Goal: Task Accomplishment & Management: Manage account settings

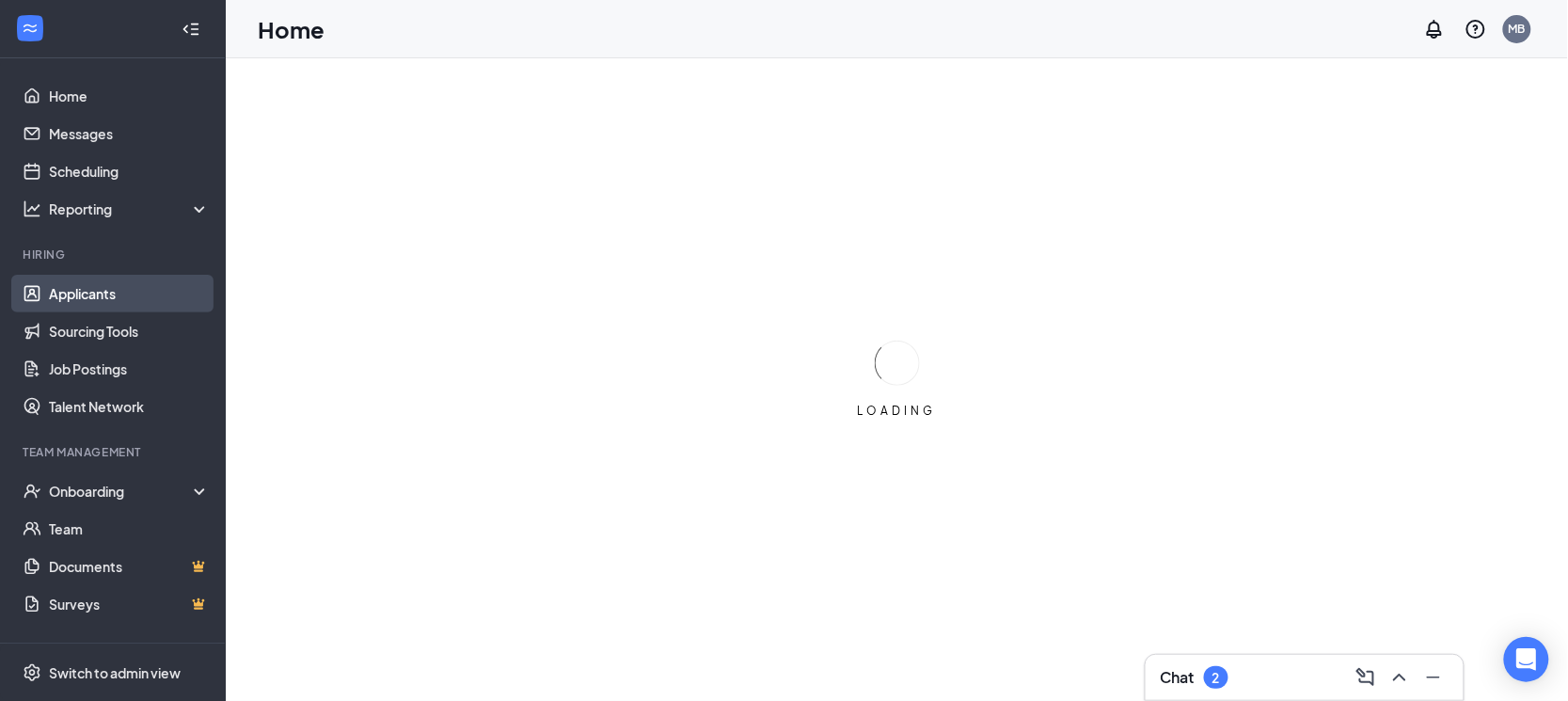
click at [124, 281] on link "Applicants" at bounding box center [129, 293] width 161 height 37
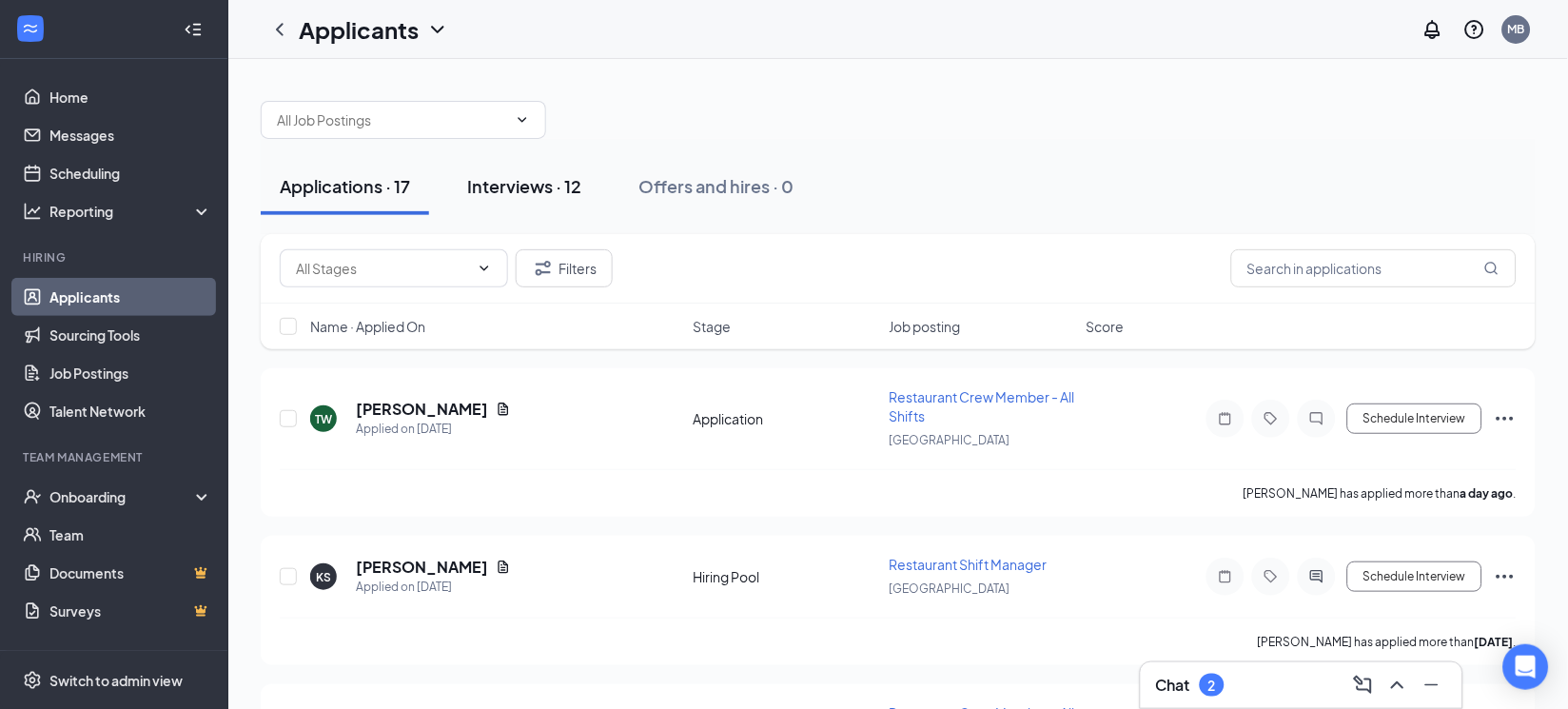
click at [572, 181] on div "Interviews · 12" at bounding box center [524, 185] width 114 height 24
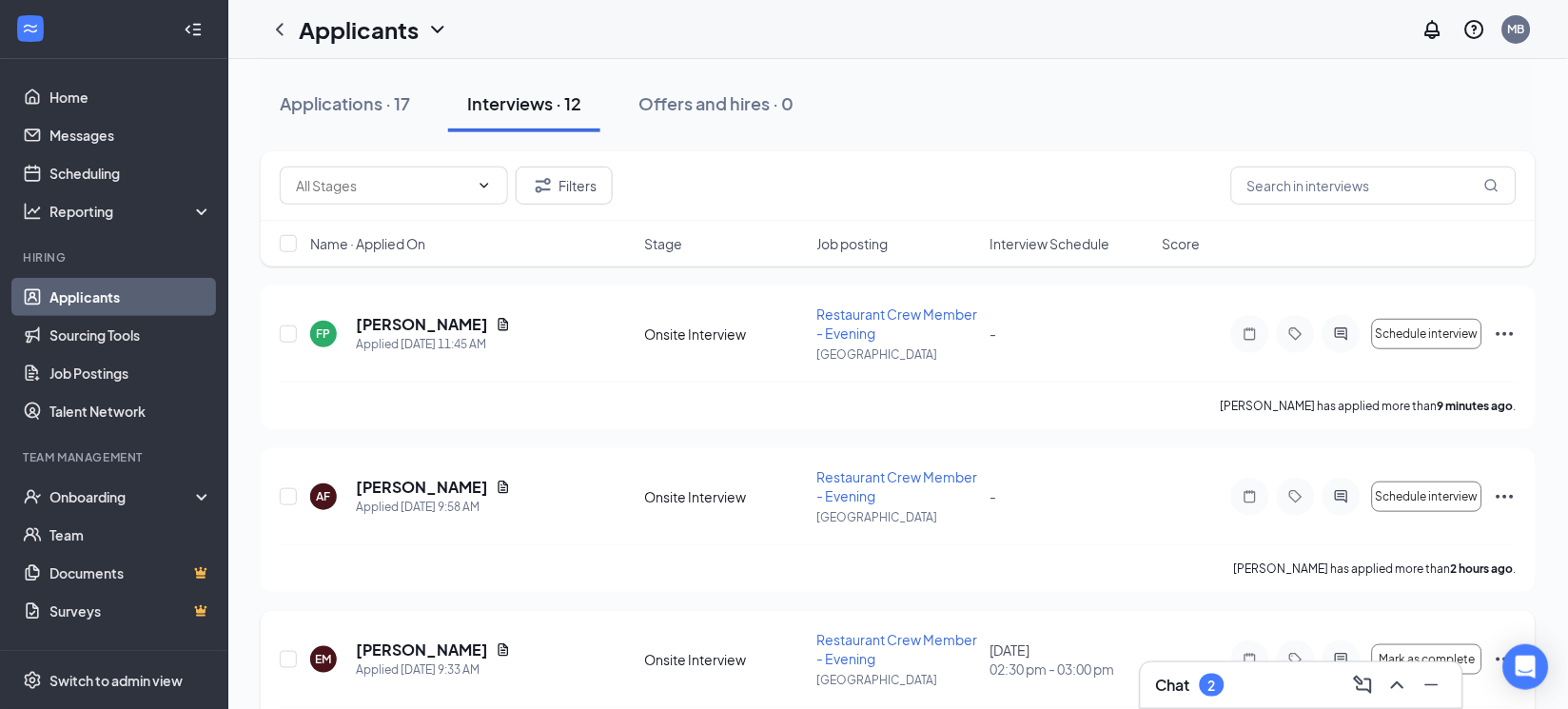
scroll to position [118, 0]
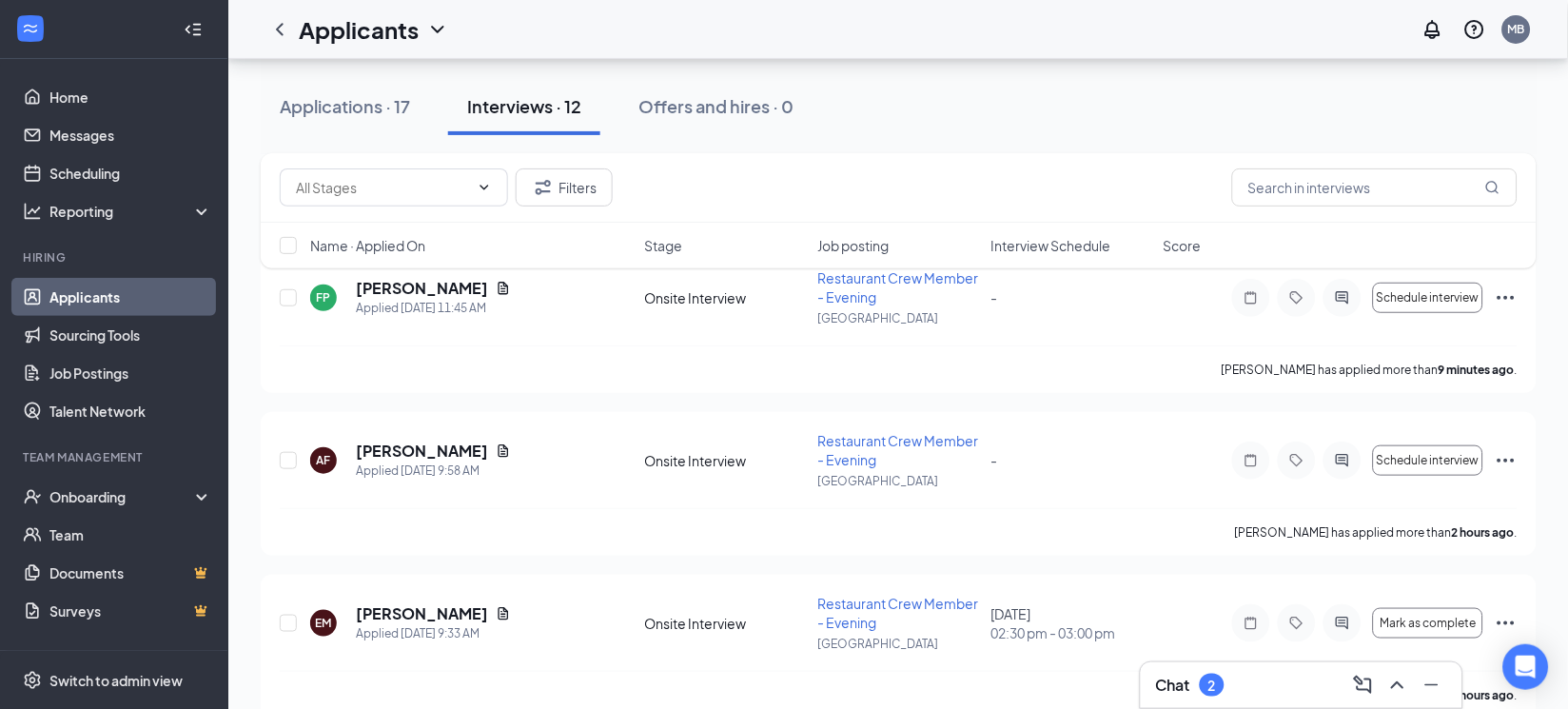
click at [1245, 686] on div "Chat 2" at bounding box center [1302, 685] width 291 height 31
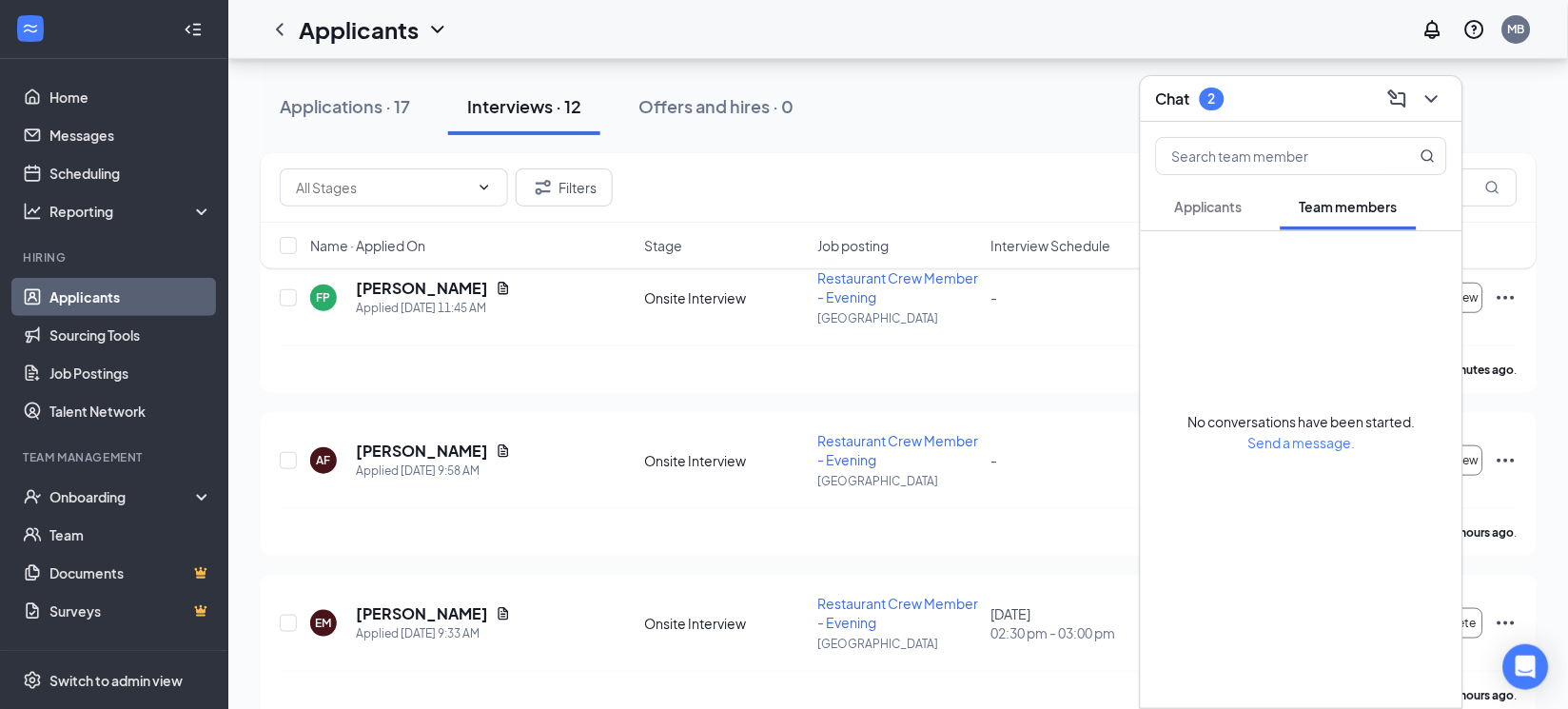
click at [1223, 103] on div "2" at bounding box center [1212, 99] width 25 height 23
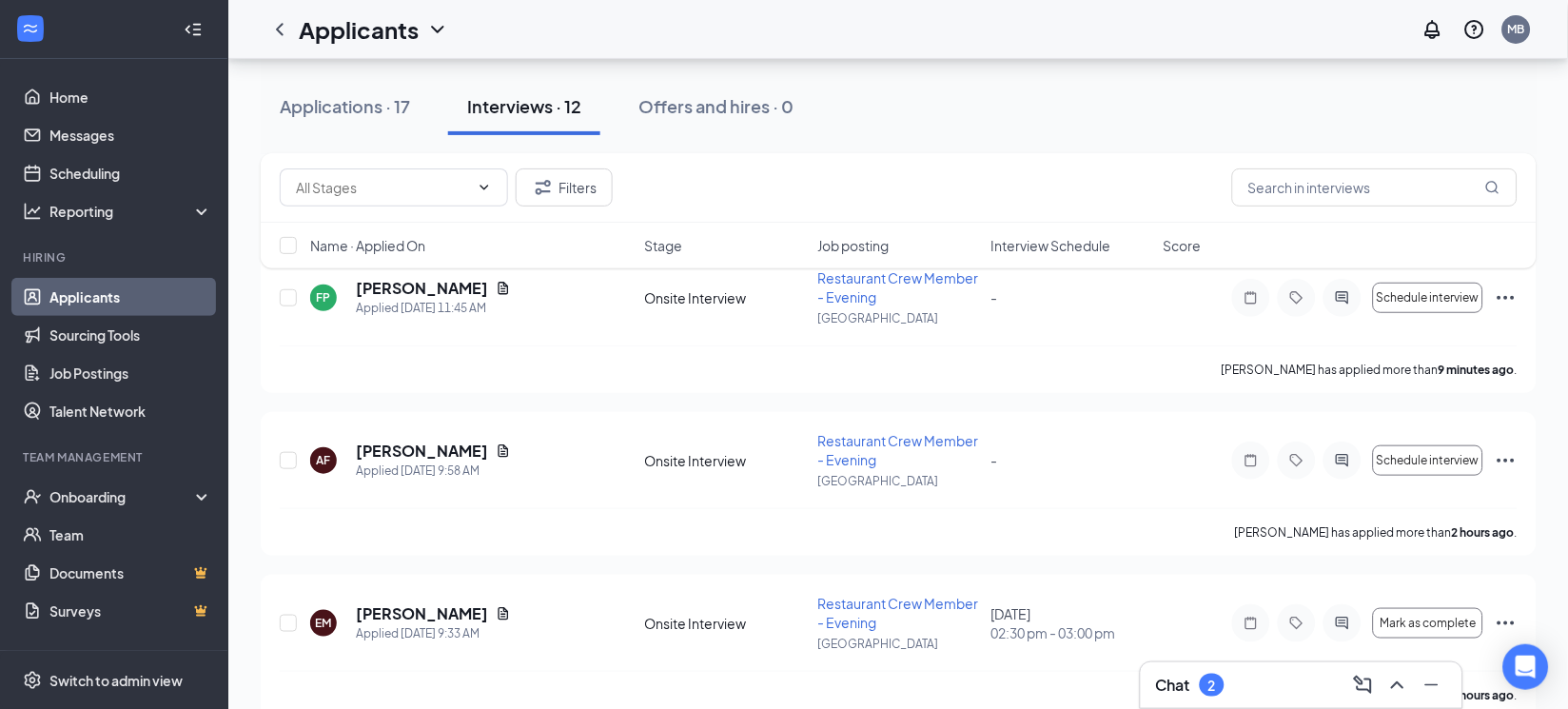
click at [1194, 689] on div "Chat 2" at bounding box center [1190, 685] width 69 height 23
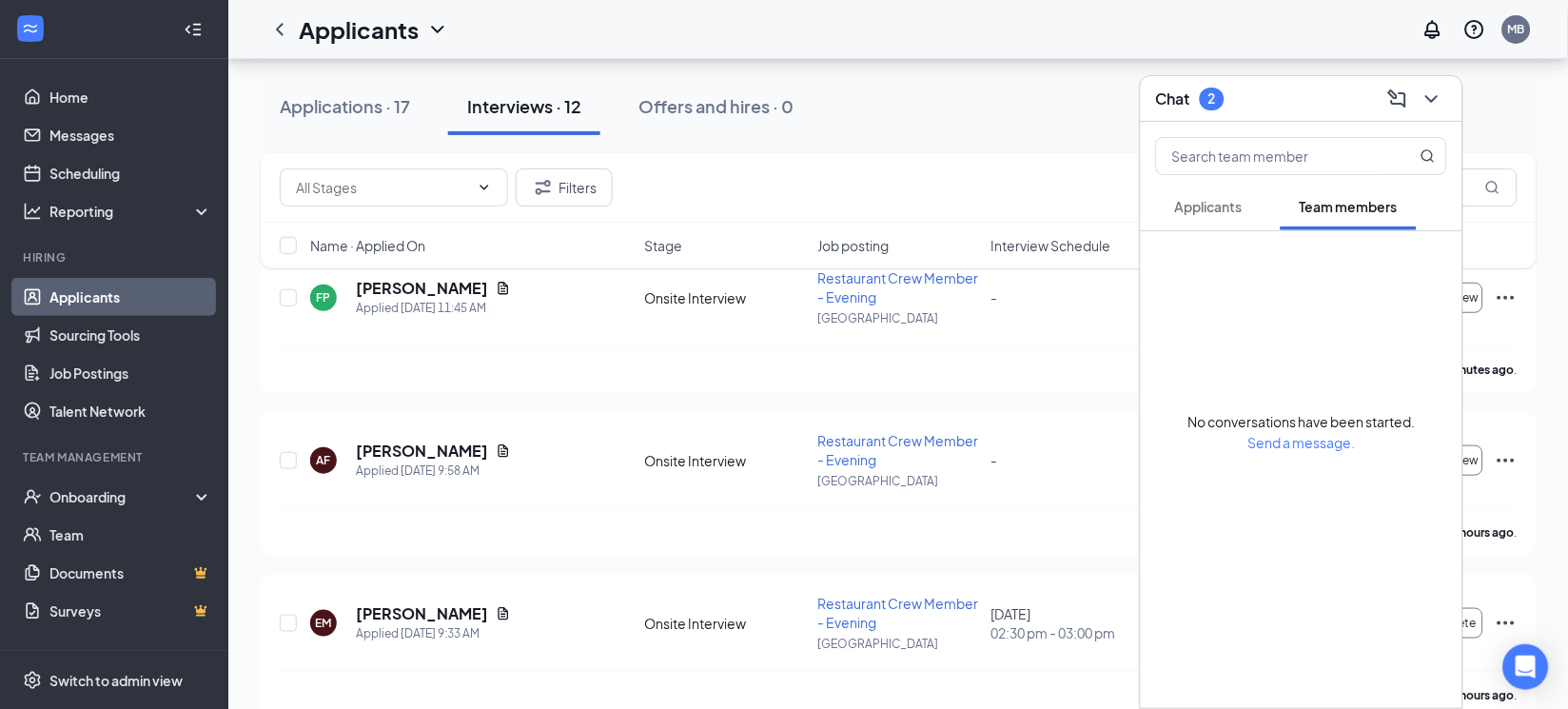
click at [1224, 205] on span "Applicants" at bounding box center [1209, 206] width 68 height 17
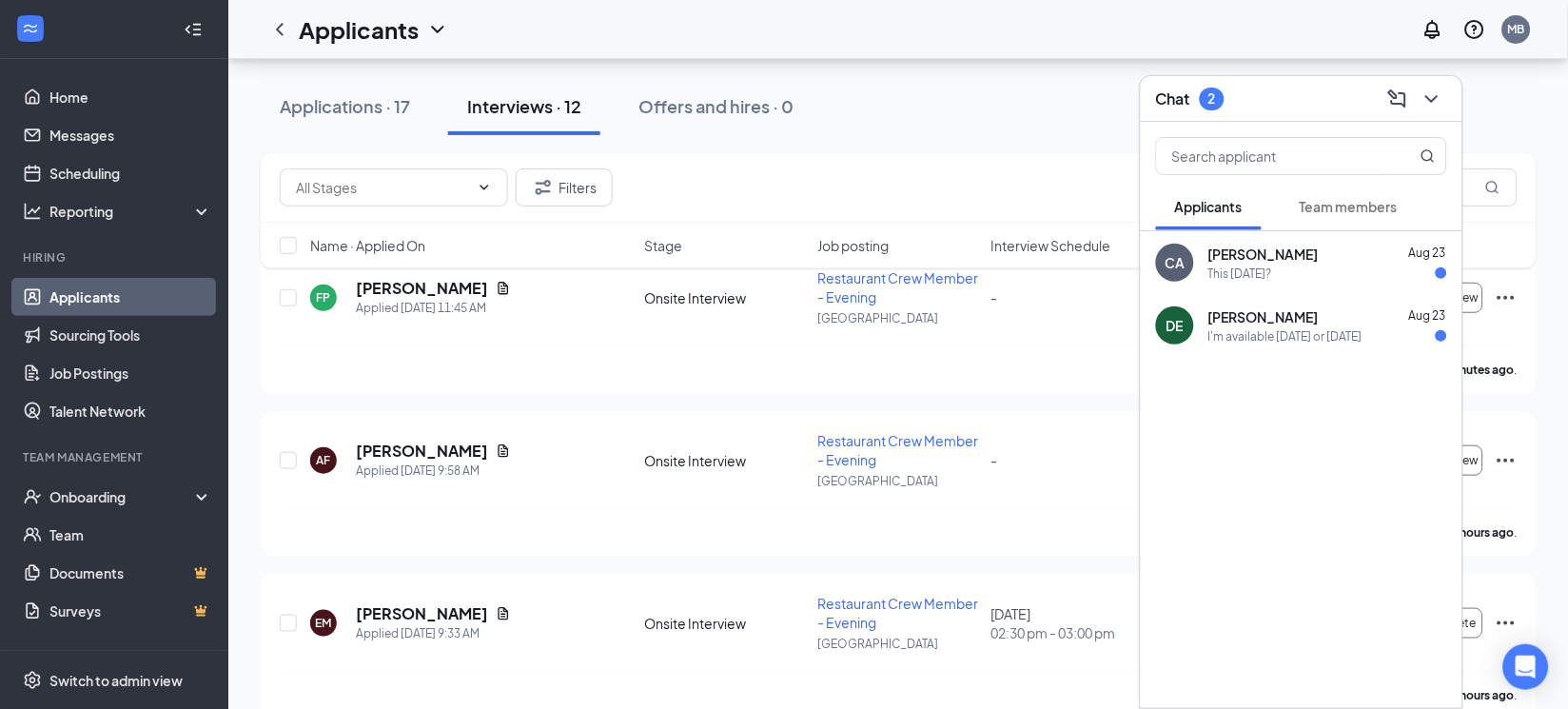
click at [1343, 267] on div "This [DATE]?" at bounding box center [1327, 273] width 238 height 16
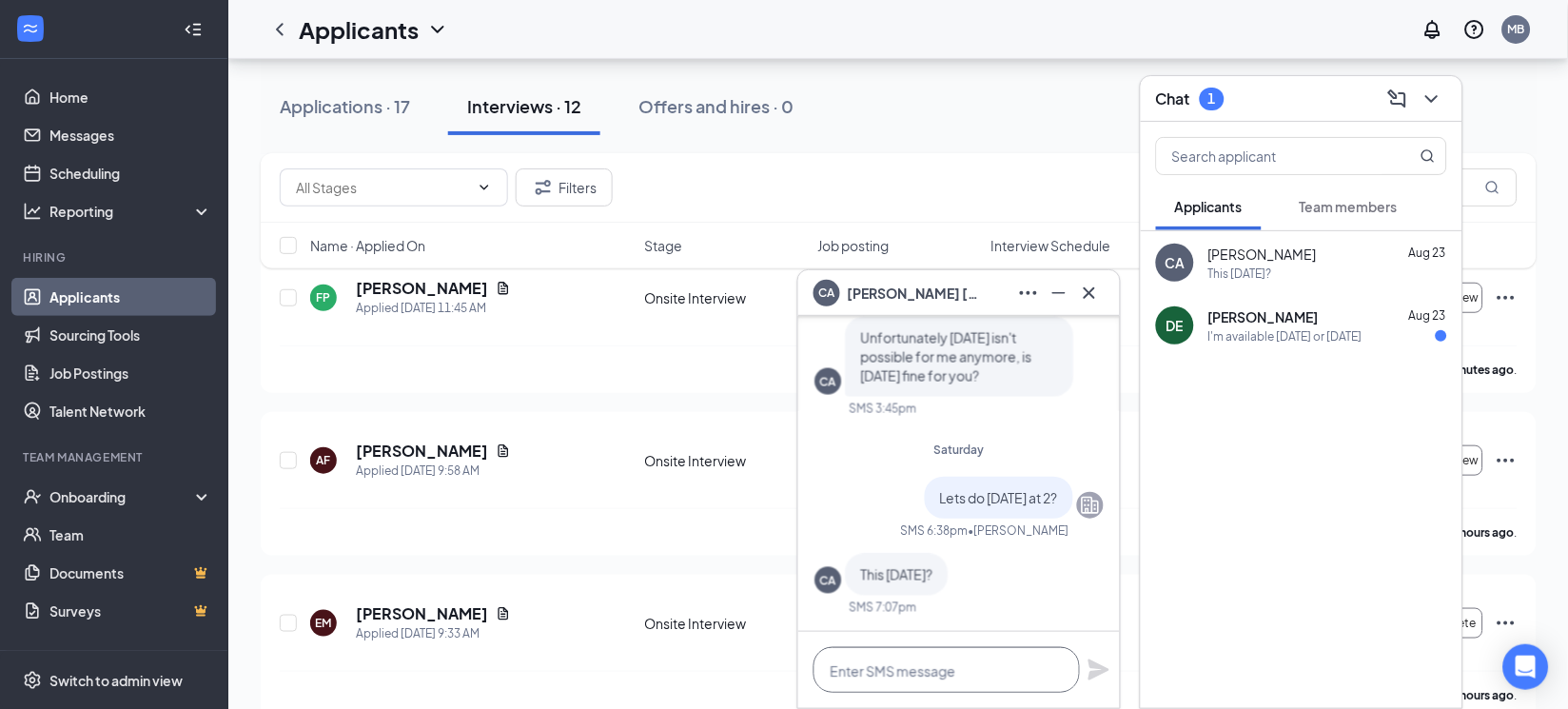
click at [887, 665] on textarea at bounding box center [947, 668] width 266 height 45
click at [1088, 293] on icon "Cross" at bounding box center [1089, 292] width 12 height 12
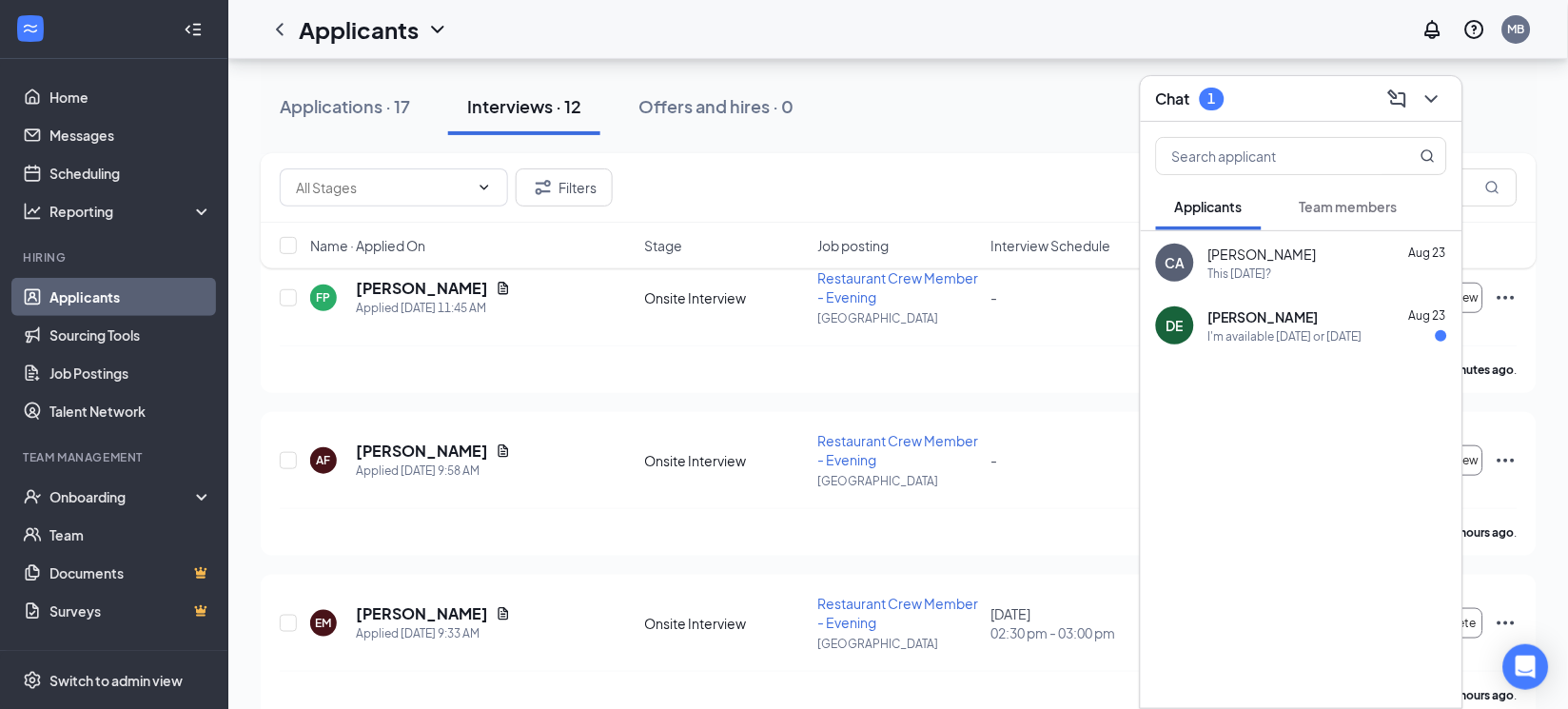
click at [1308, 329] on div "I'm available [DATE] or [DATE]" at bounding box center [1285, 336] width 154 height 16
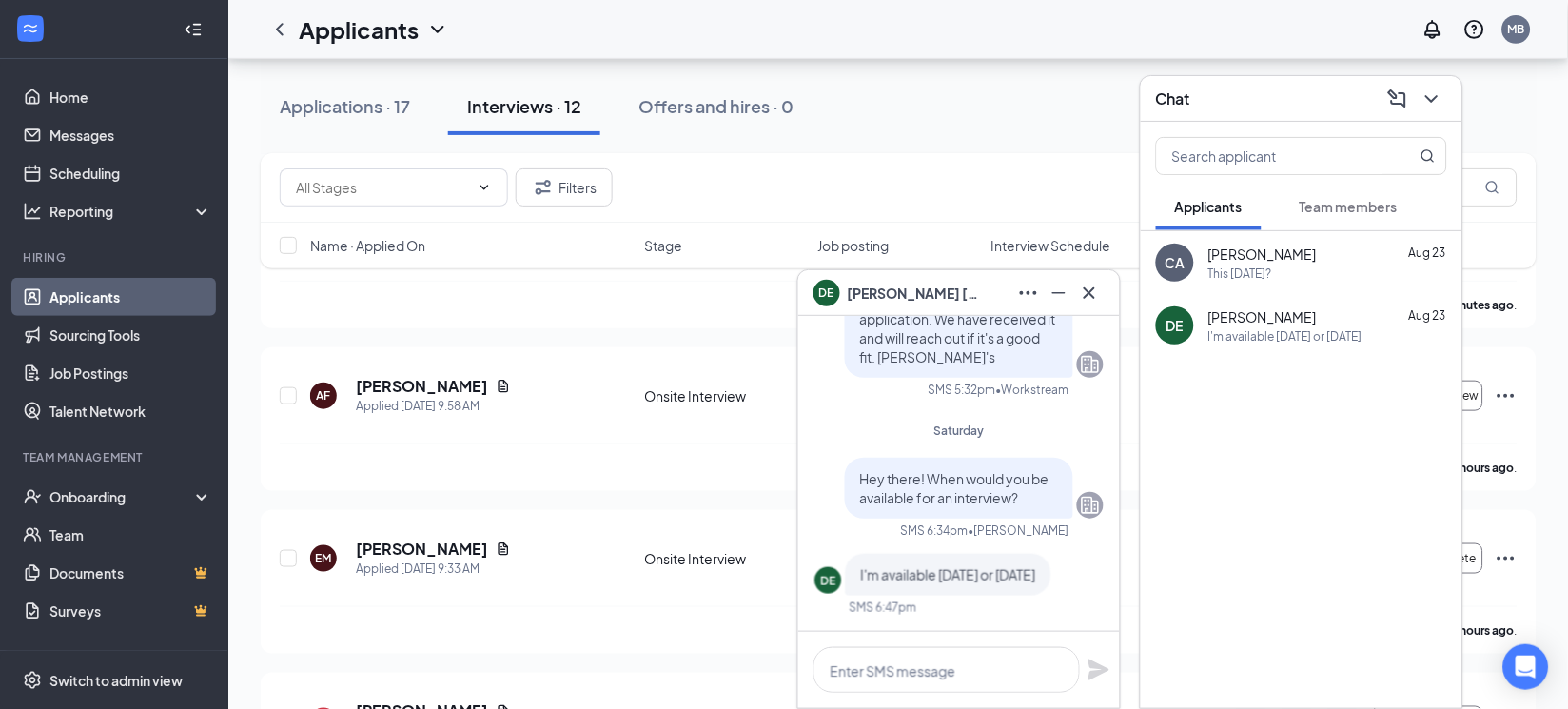
scroll to position [237, 0]
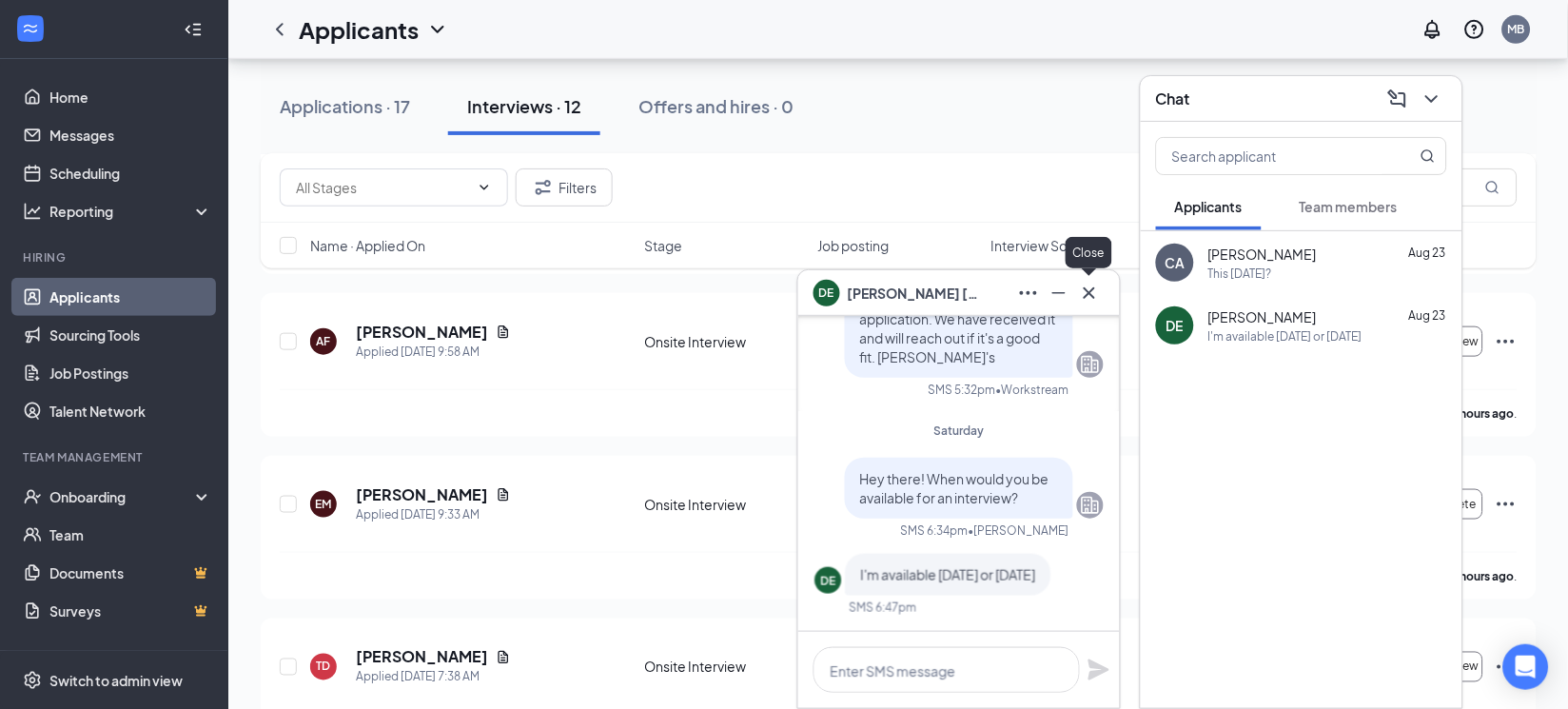
click at [1092, 298] on icon "Cross" at bounding box center [1089, 293] width 23 height 23
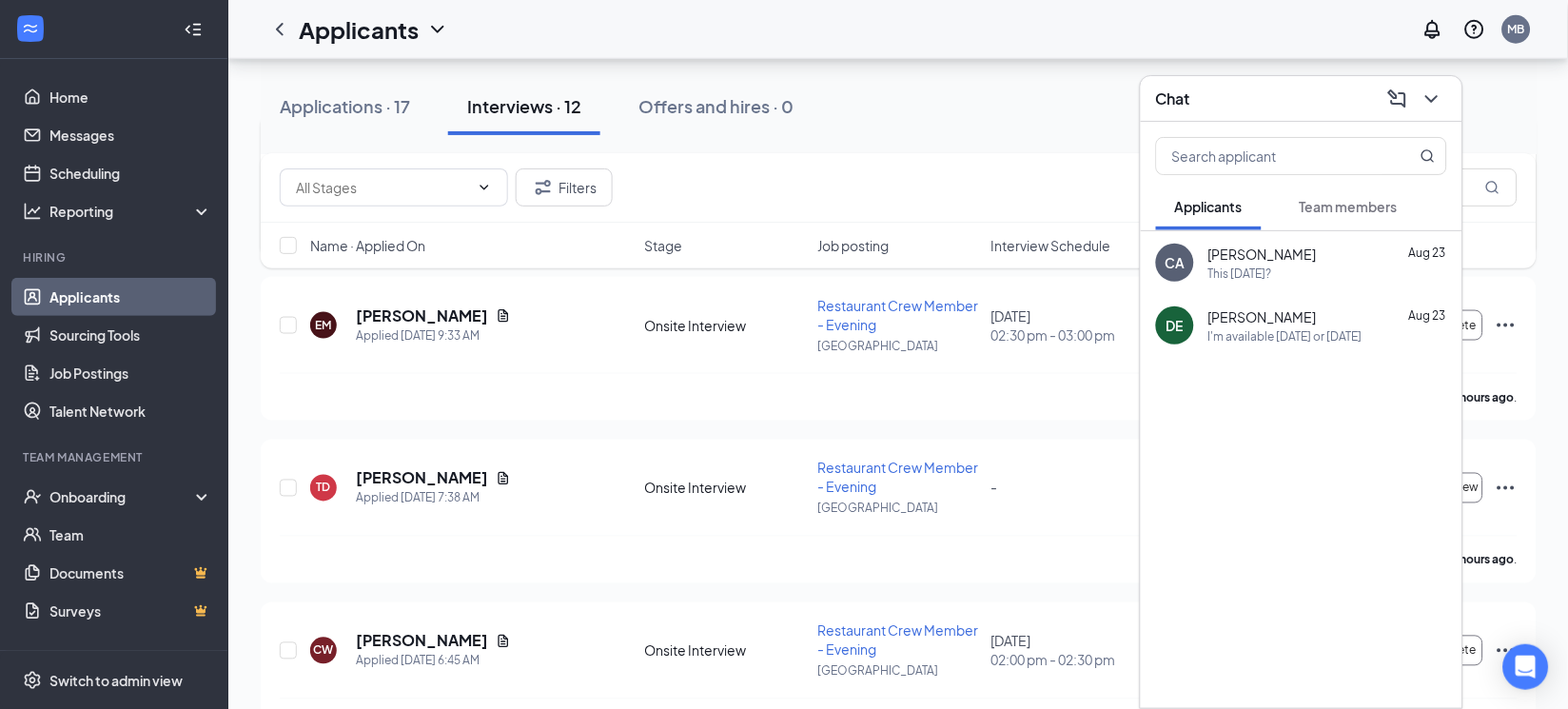
scroll to position [475, 0]
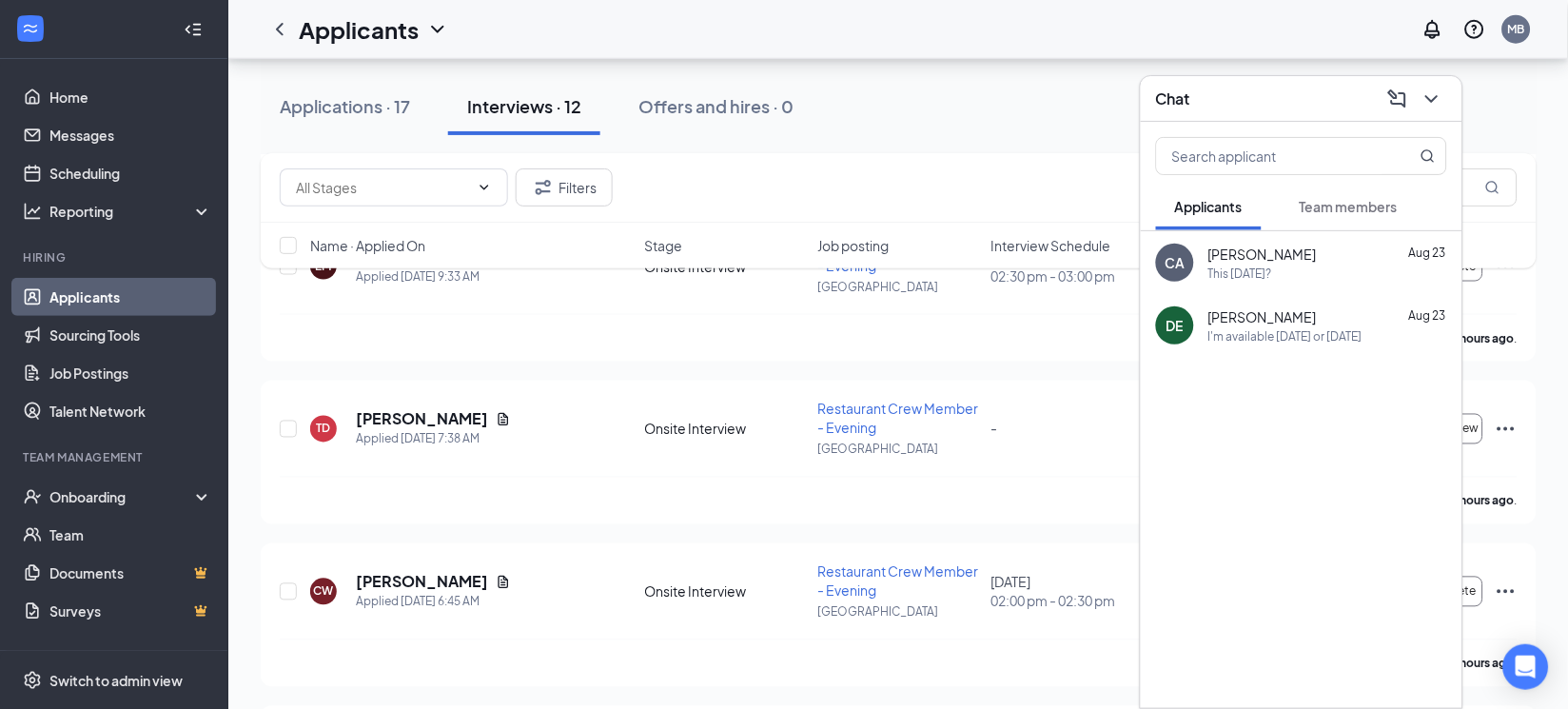
click at [1348, 343] on div "I'm available [DATE] or [DATE]" at bounding box center [1285, 336] width 154 height 16
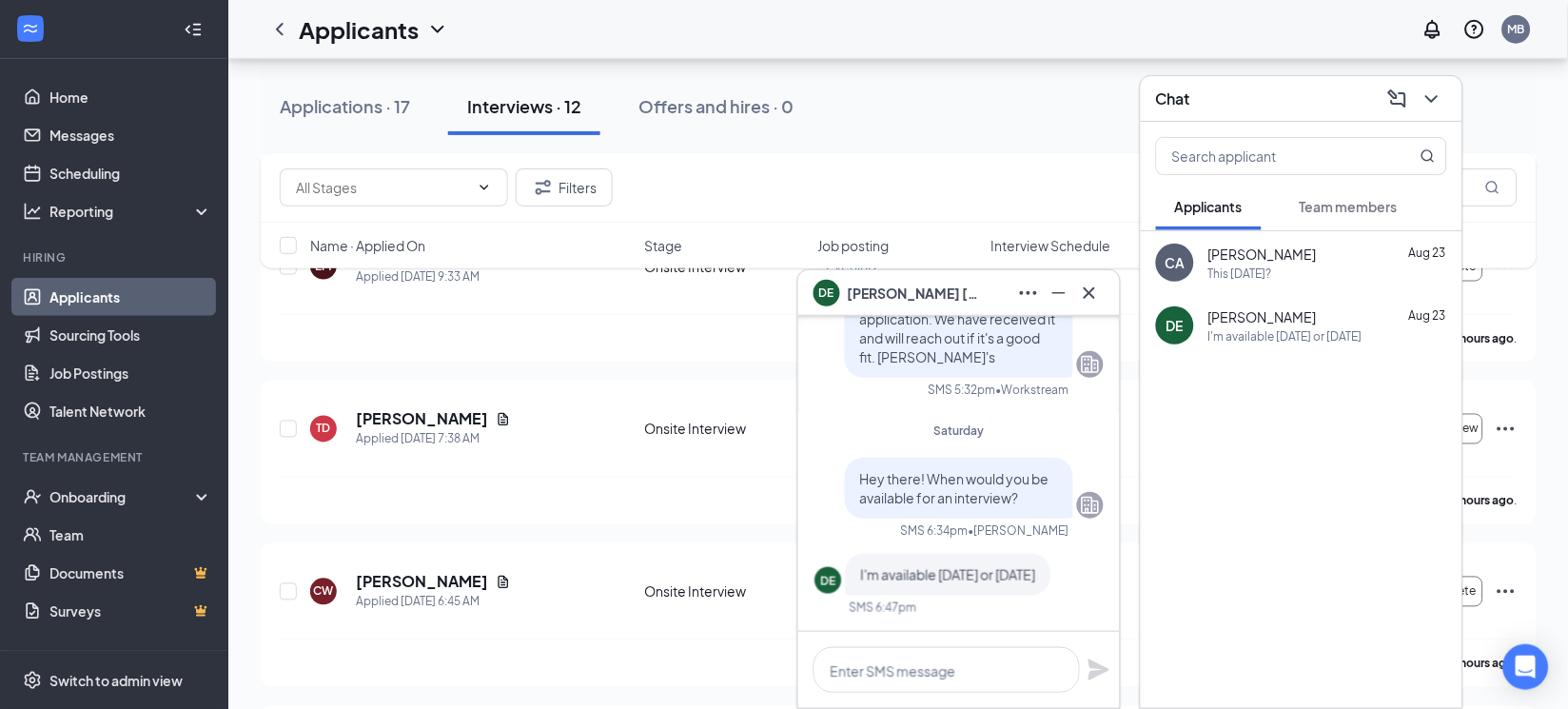
click at [657, 369] on div "FP [PERSON_NAME] Applied [DATE] 11:45 AM Onsite Interview Restaurant Crew Membe…" at bounding box center [898, 678] width 1276 height 1571
click at [1088, 300] on icon "Cross" at bounding box center [1089, 293] width 23 height 23
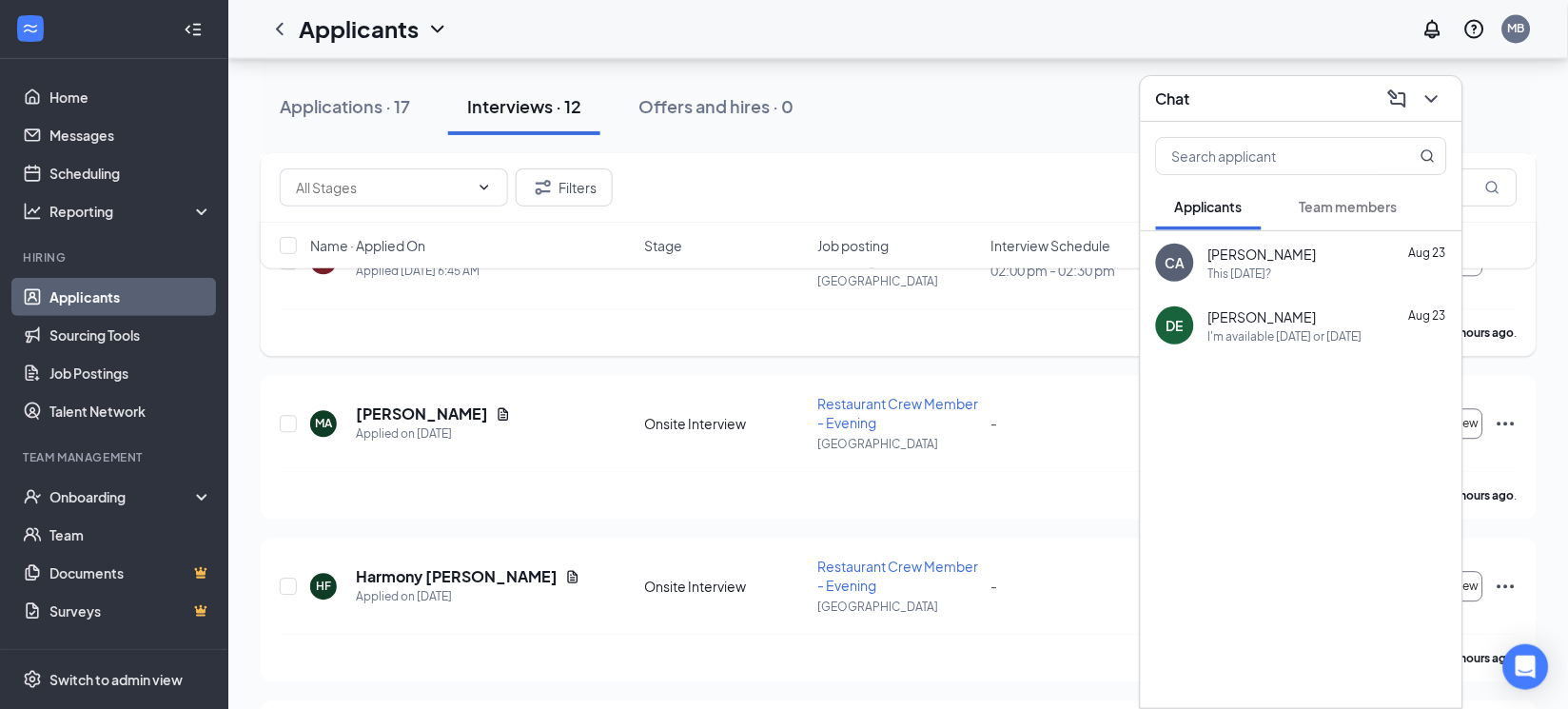
scroll to position [713, 0]
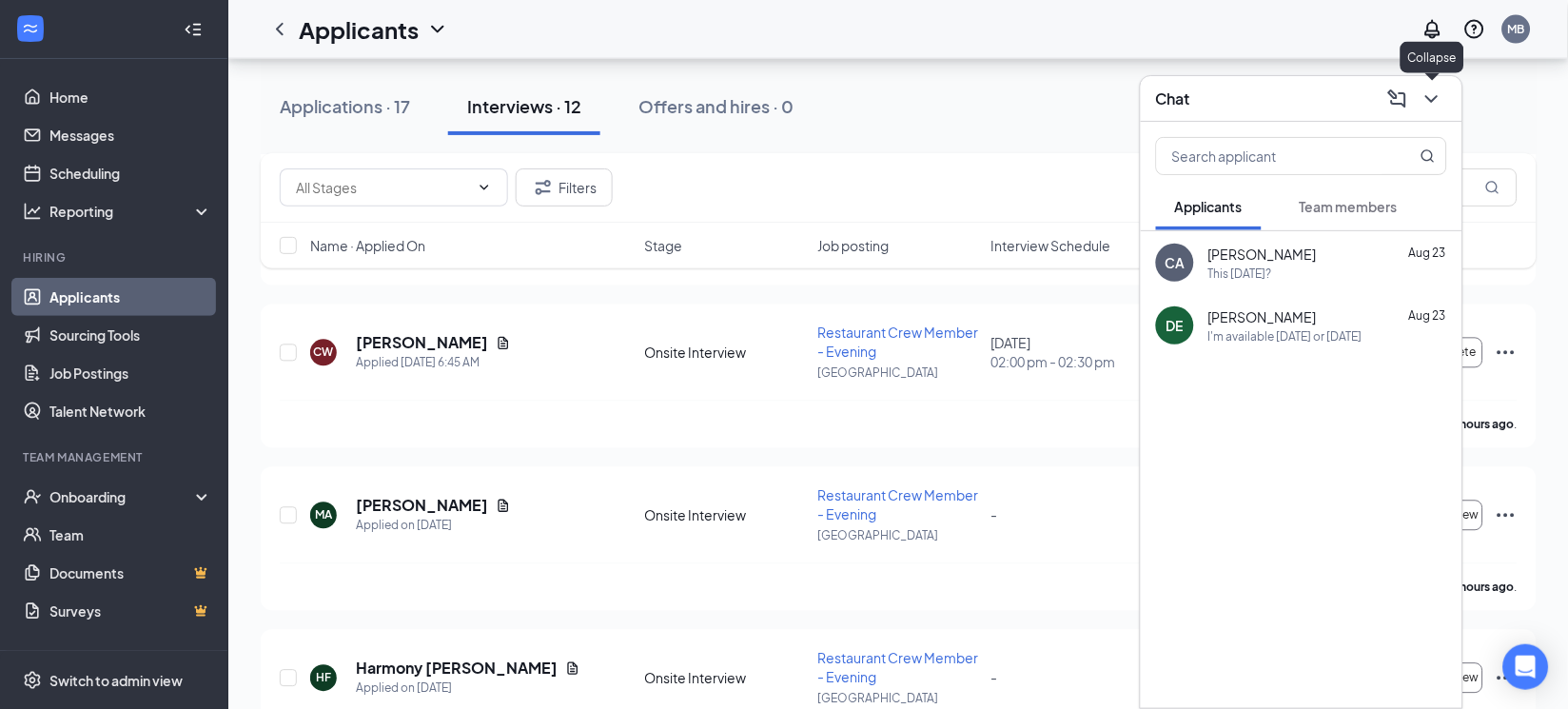
click at [1421, 107] on icon "ChevronDown" at bounding box center [1432, 99] width 23 height 23
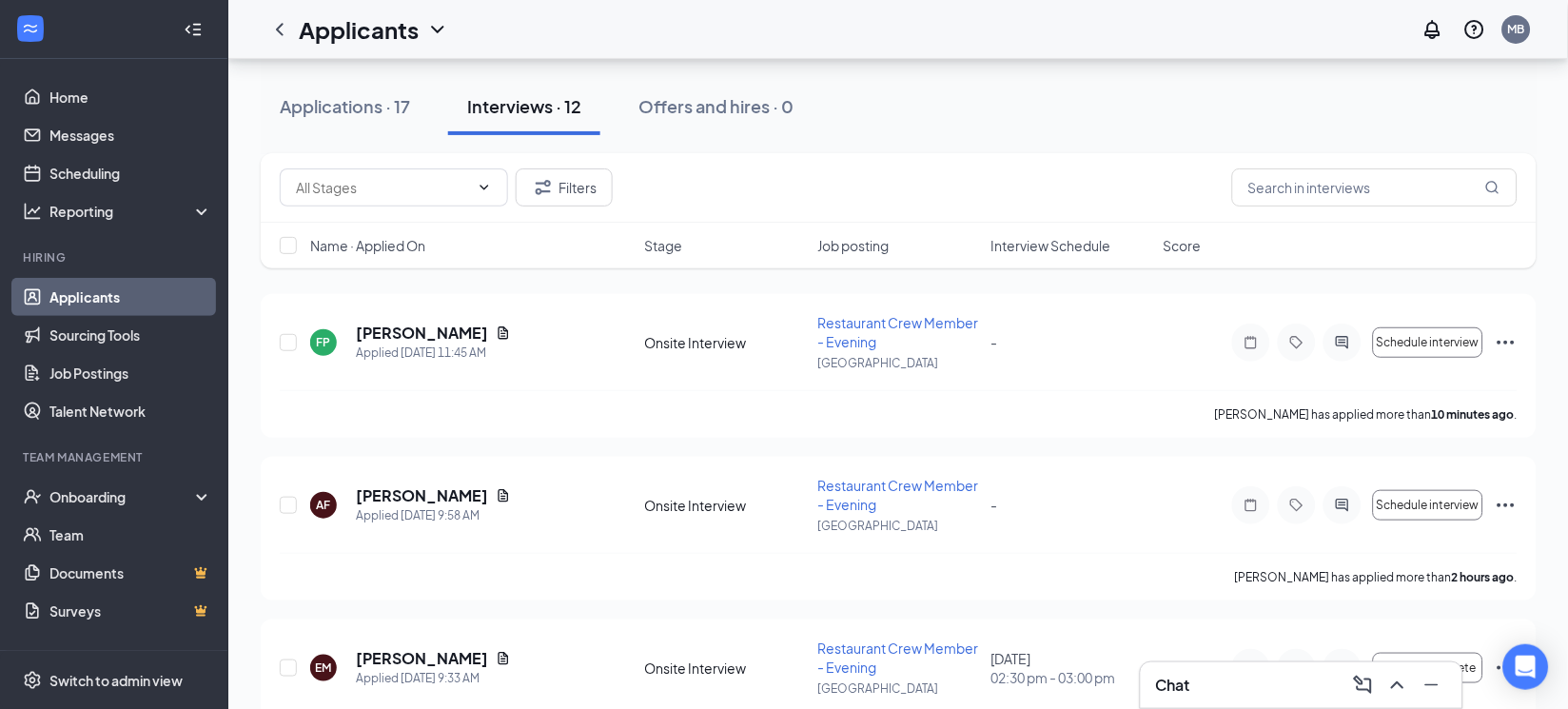
scroll to position [0, 0]
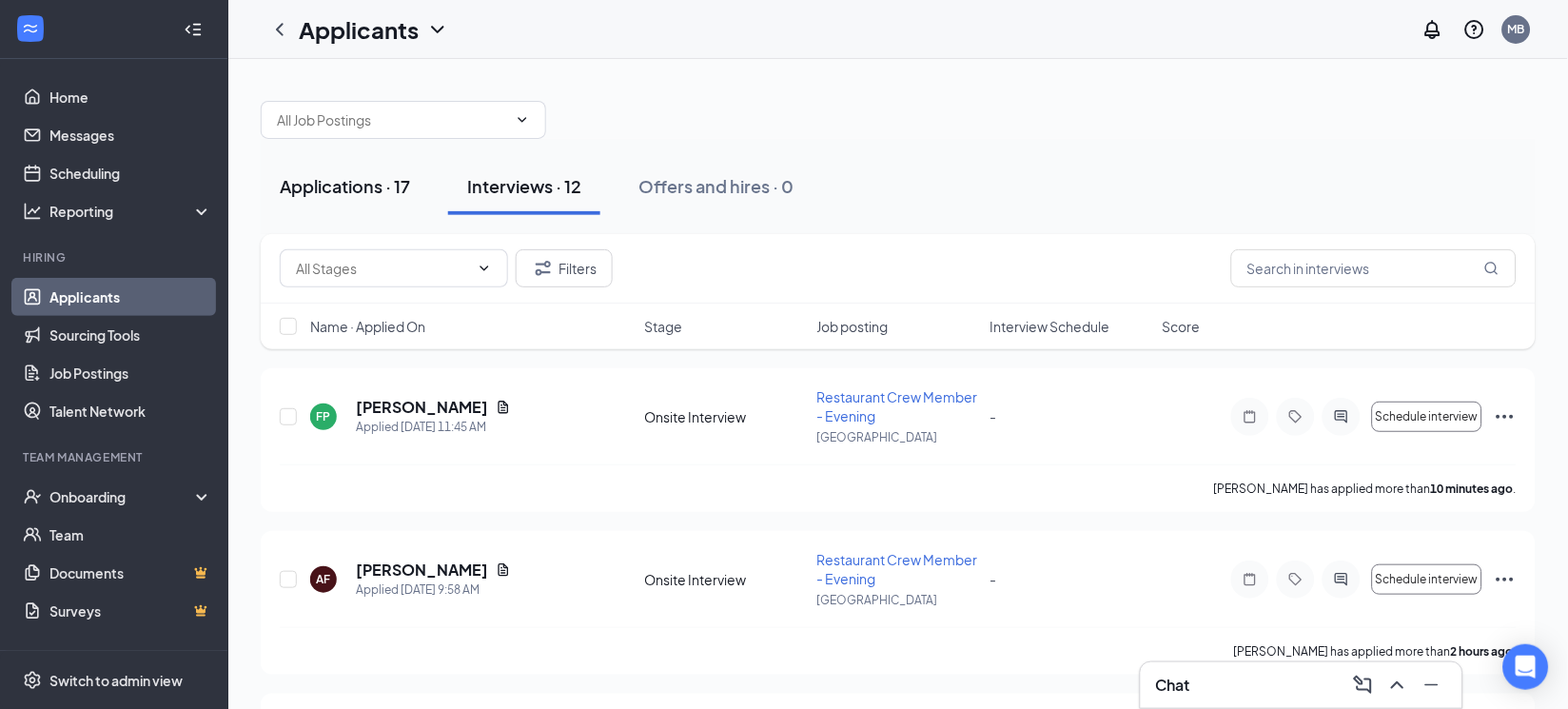
click at [344, 166] on button "Applications · 17" at bounding box center [344, 186] width 169 height 57
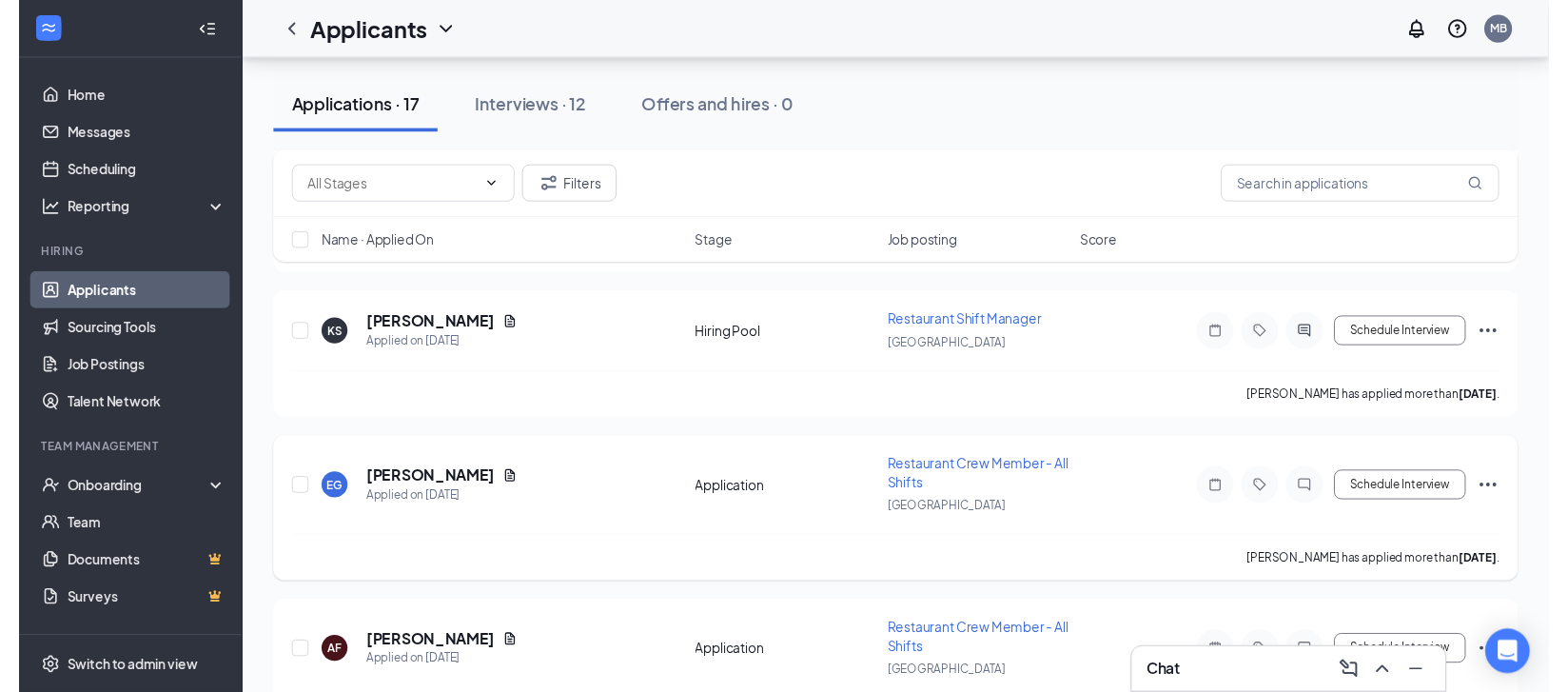
scroll to position [357, 0]
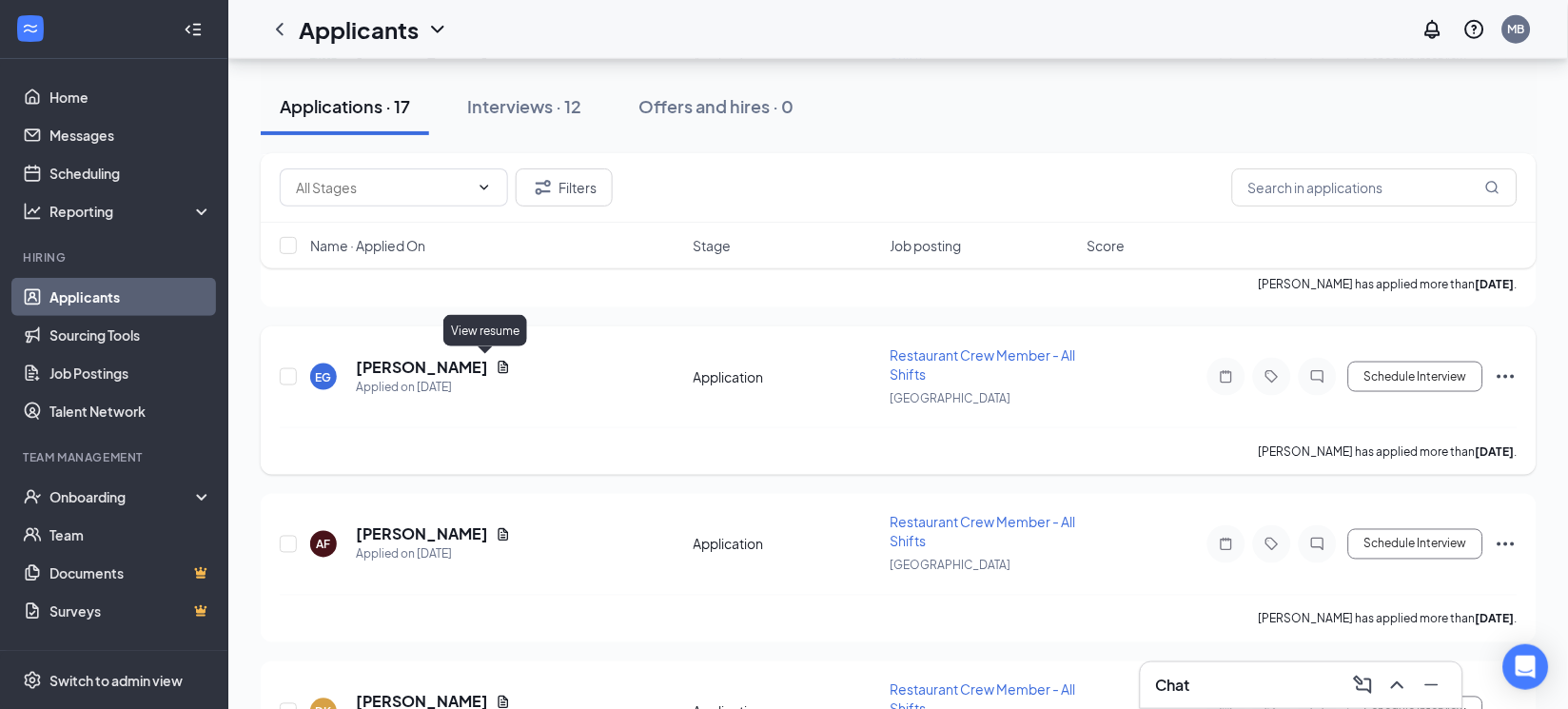
click at [496, 366] on icon "Document" at bounding box center [504, 368] width 15 height 15
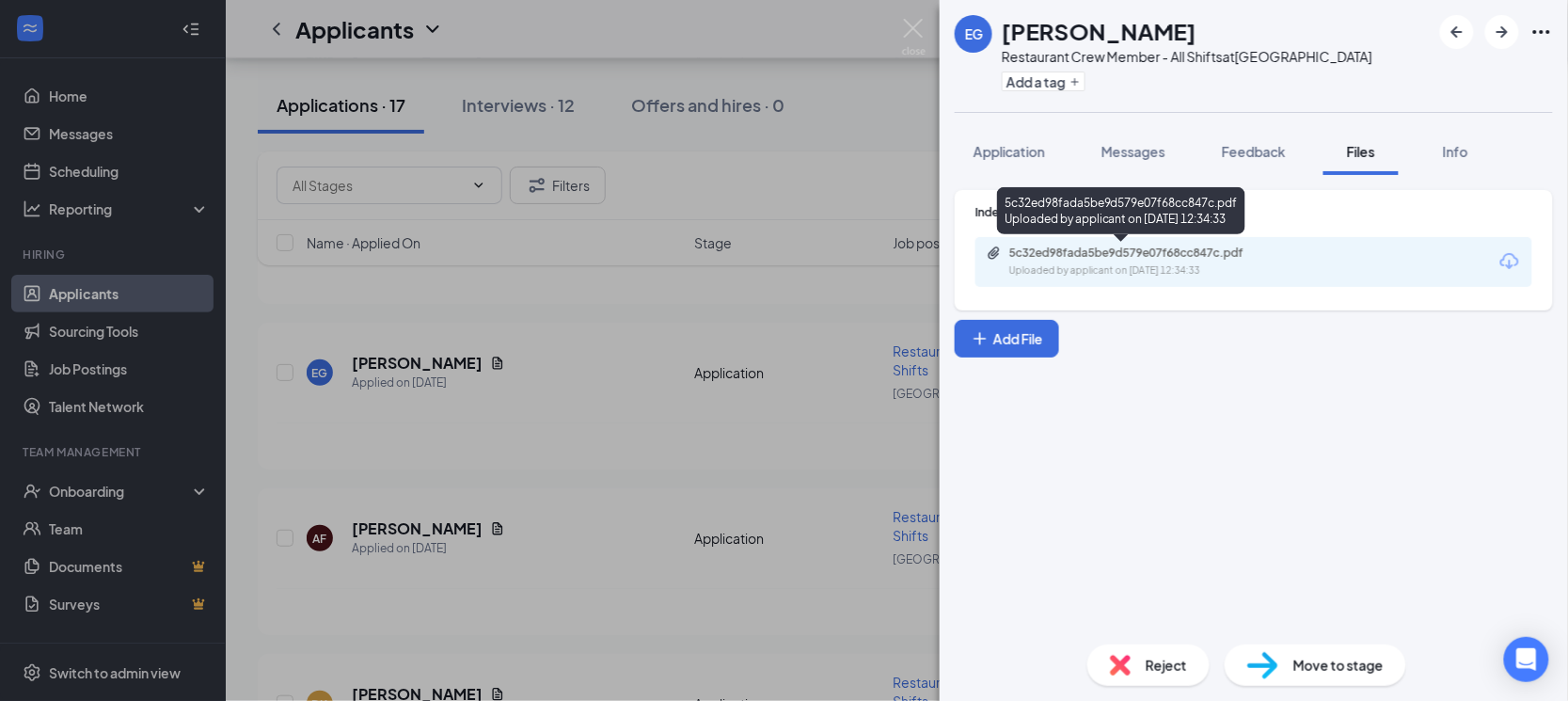
click at [1106, 252] on div "5c32ed98fada5be9d579e07f68cc847c.pdf" at bounding box center [1141, 253] width 263 height 15
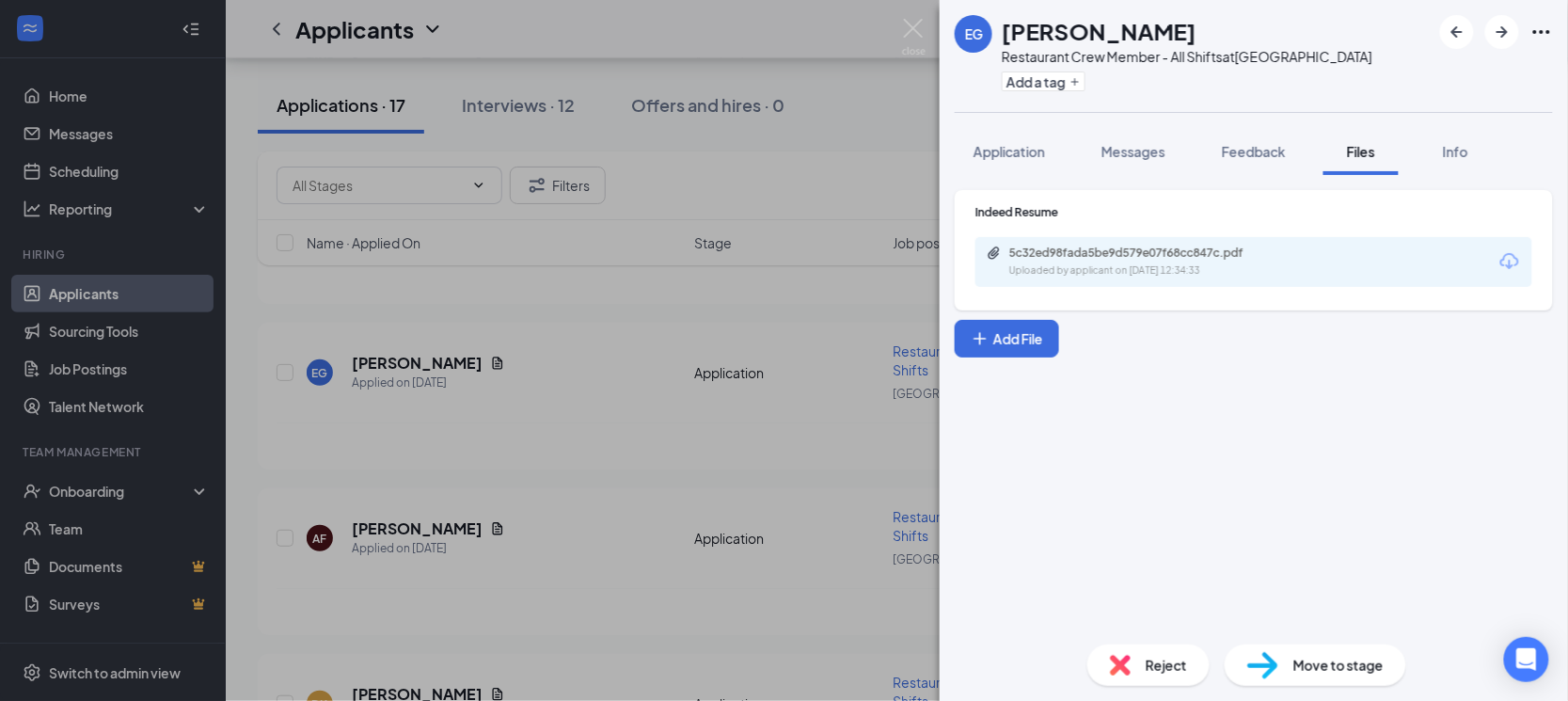
click at [770, 301] on div "EG [PERSON_NAME] Restaurant Crew Member - All Shifts at [GEOGRAPHIC_DATA] Add a…" at bounding box center [784, 350] width 1568 height 701
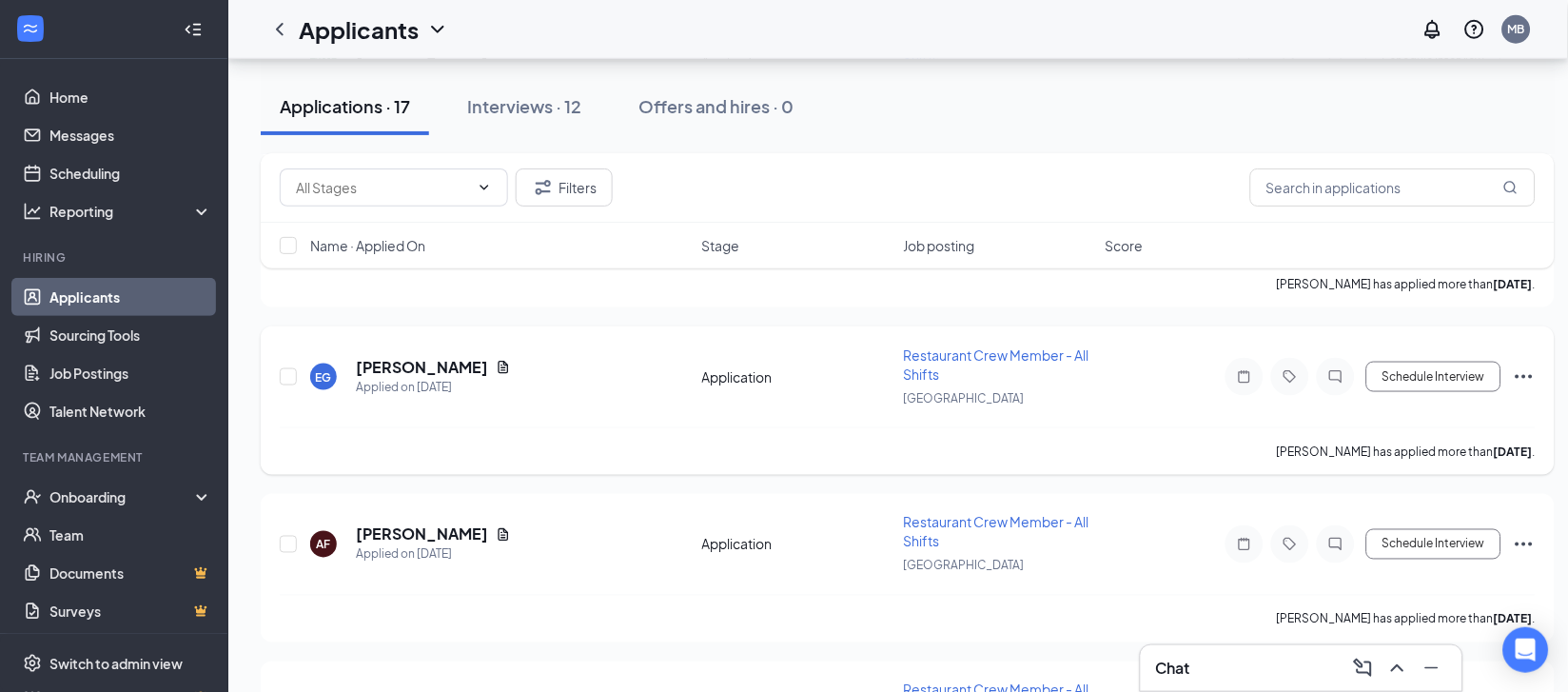
click at [1523, 373] on icon "Ellipses" at bounding box center [1525, 377] width 23 height 23
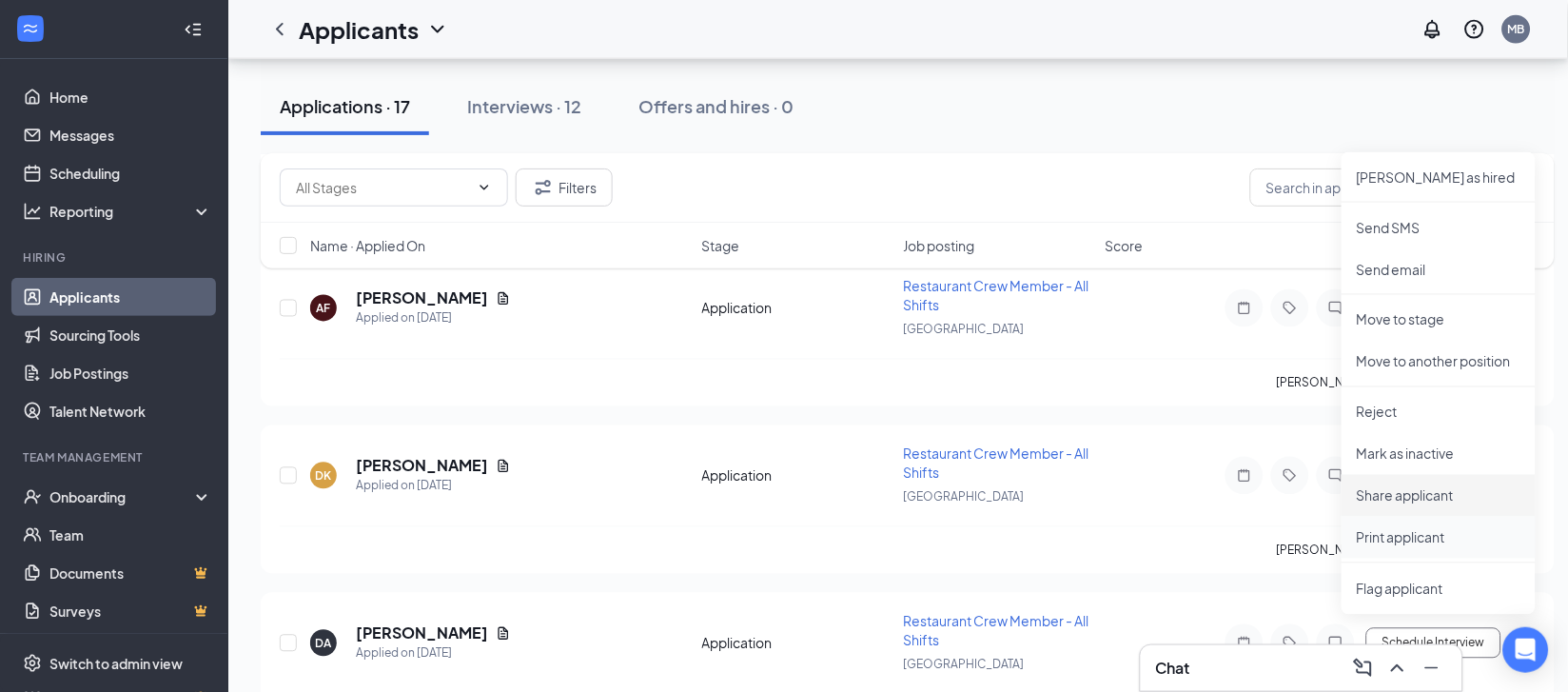
scroll to position [595, 0]
click at [1439, 411] on p "Reject" at bounding box center [1439, 410] width 164 height 19
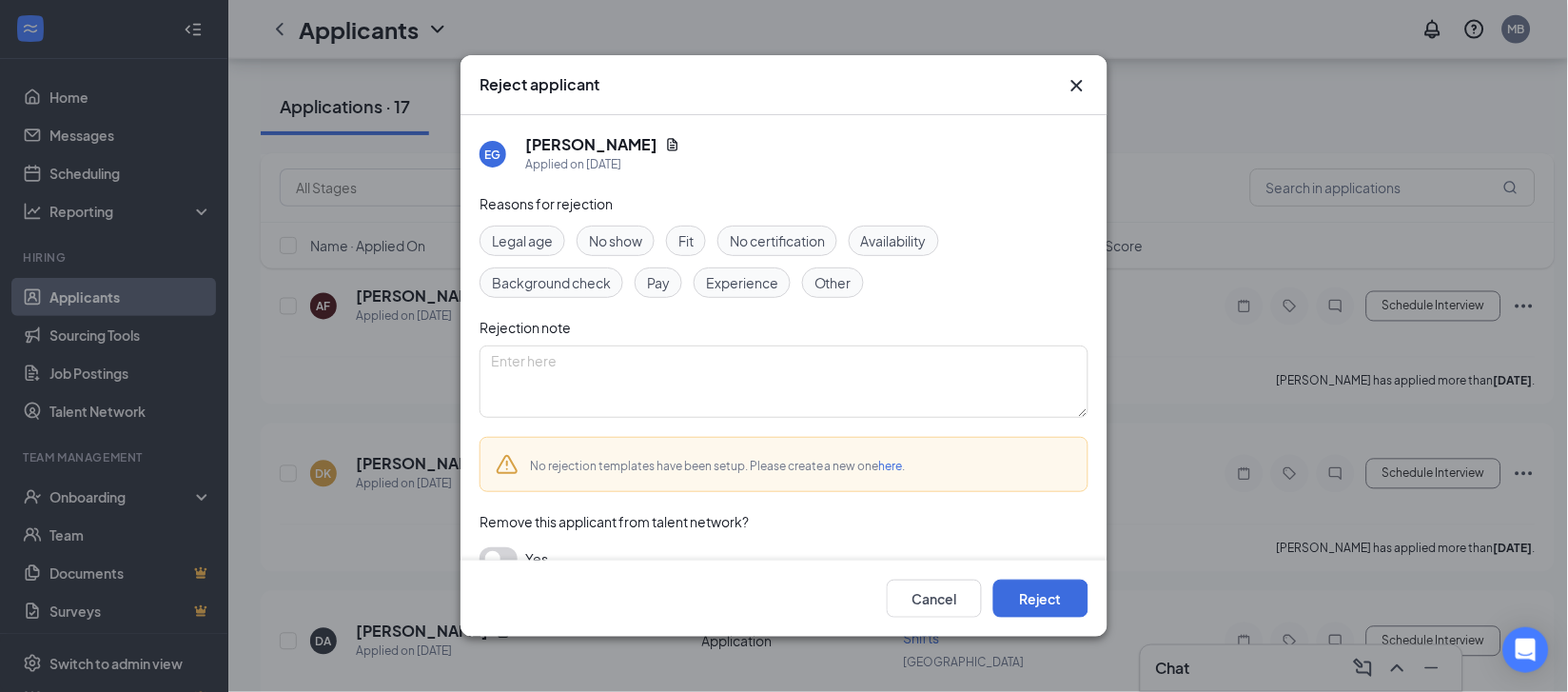
click at [730, 284] on span "Experience" at bounding box center [742, 283] width 72 height 21
click at [1047, 606] on button "Reject" at bounding box center [1040, 597] width 96 height 38
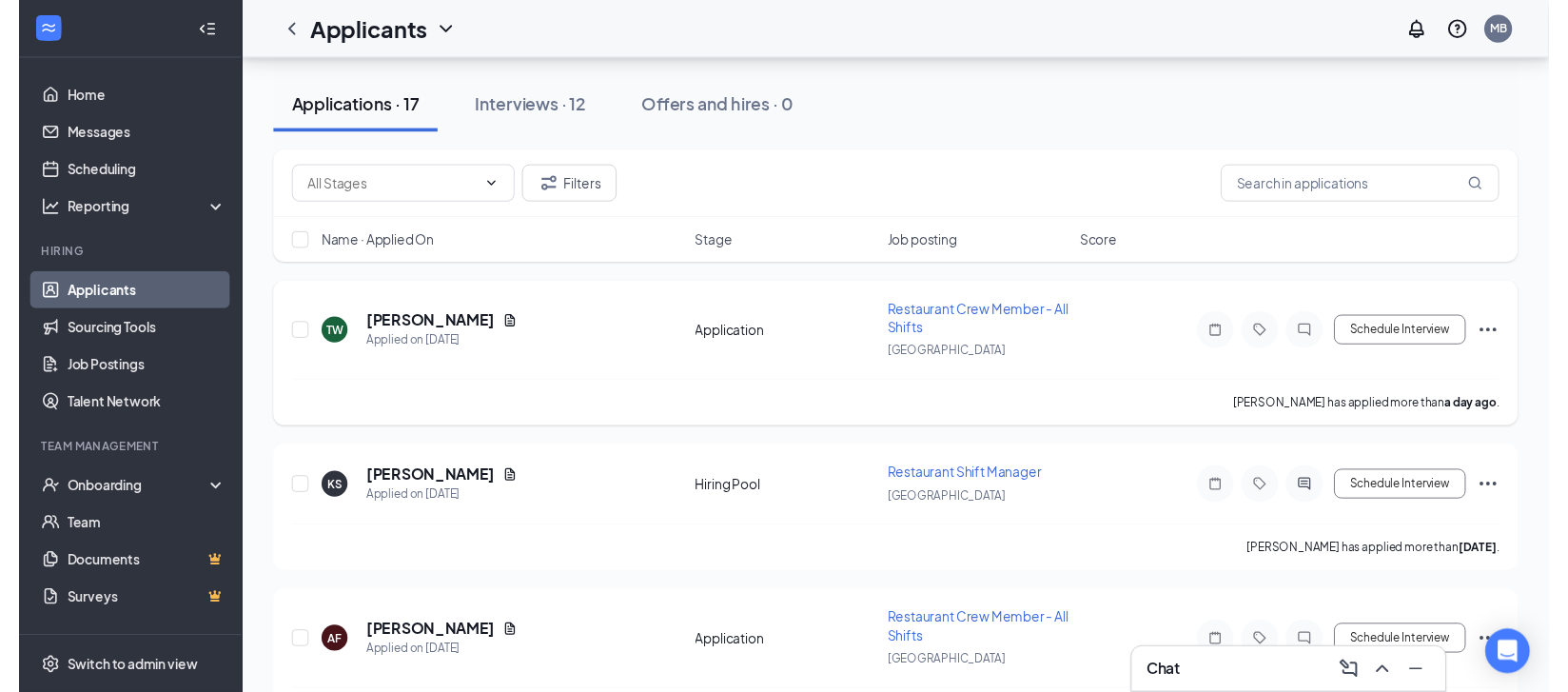
scroll to position [118, 0]
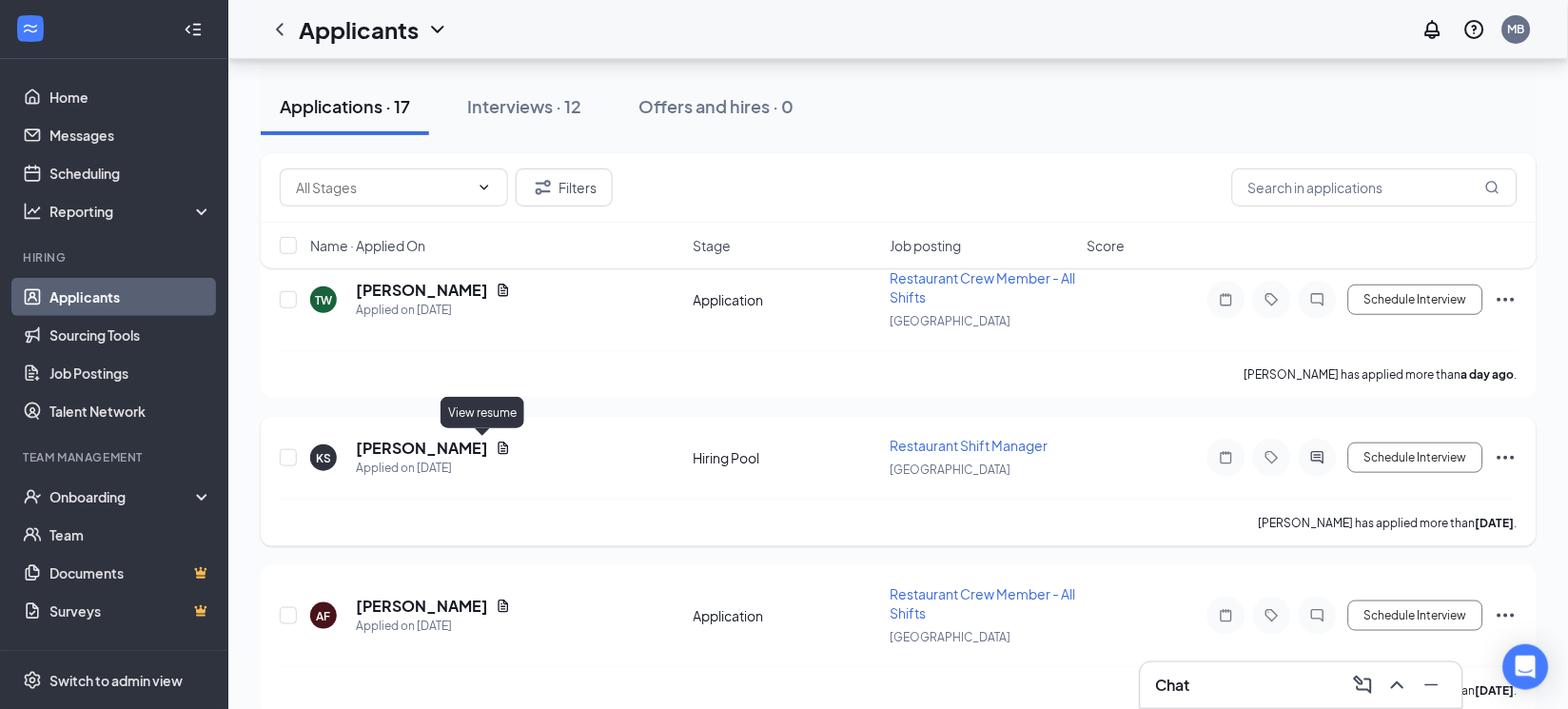
click at [496, 440] on icon "Document" at bounding box center [504, 448] width 15 height 15
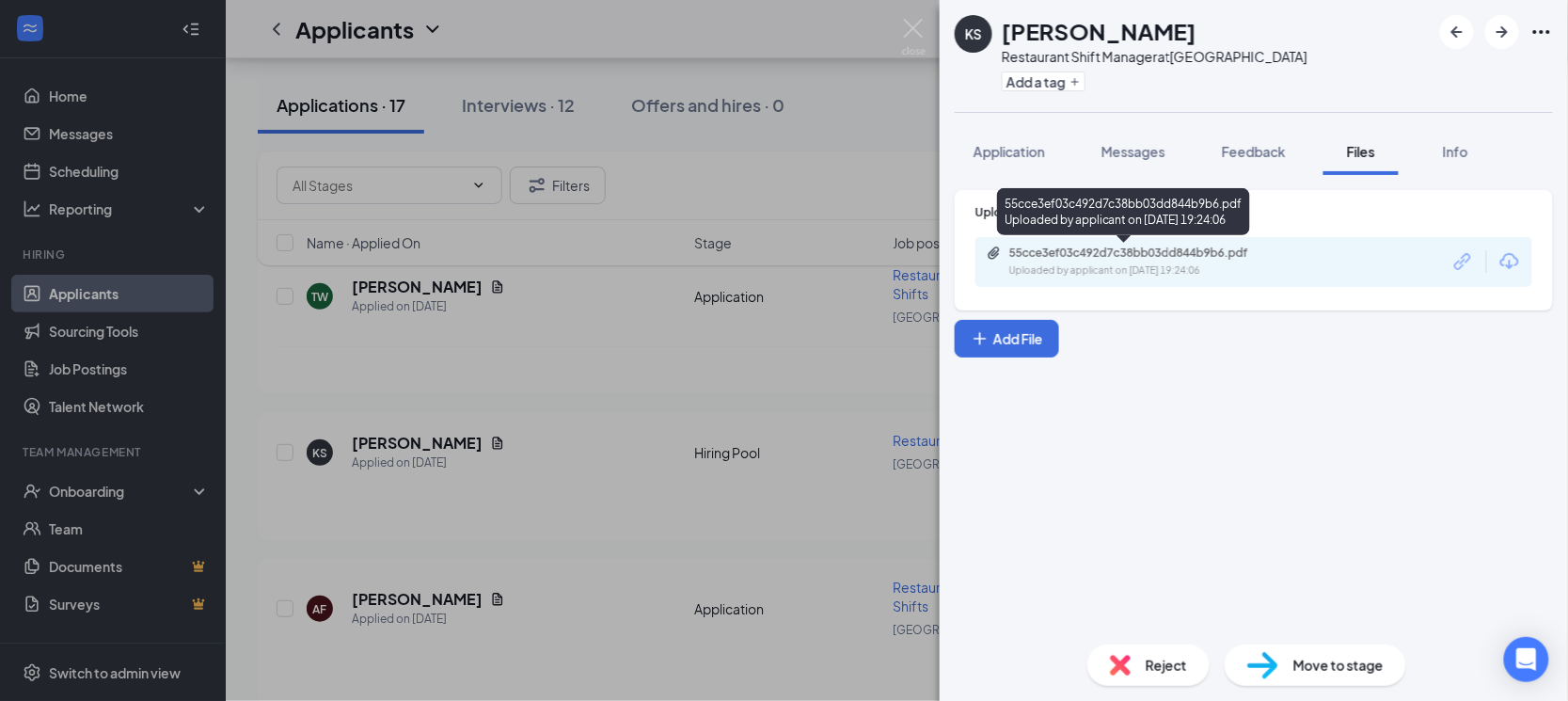
click at [1116, 245] on div "55cce3ef03c492d7c38bb03dd844b9b6.pdf" at bounding box center [1141, 253] width 263 height 15
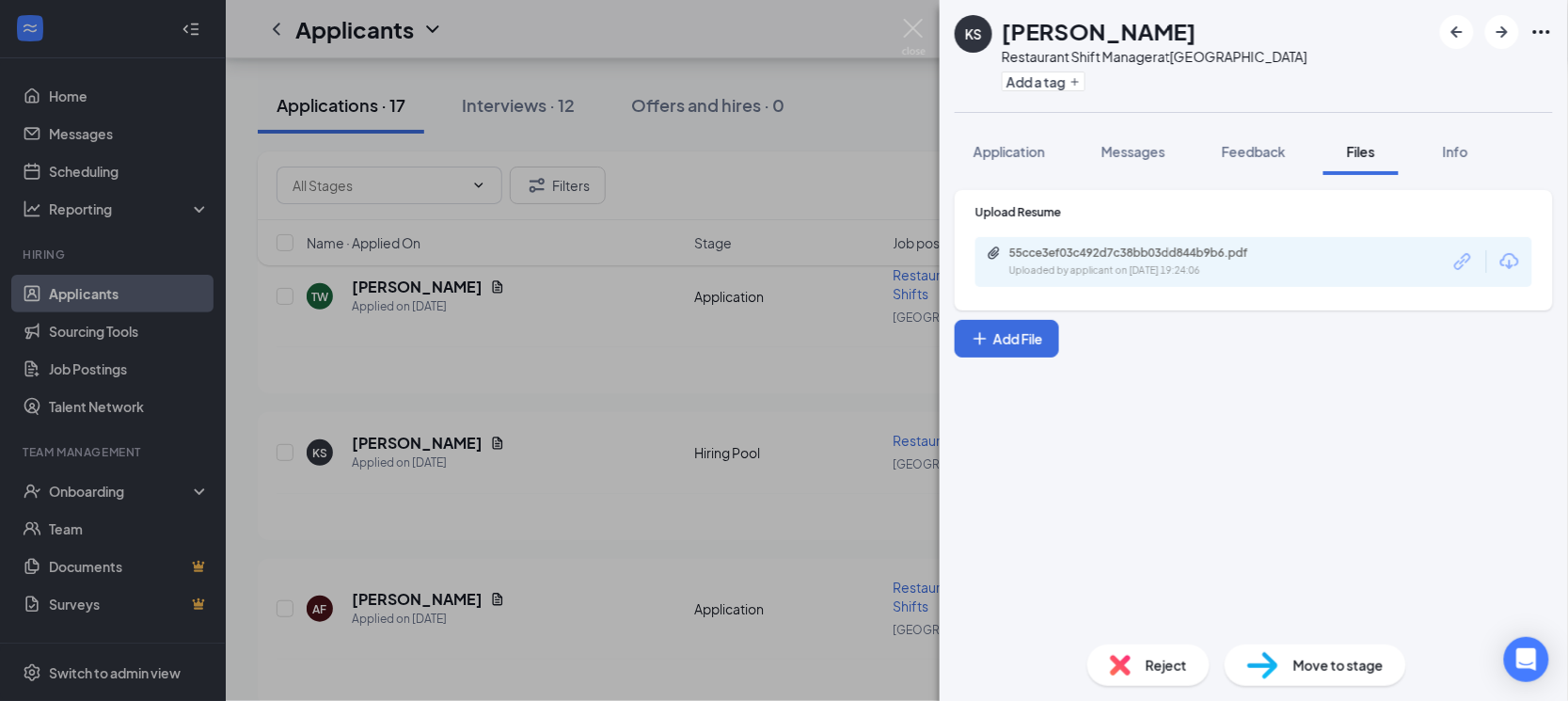
click at [732, 133] on div "KS [PERSON_NAME] Restaurant Shift Manager at [GEOGRAPHIC_DATA] Add a tag Applic…" at bounding box center [784, 350] width 1568 height 701
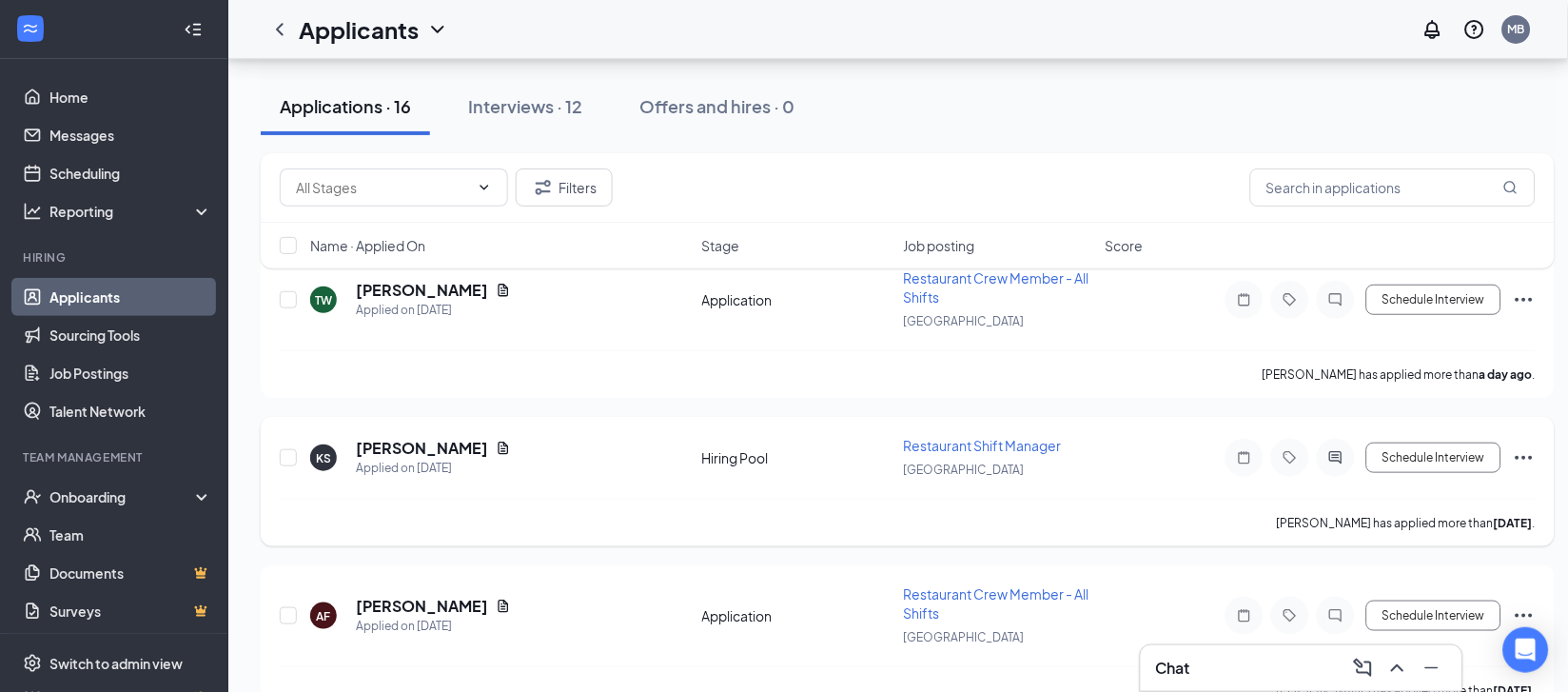
click at [1523, 456] on icon "Ellipses" at bounding box center [1525, 457] width 17 height 4
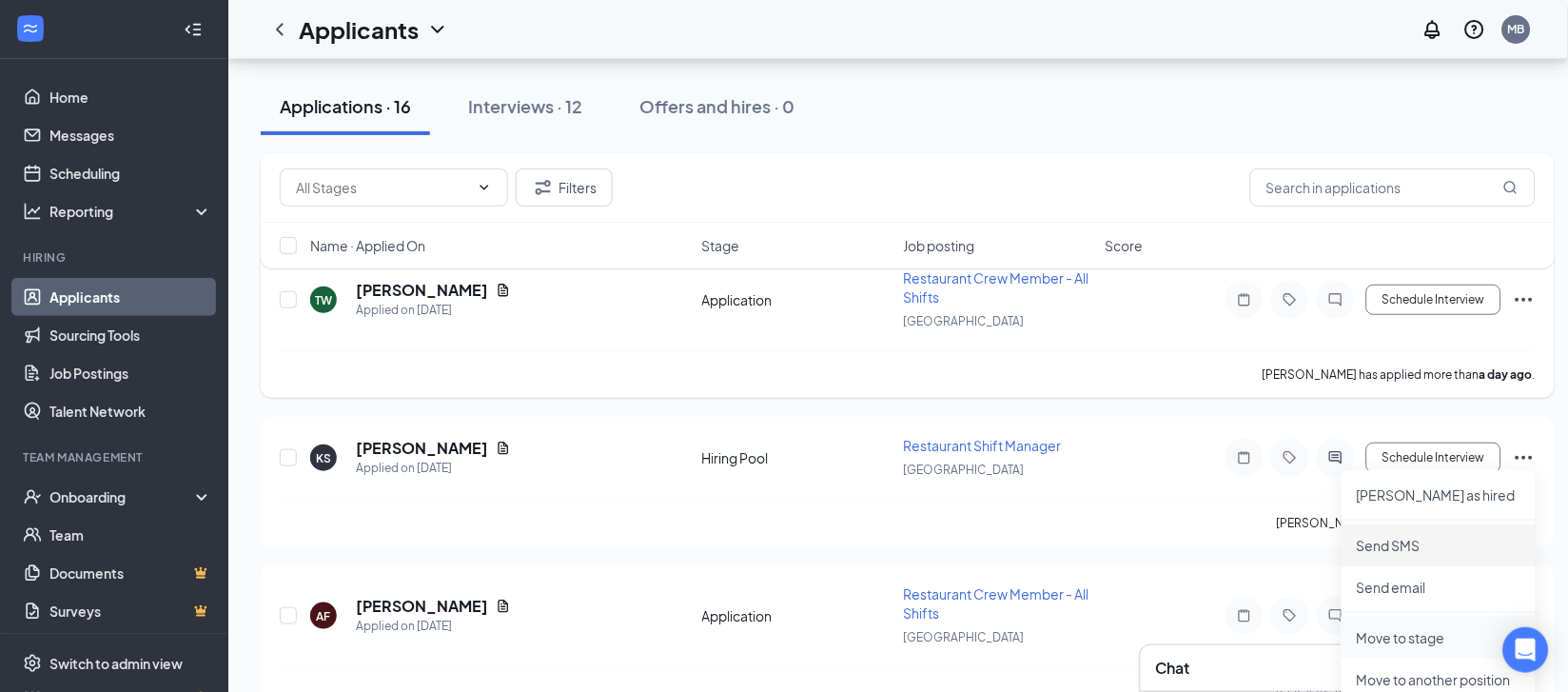
scroll to position [237, 0]
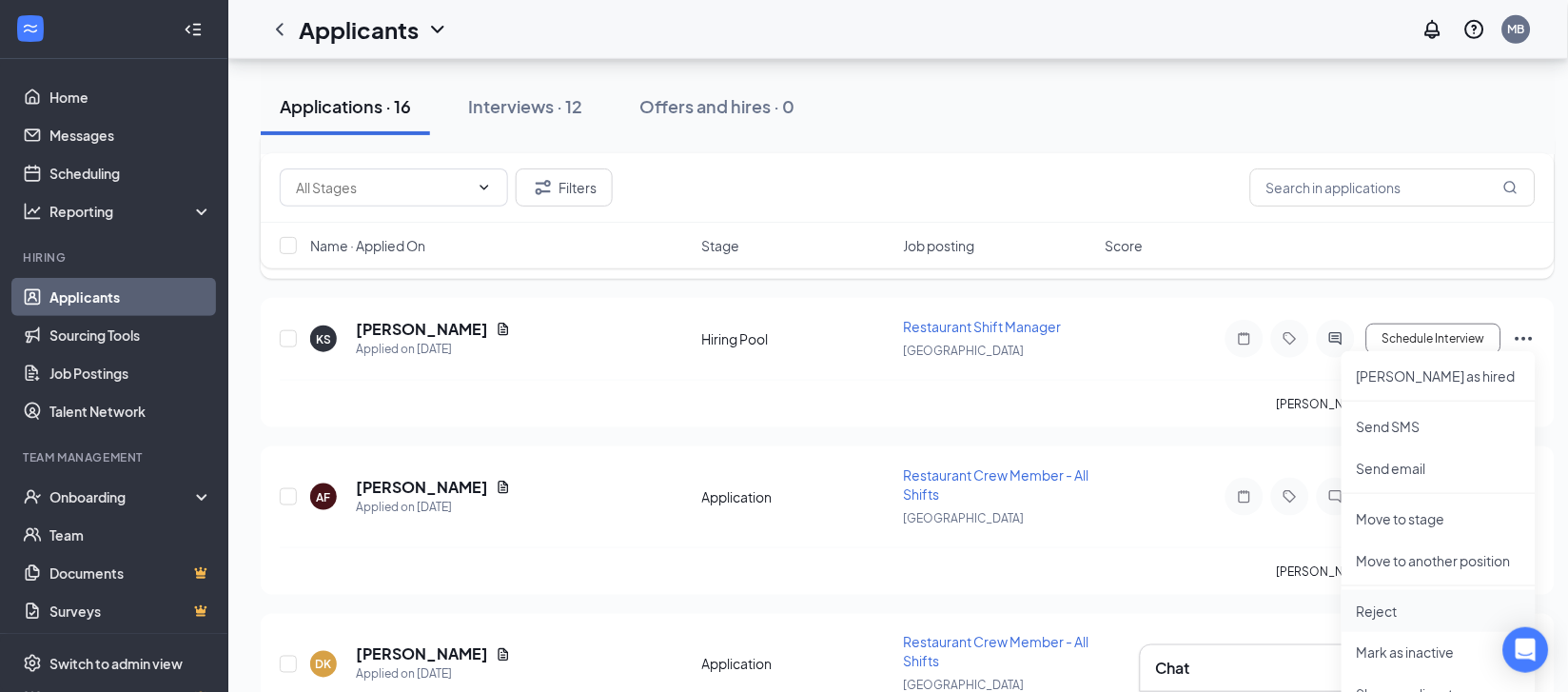
click at [1410, 610] on p "Reject" at bounding box center [1439, 611] width 164 height 19
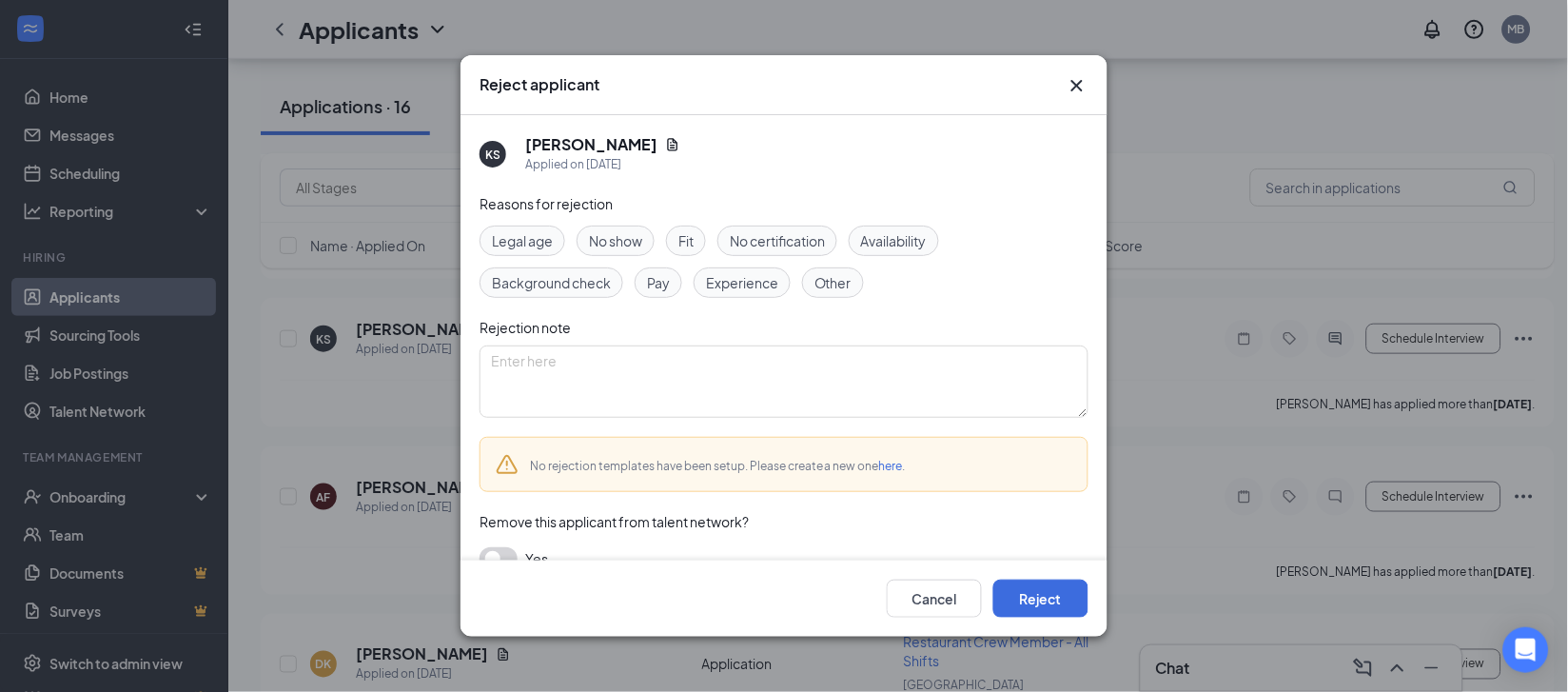
click at [739, 277] on span "Experience" at bounding box center [742, 283] width 72 height 21
click at [672, 374] on textarea at bounding box center [784, 381] width 609 height 72
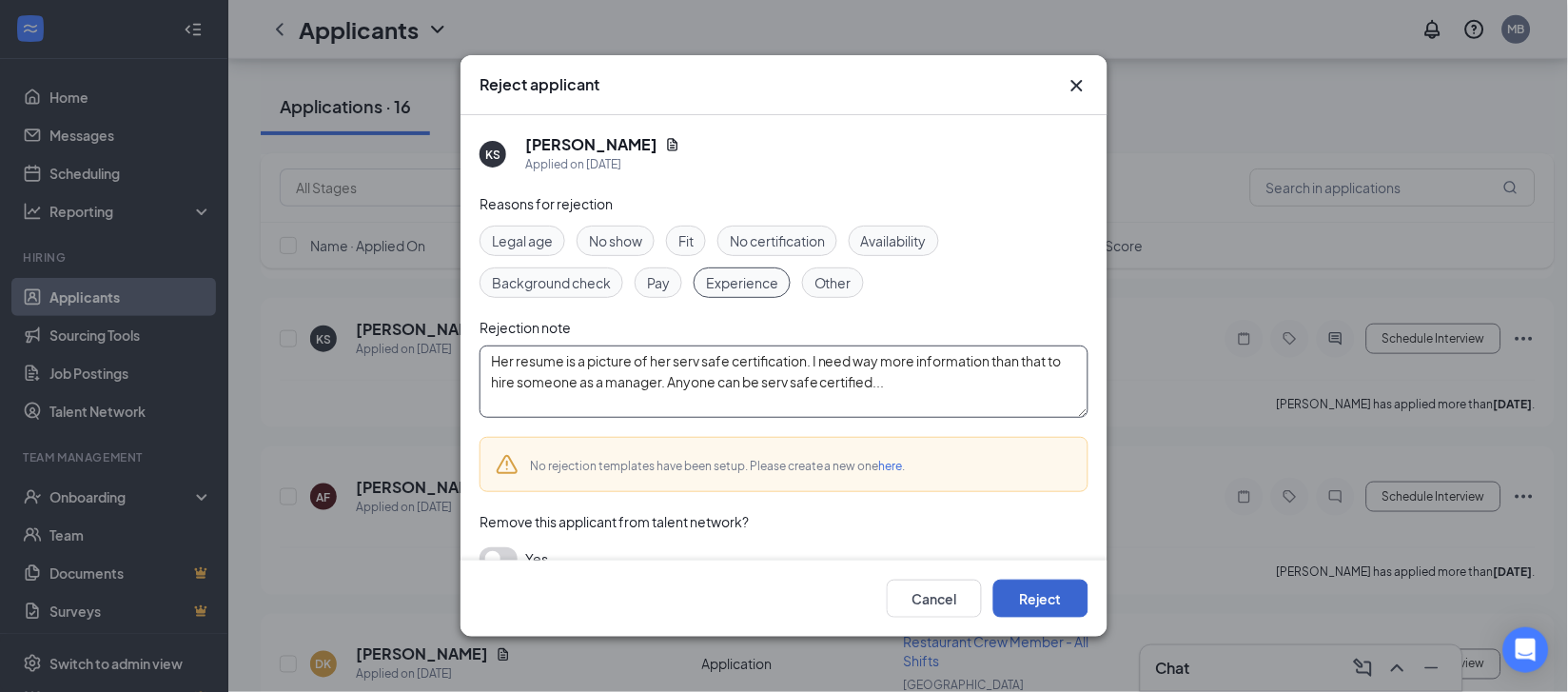
type textarea "Her resume is a picture of her serv safe certification. I need way more informa…"
click at [1078, 596] on button "Reject" at bounding box center [1040, 597] width 96 height 38
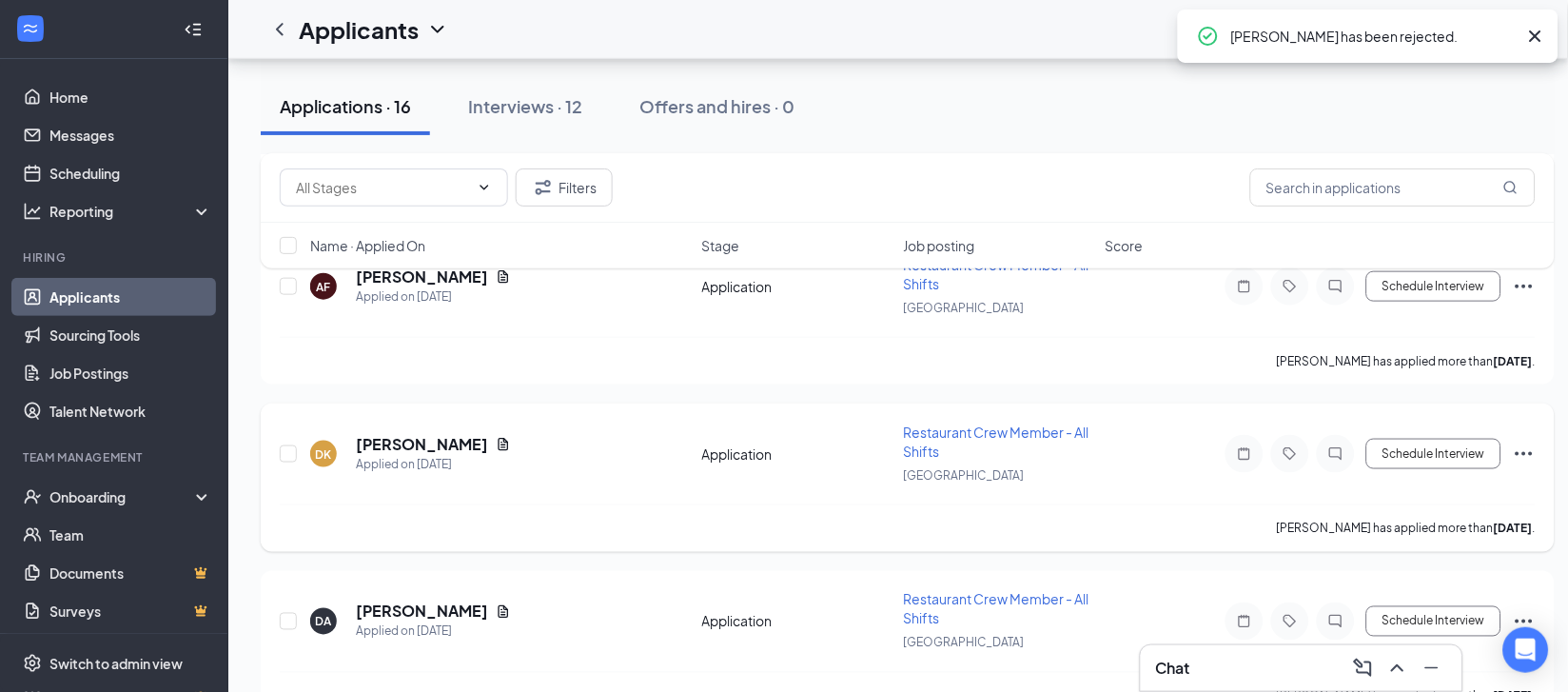
scroll to position [357, 0]
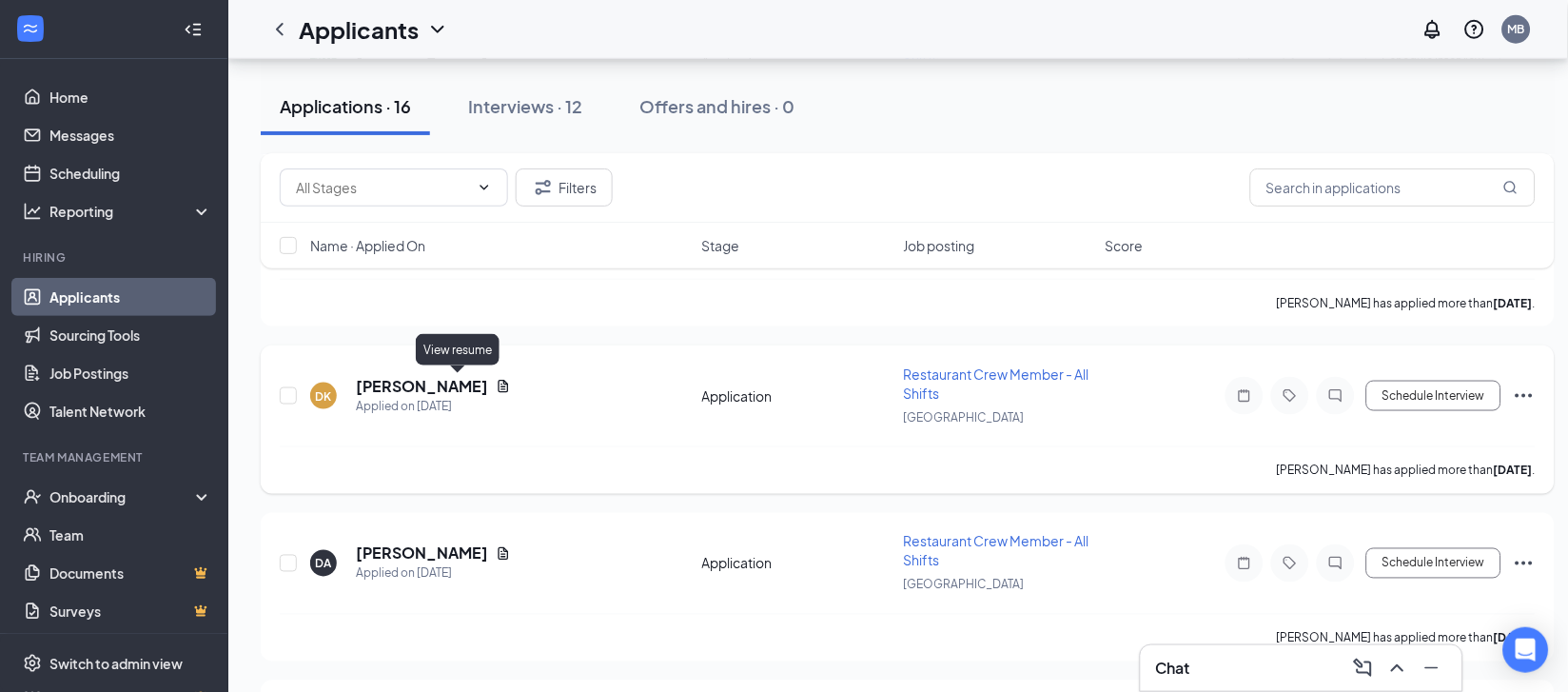
click at [496, 386] on icon "Document" at bounding box center [504, 386] width 15 height 15
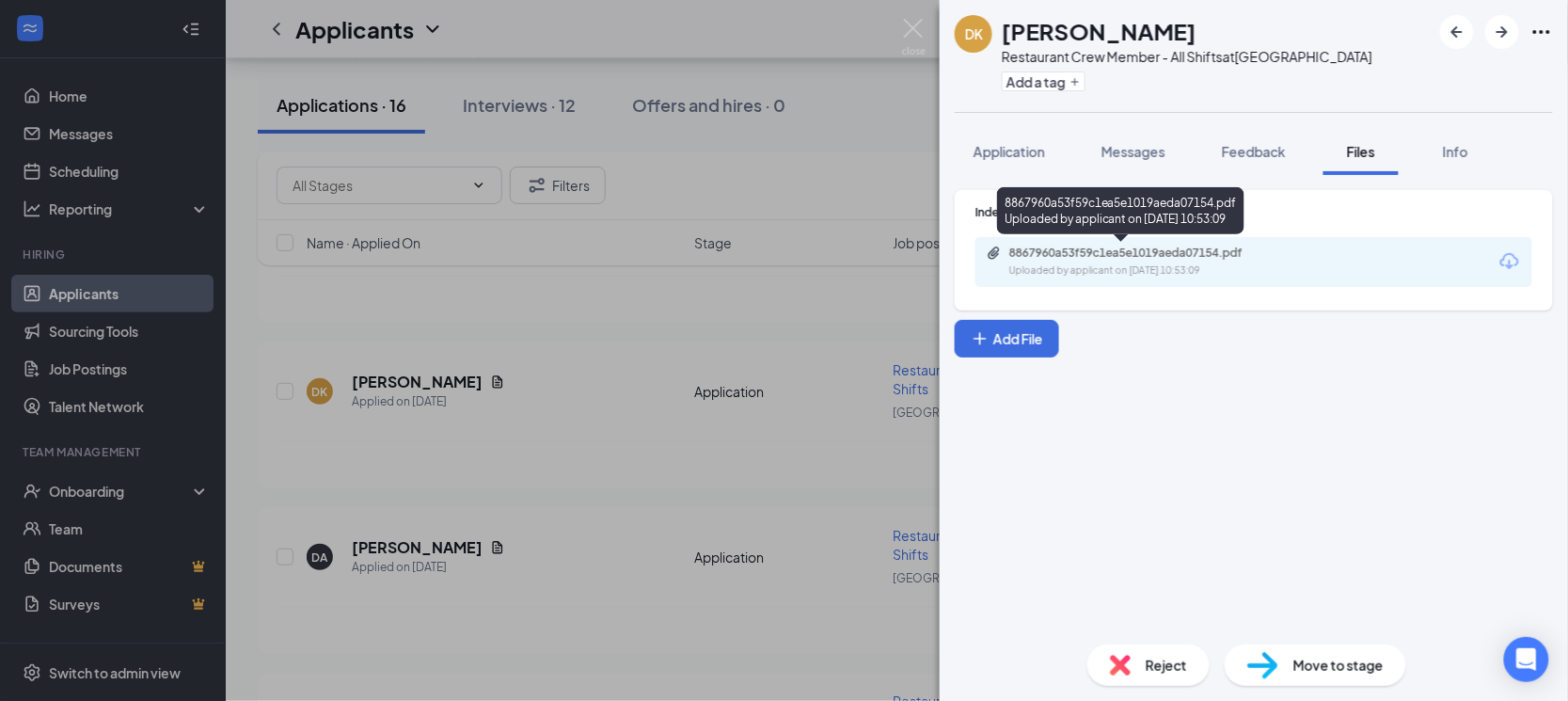
click at [1075, 266] on div "Uploaded by applicant on [DATE] 10:53:09" at bounding box center [1150, 271] width 282 height 15
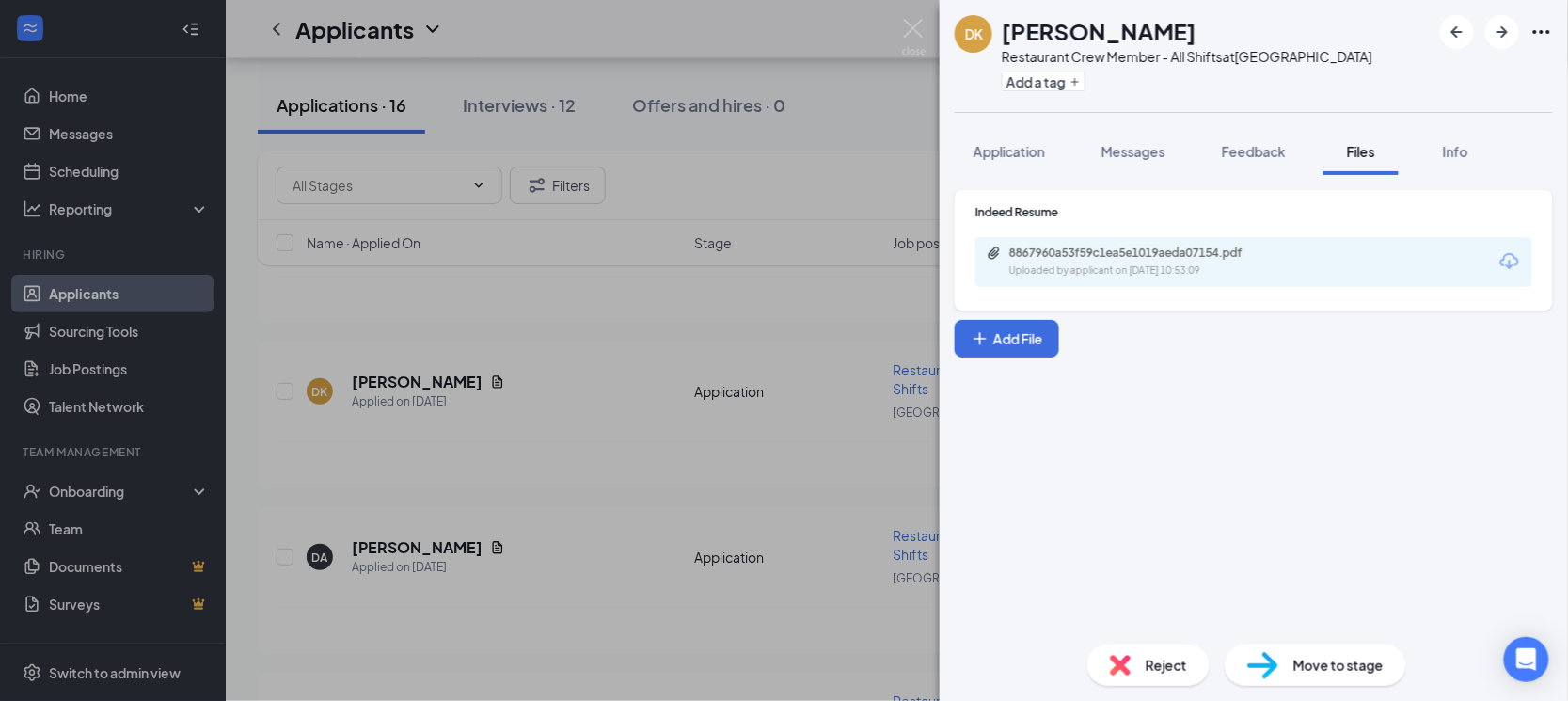
click at [832, 334] on div "DK [PERSON_NAME] Restaurant Crew Member - All Shifts at [GEOGRAPHIC_DATA] Add a…" at bounding box center [784, 350] width 1568 height 701
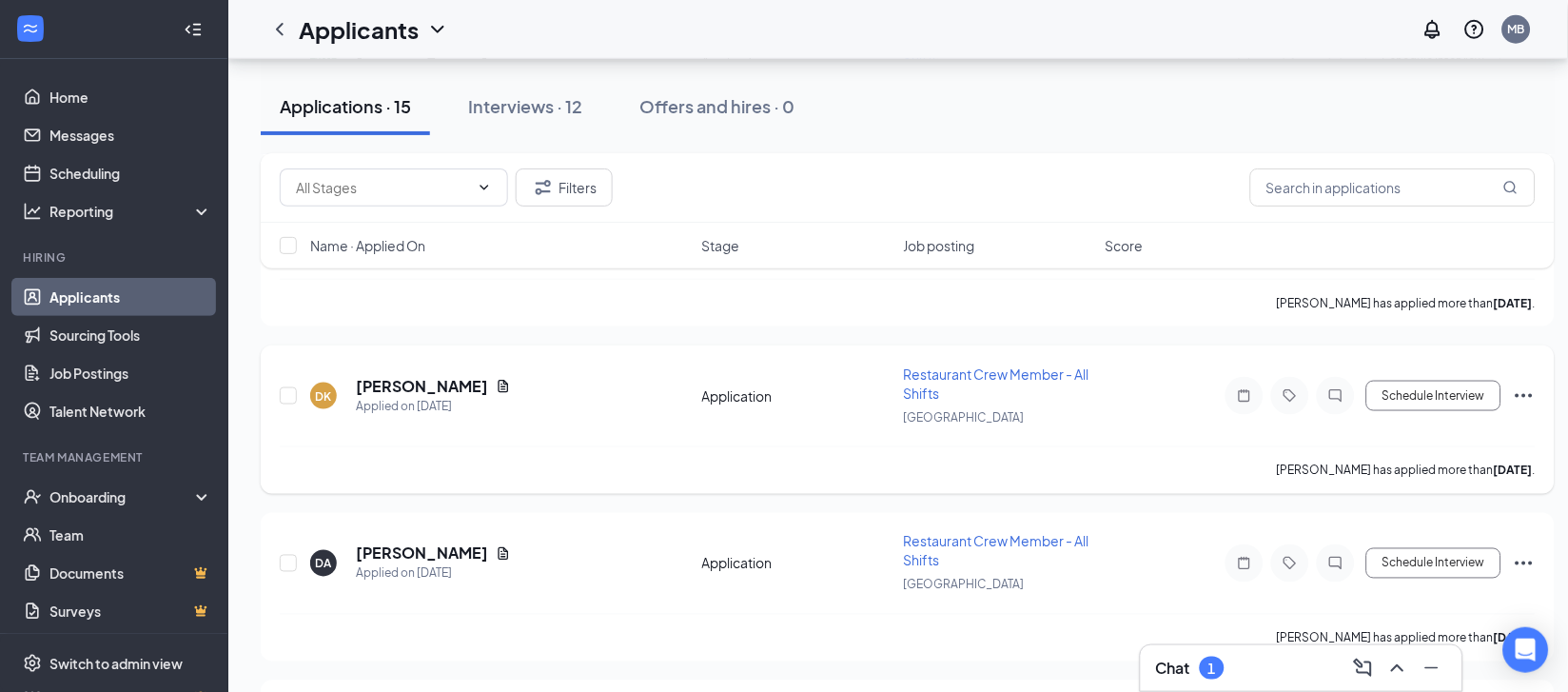
click at [1520, 393] on icon "Ellipses" at bounding box center [1525, 396] width 23 height 23
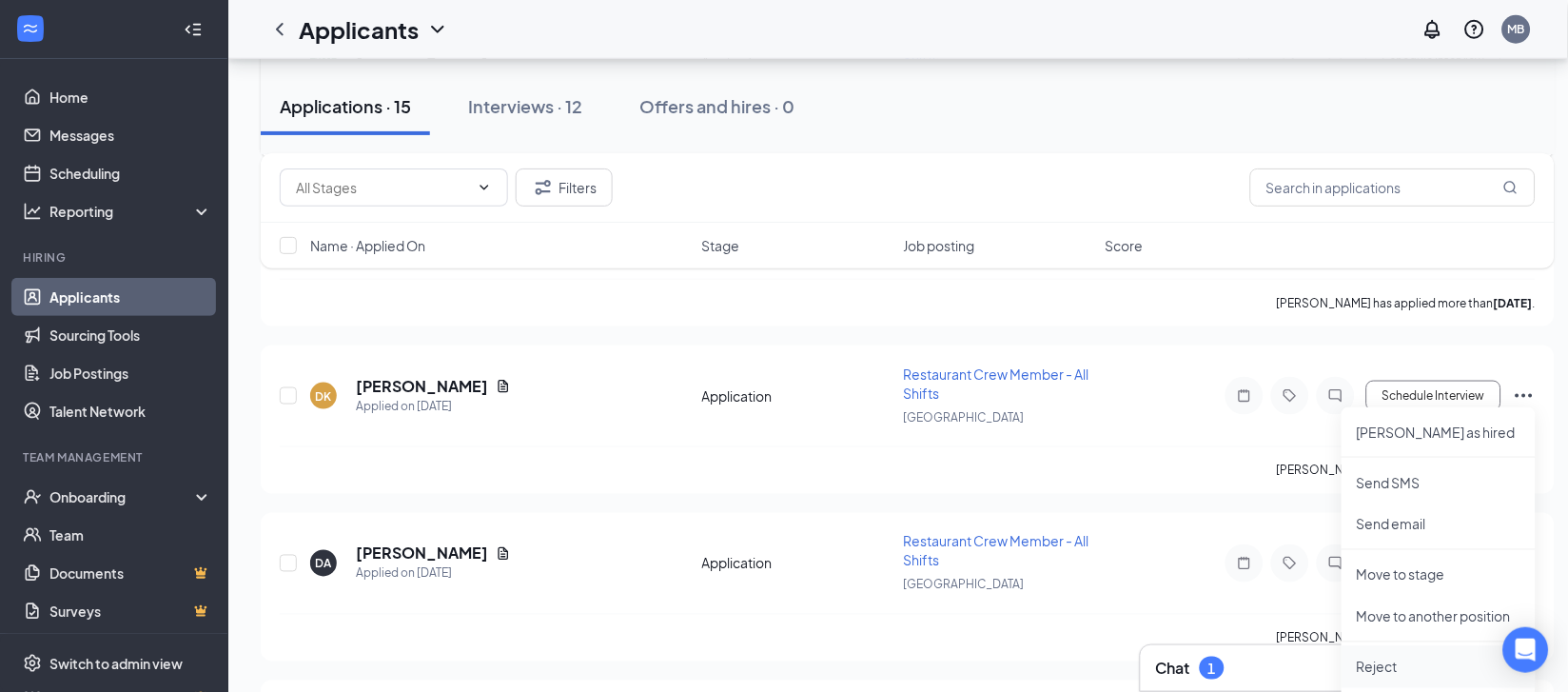
click at [1391, 666] on p "Reject" at bounding box center [1439, 667] width 164 height 19
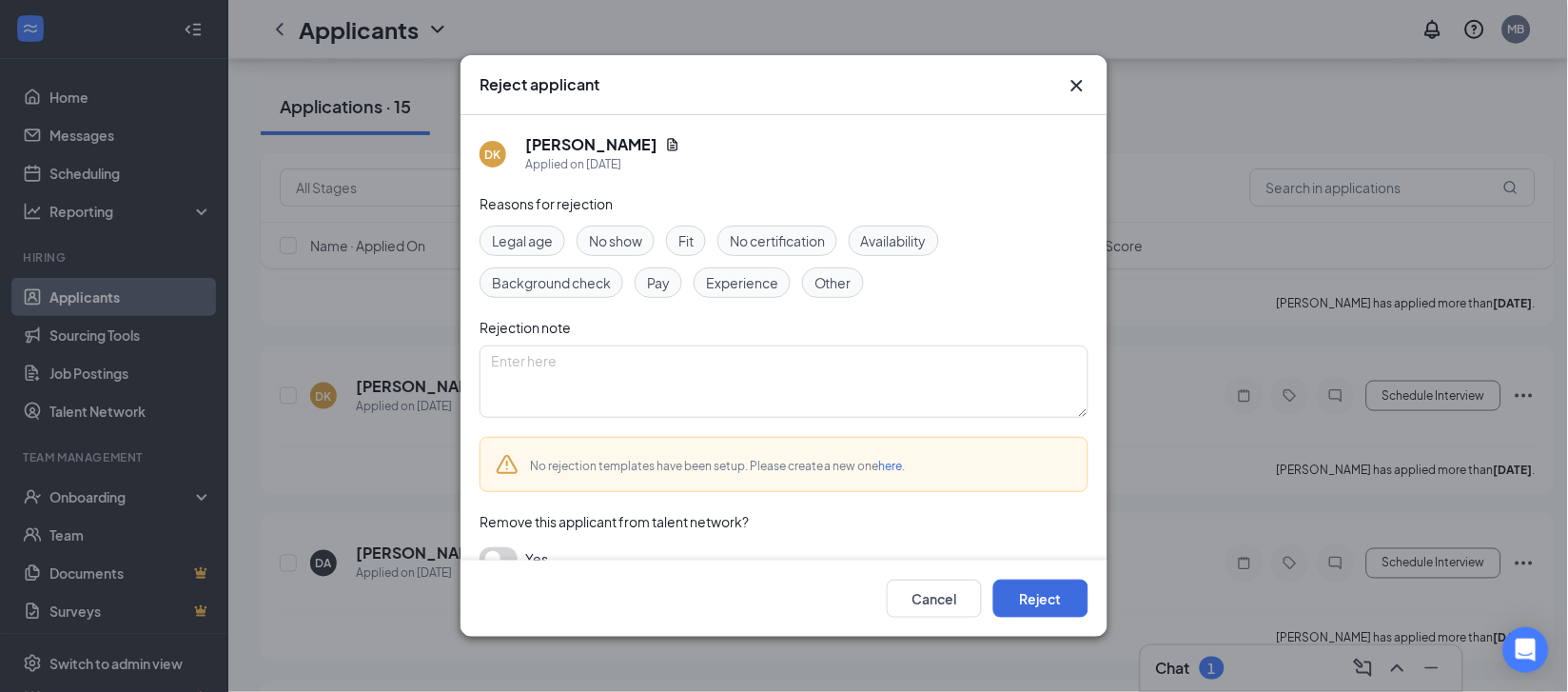
click at [753, 272] on span "Experience" at bounding box center [742, 283] width 72 height 21
click at [1025, 599] on button "Reject" at bounding box center [1040, 597] width 96 height 38
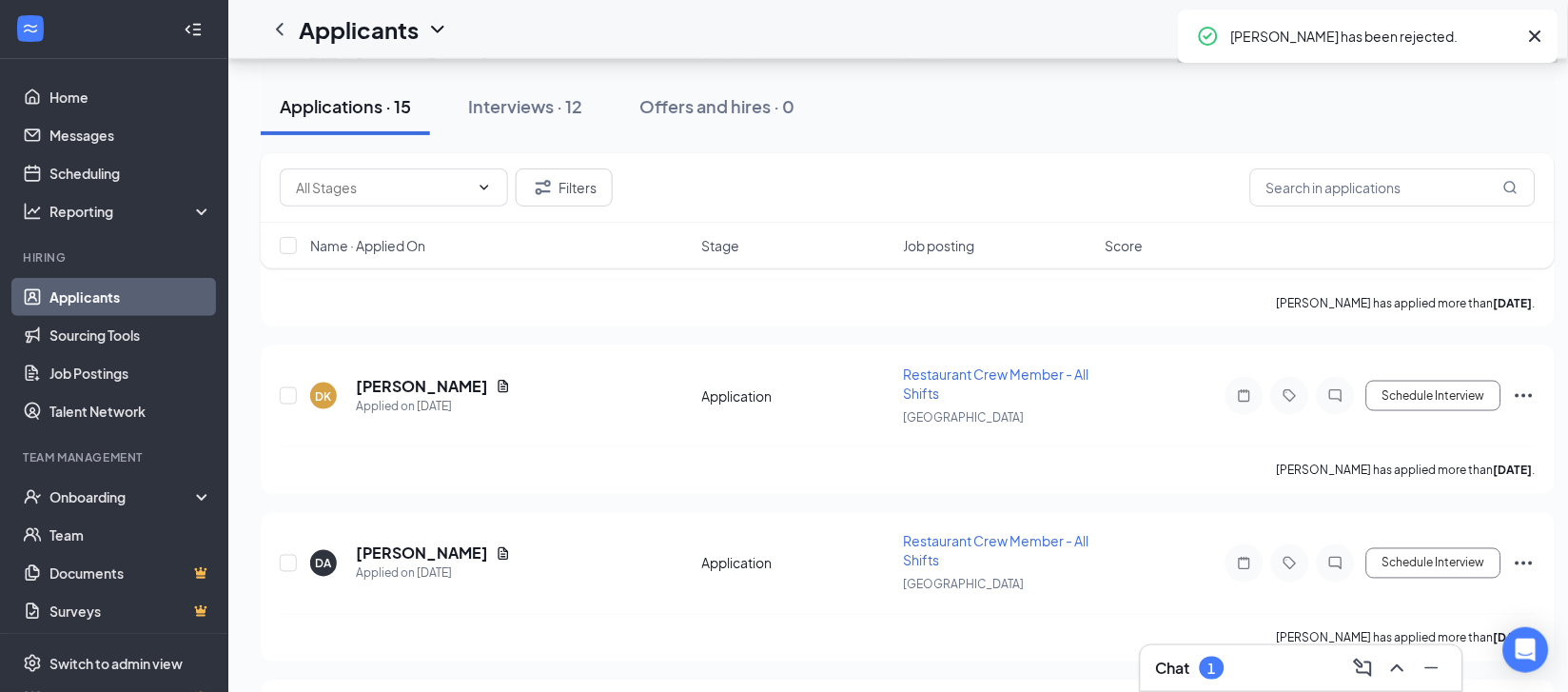
click at [1197, 673] on div "Chat 1" at bounding box center [1190, 668] width 69 height 23
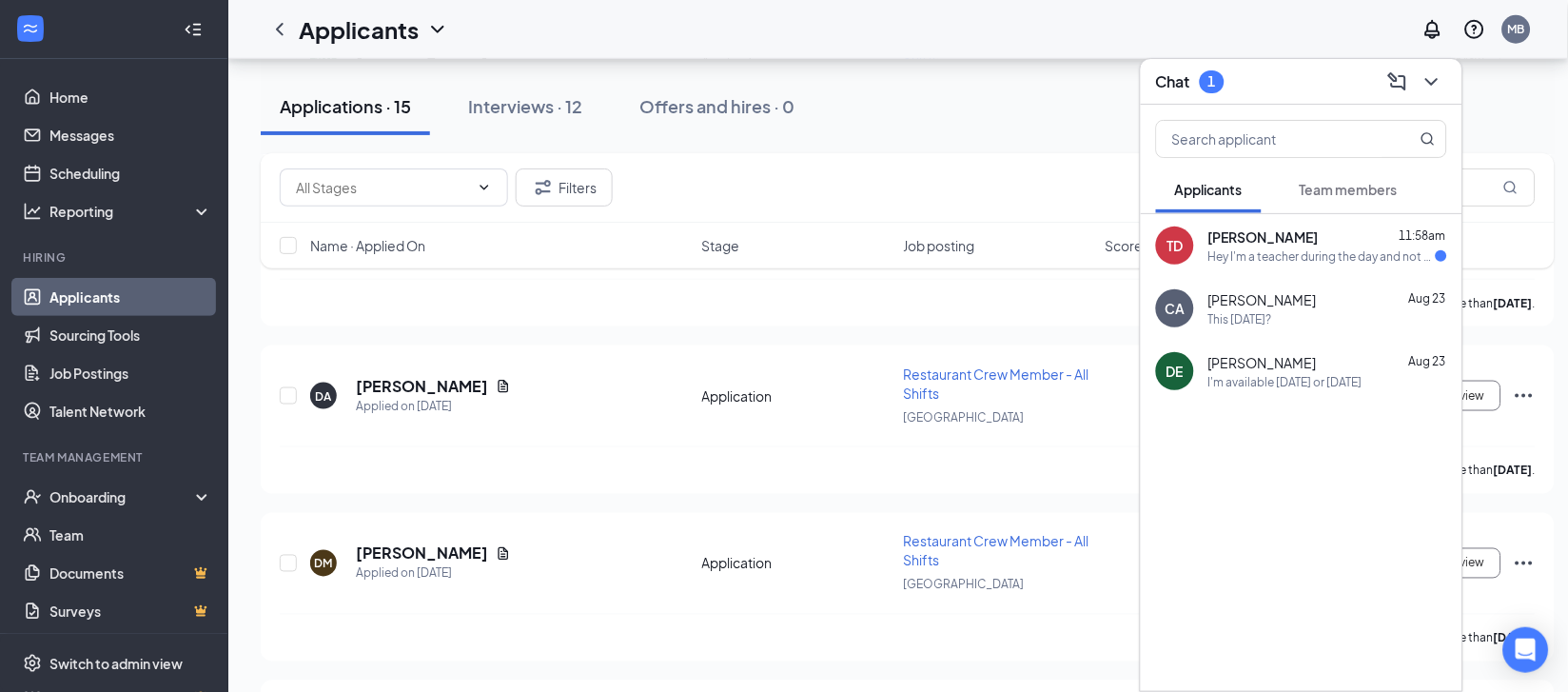
click at [1359, 259] on div "Hey I'm a teacher during the day and not available to do a meeting until after …" at bounding box center [1322, 256] width 228 height 16
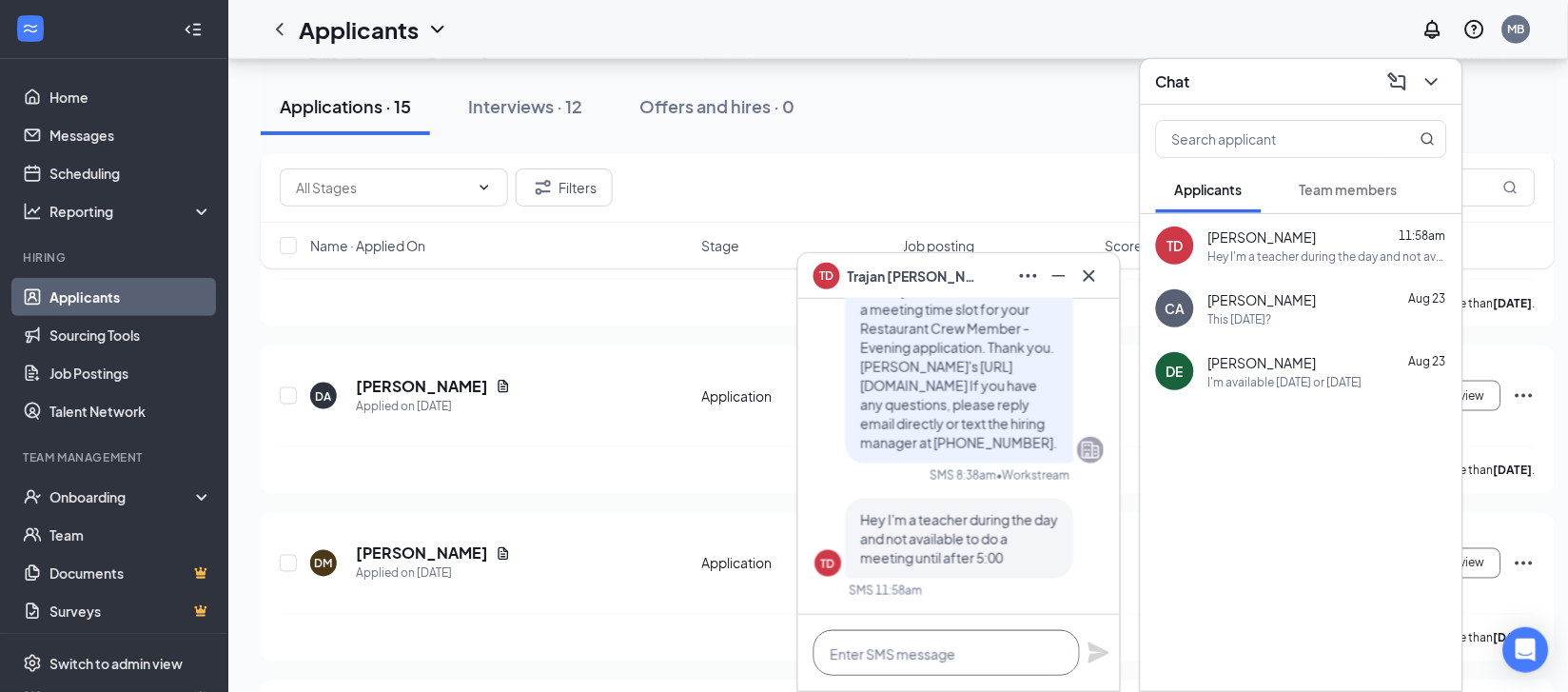
click at [978, 643] on textarea at bounding box center [947, 652] width 266 height 45
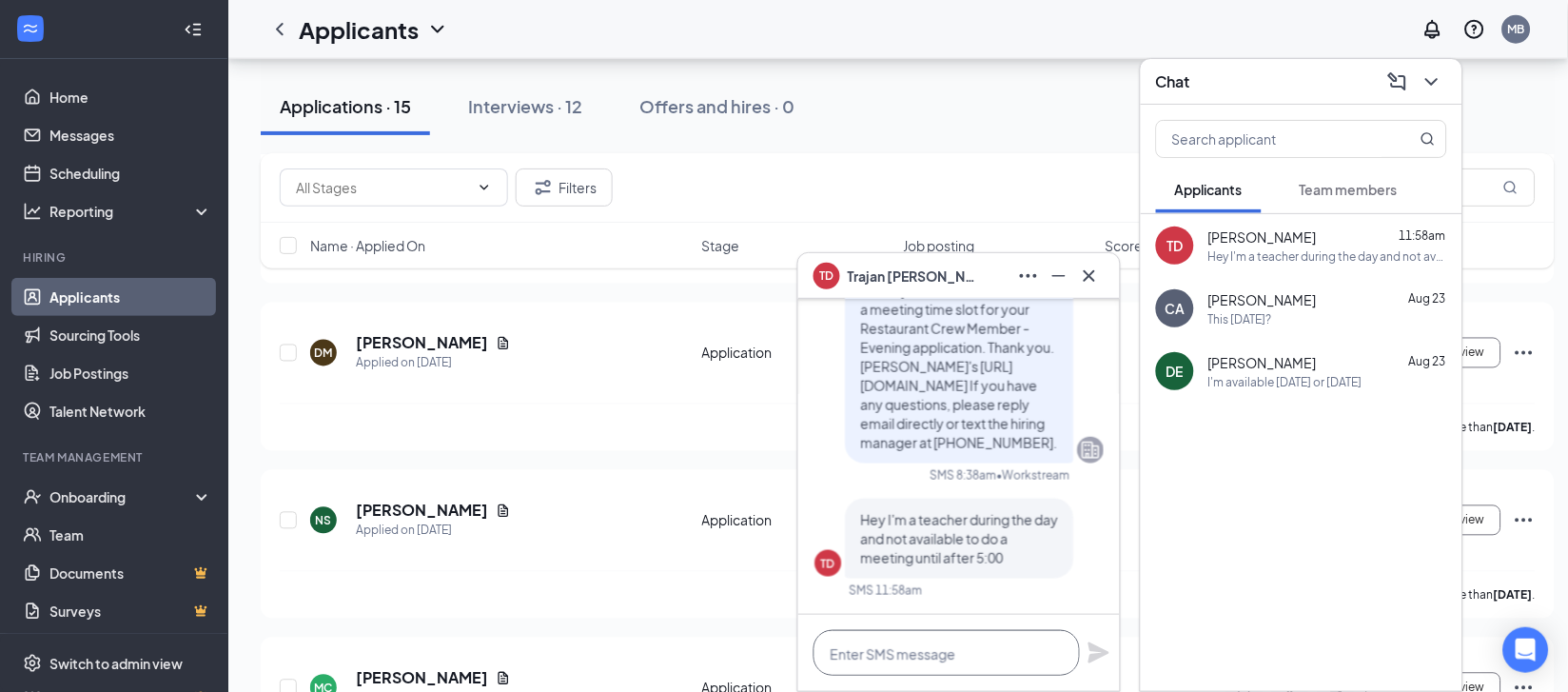
scroll to position [595, 0]
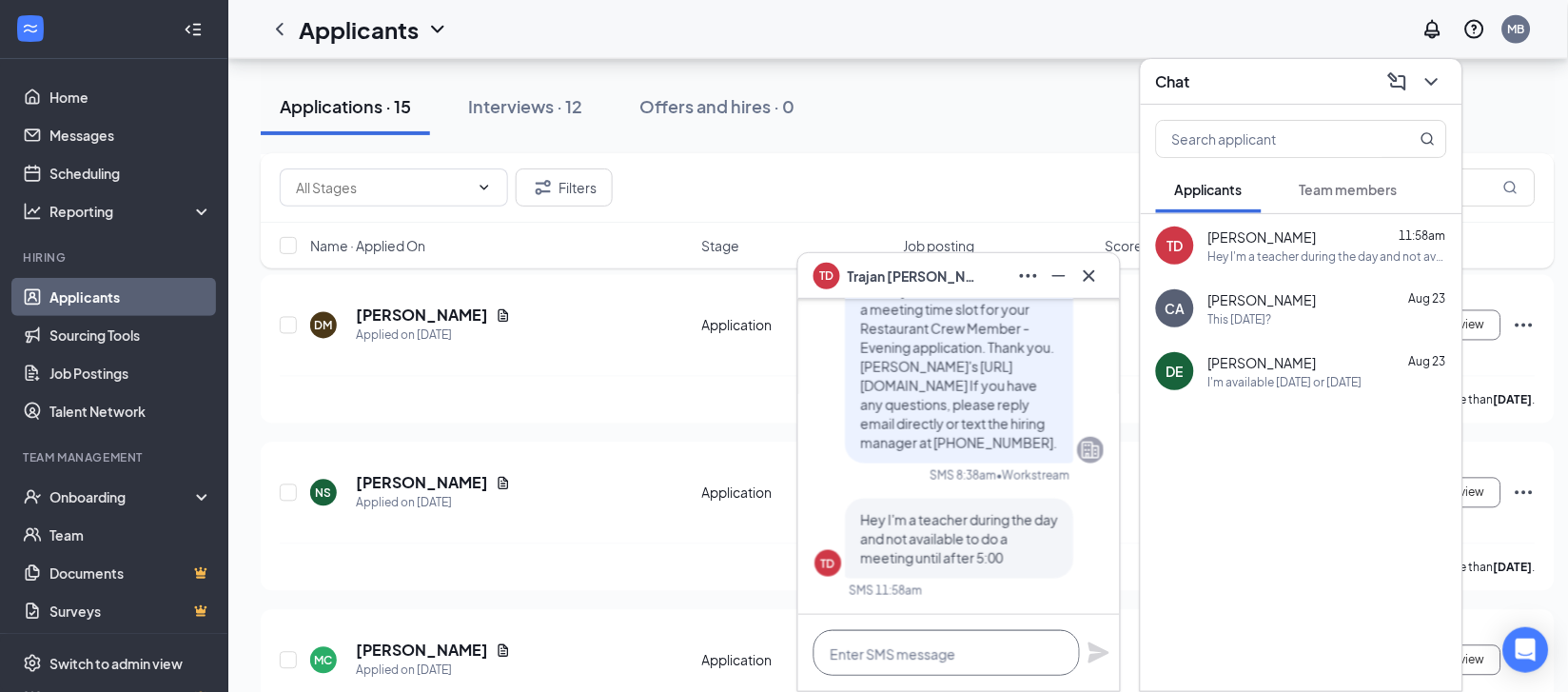
click at [938, 658] on textarea at bounding box center [947, 652] width 266 height 45
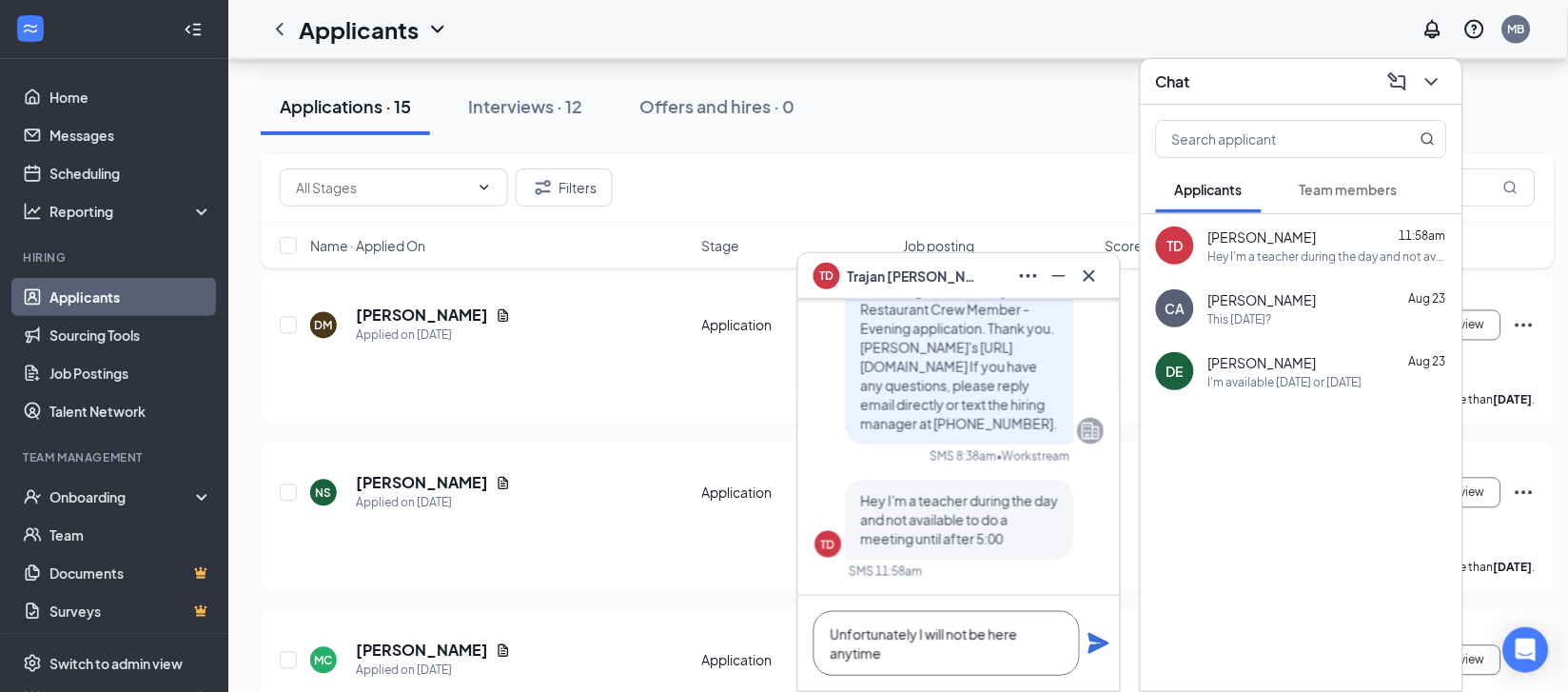
scroll to position [2, 0]
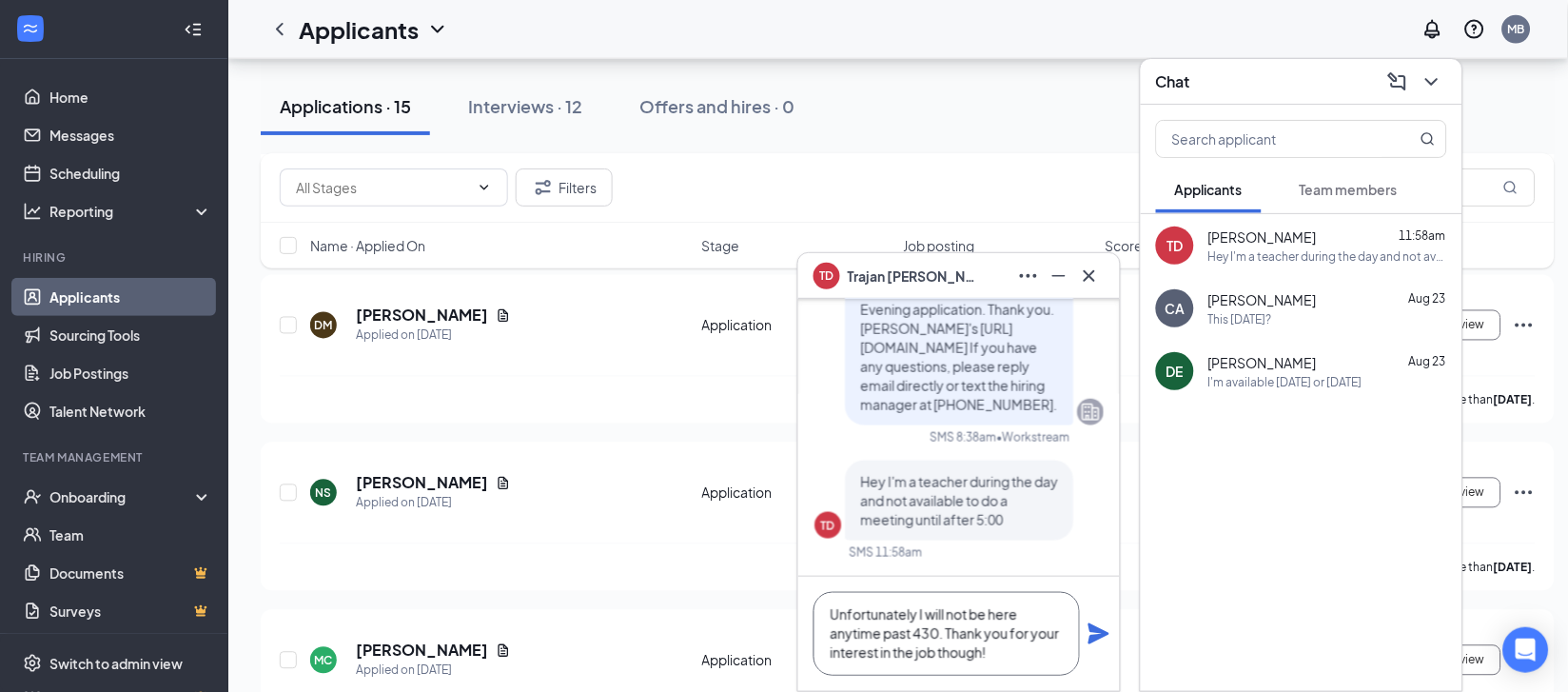
type textarea "Unfortunately I will not be here anytime past 430. Thank you for your interest …"
click at [1095, 634] on icon "Plane" at bounding box center [1099, 634] width 23 height 23
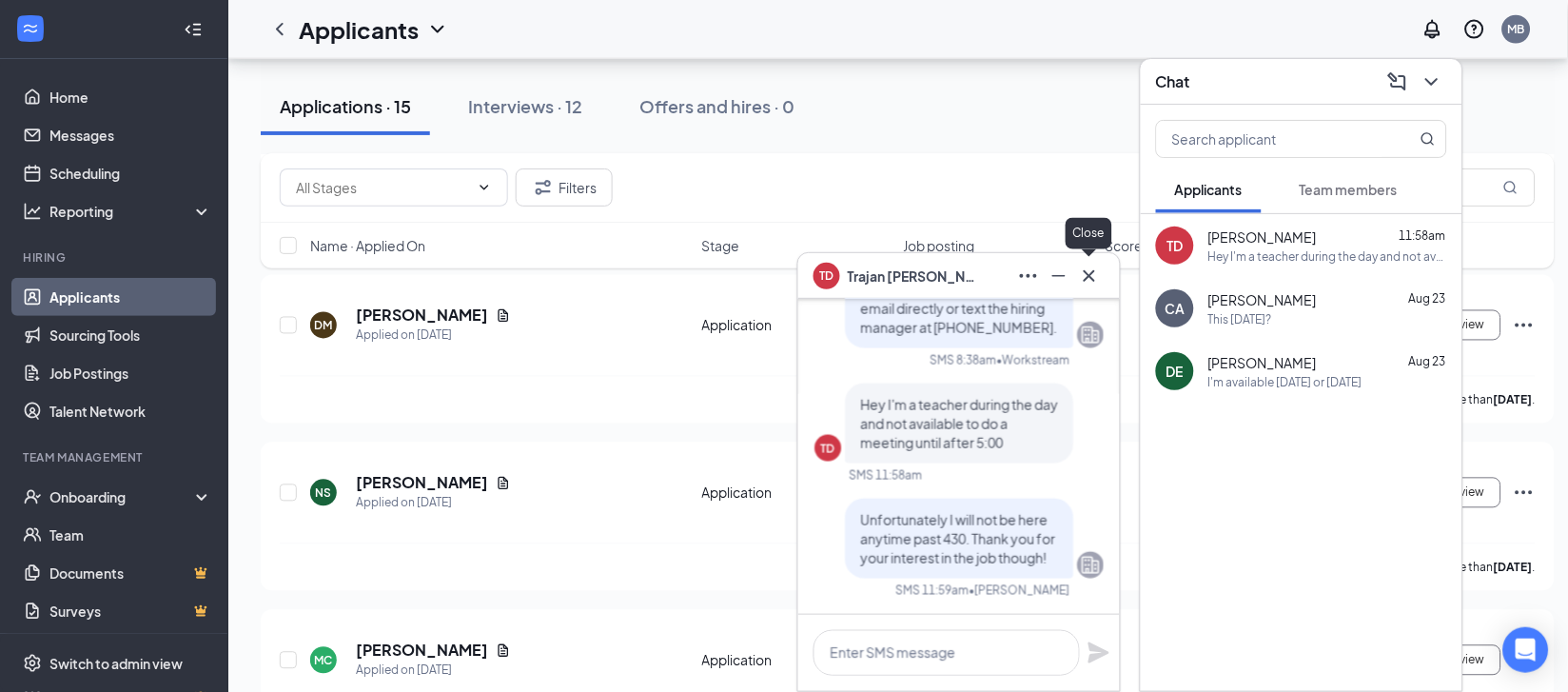
scroll to position [0, 0]
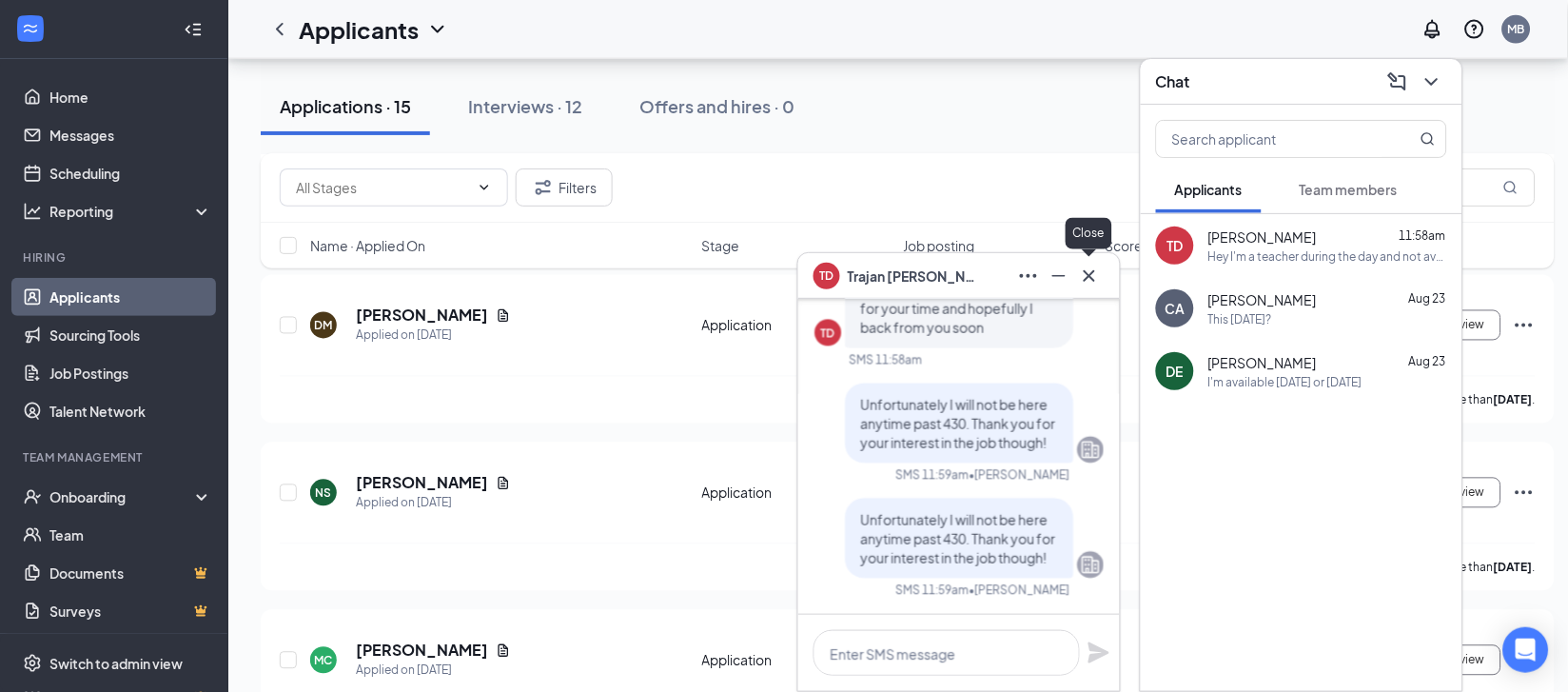
click at [1092, 269] on icon "Cross" at bounding box center [1089, 276] width 23 height 23
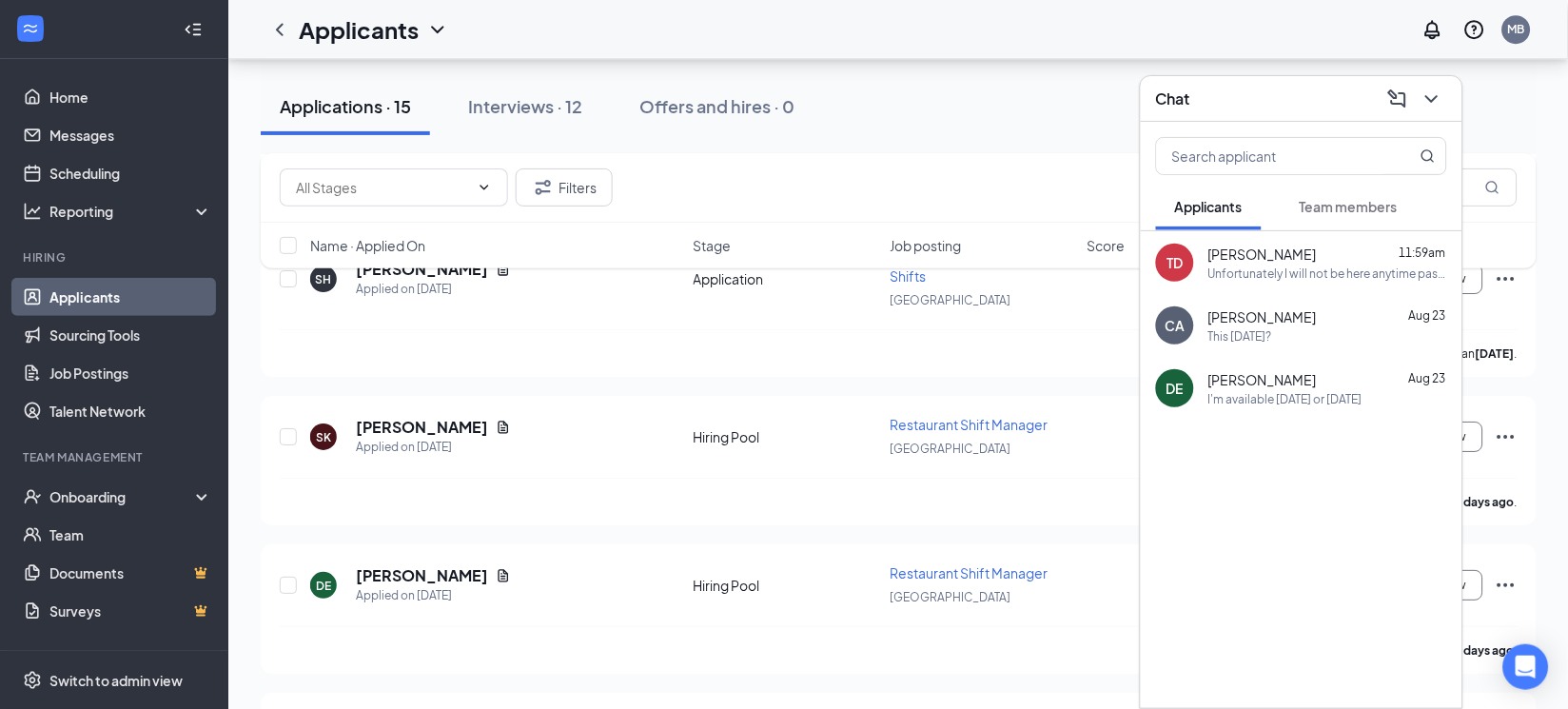
scroll to position [1122, 0]
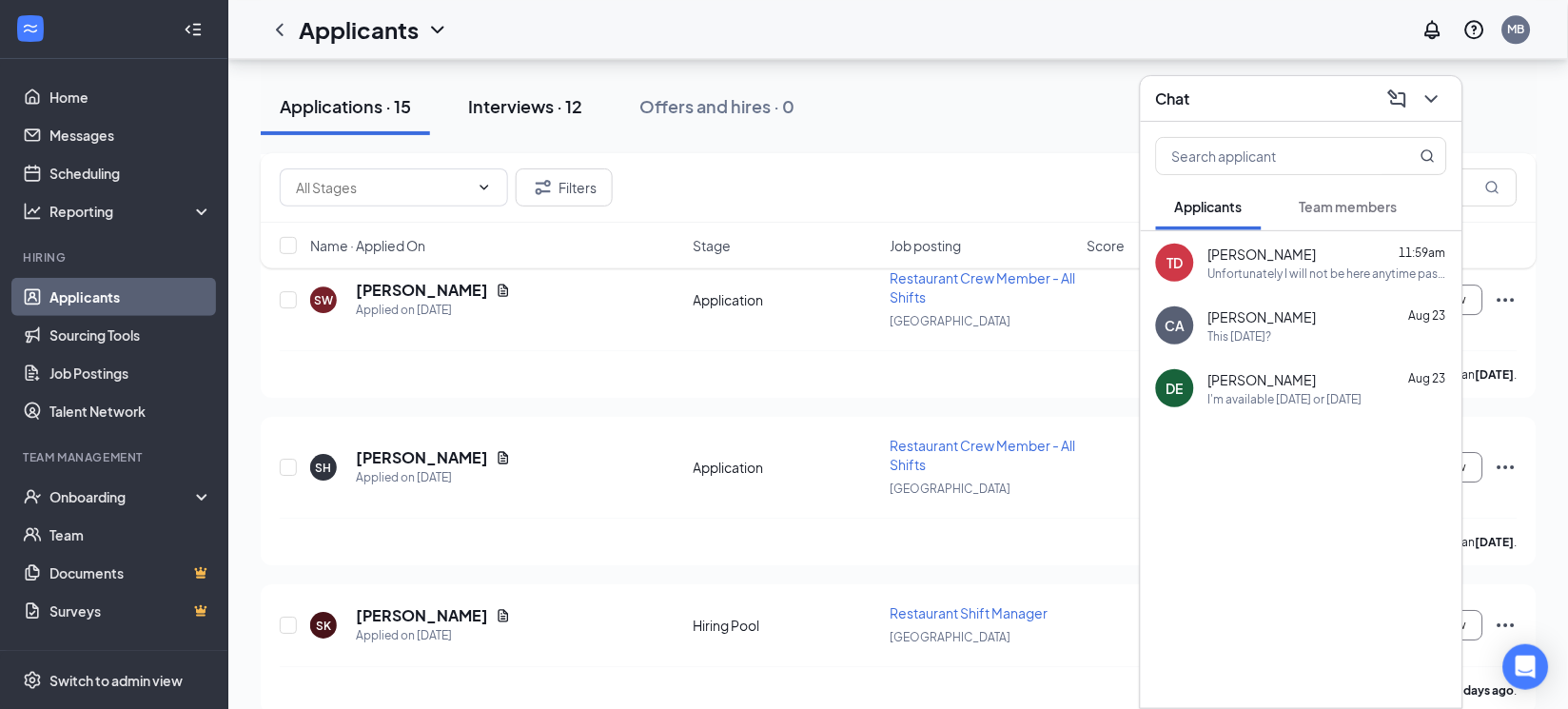
click at [514, 97] on div "Interviews · 12" at bounding box center [525, 106] width 114 height 24
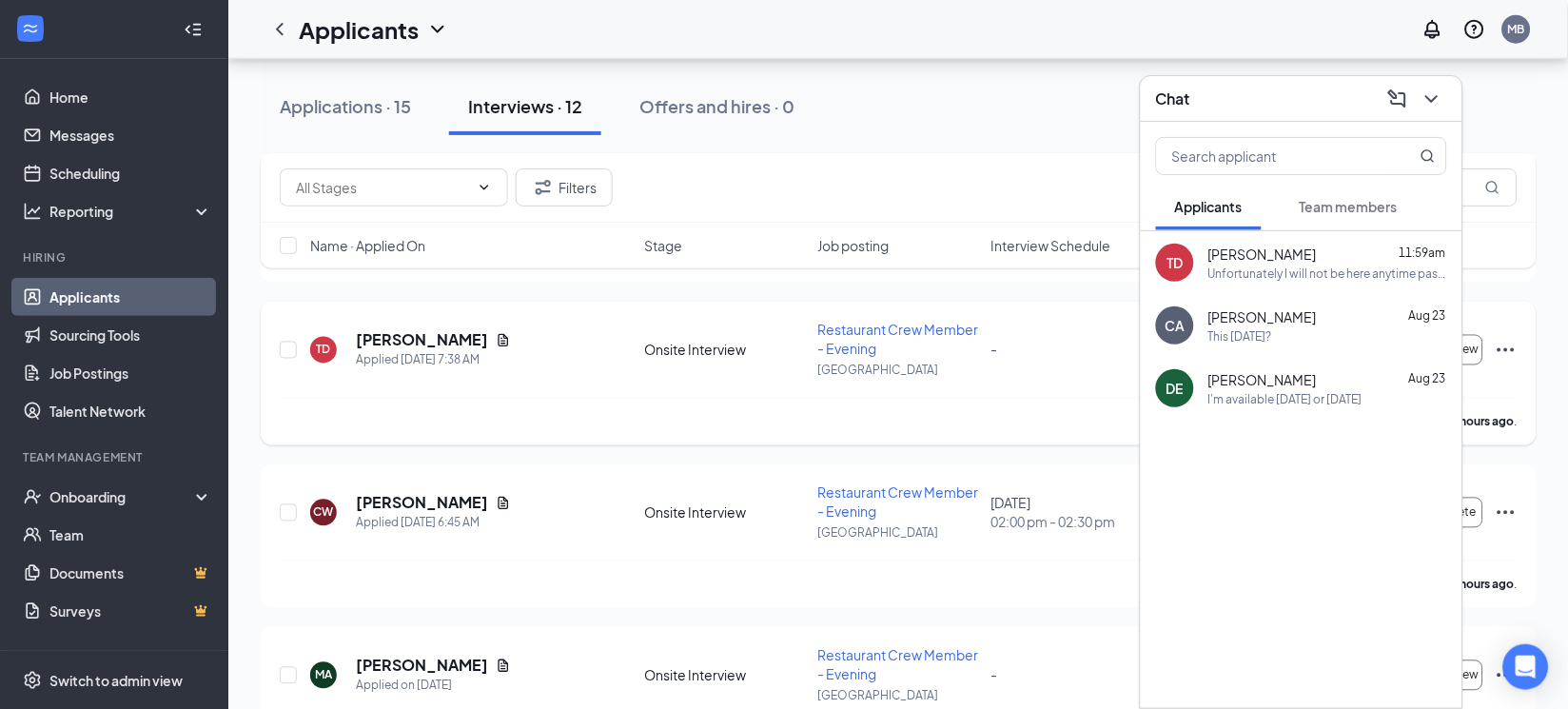
scroll to position [594, 0]
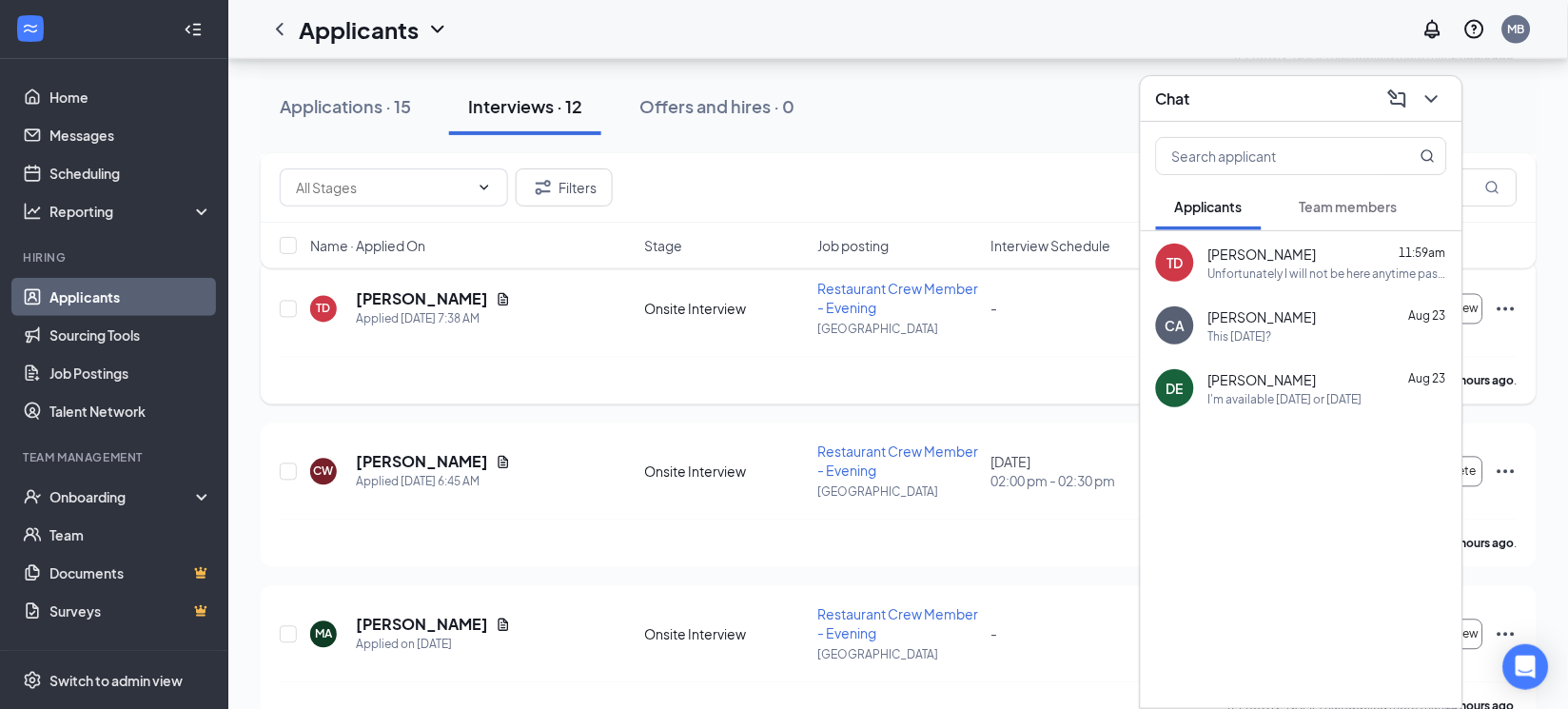
click at [1112, 300] on div "-" at bounding box center [1071, 310] width 162 height 21
click at [1436, 101] on icon "ChevronDown" at bounding box center [1432, 99] width 23 height 23
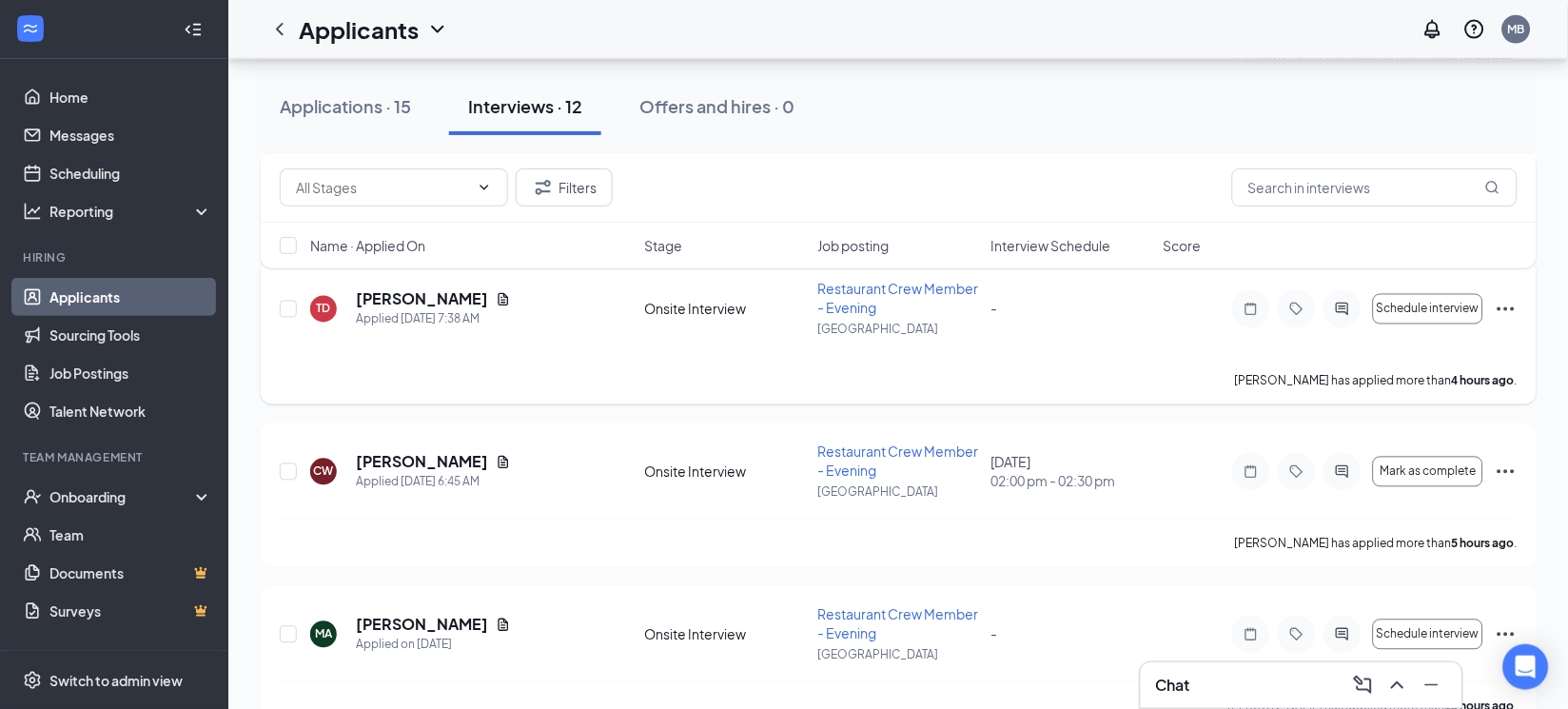
click at [1513, 309] on icon "Ellipses" at bounding box center [1506, 309] width 17 height 4
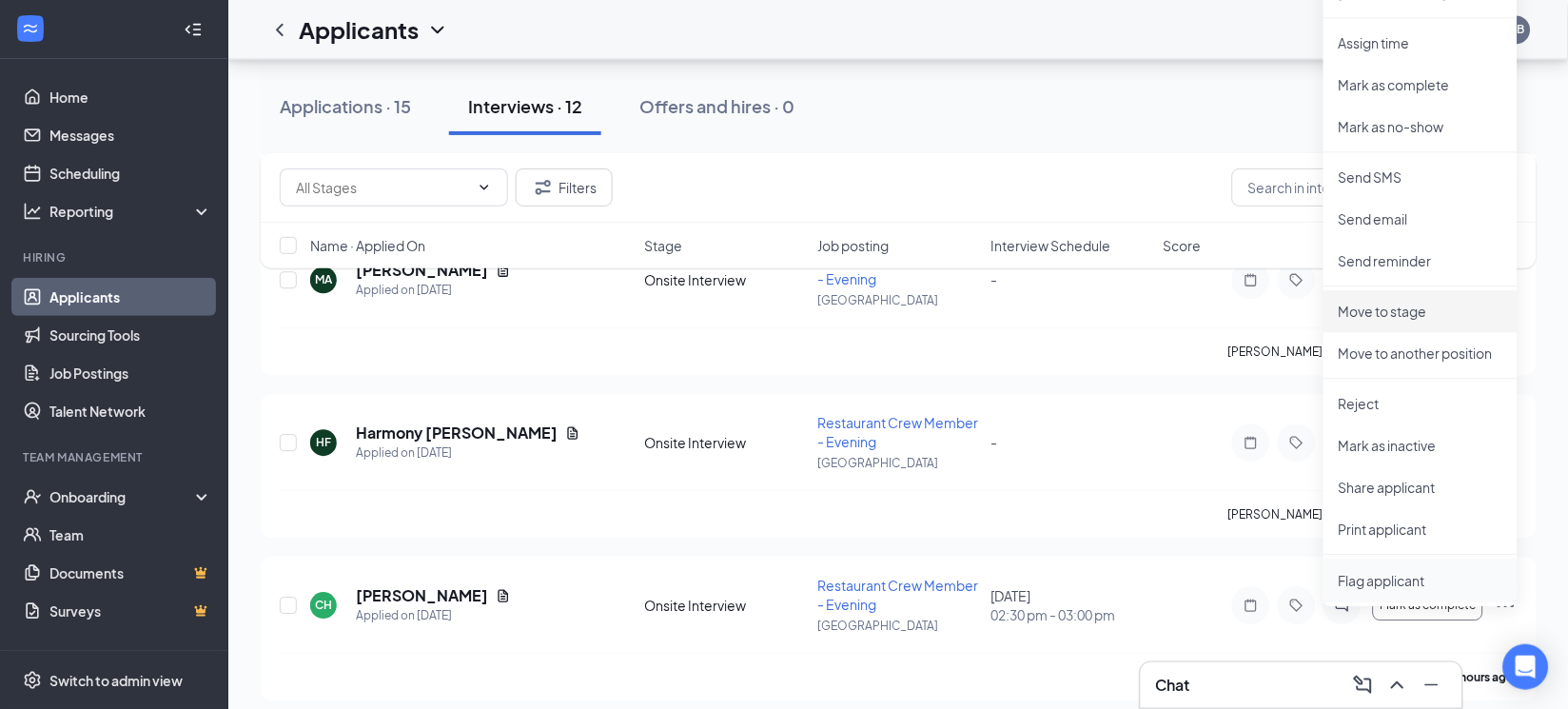
scroll to position [950, 0]
click at [1358, 387] on li "Reject" at bounding box center [1419, 401] width 194 height 41
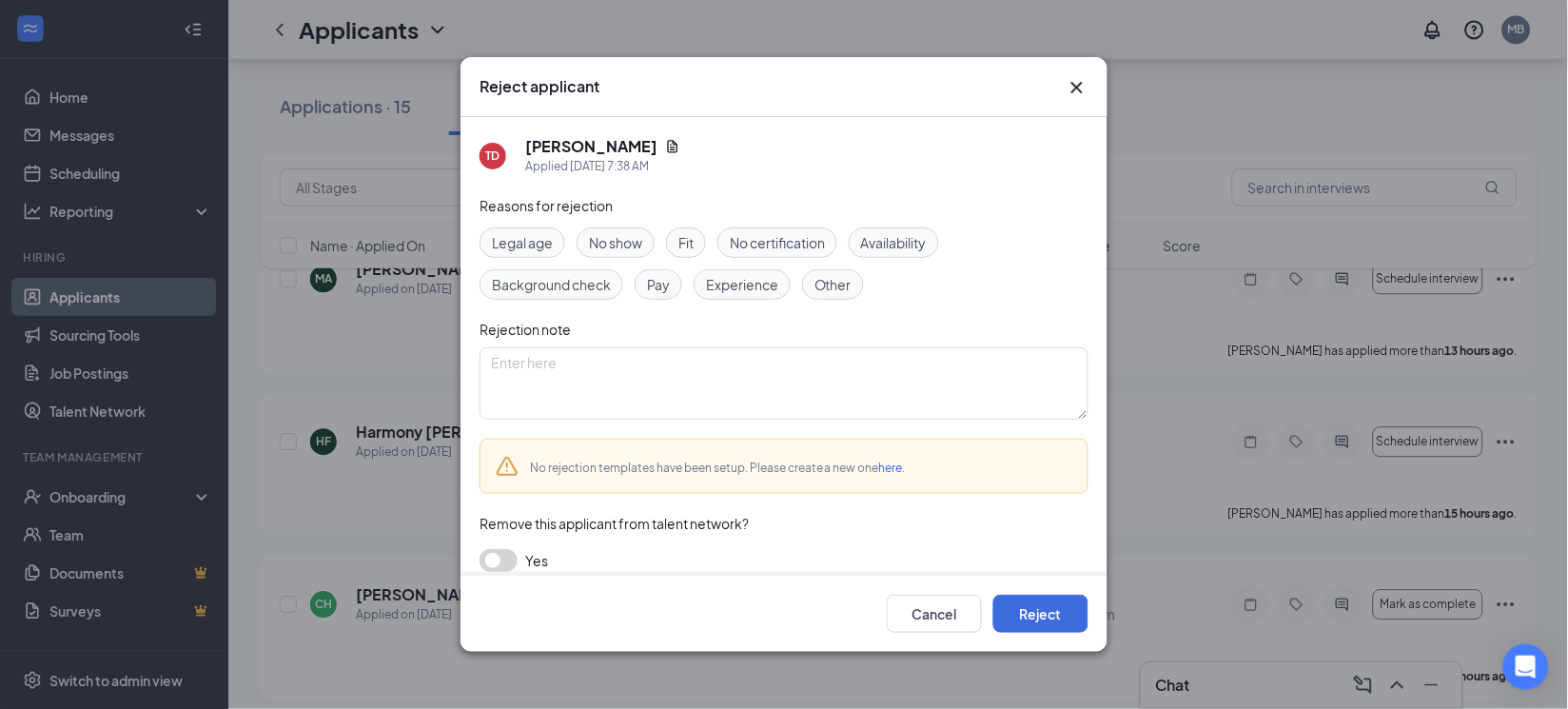
drag, startPoint x: 905, startPoint y: 244, endPoint x: 870, endPoint y: 267, distance: 41.9
click at [904, 246] on span "Availability" at bounding box center [894, 243] width 66 height 21
click at [771, 278] on span "Experience" at bounding box center [742, 285] width 72 height 21
click at [1035, 614] on button "Reject" at bounding box center [1040, 613] width 96 height 38
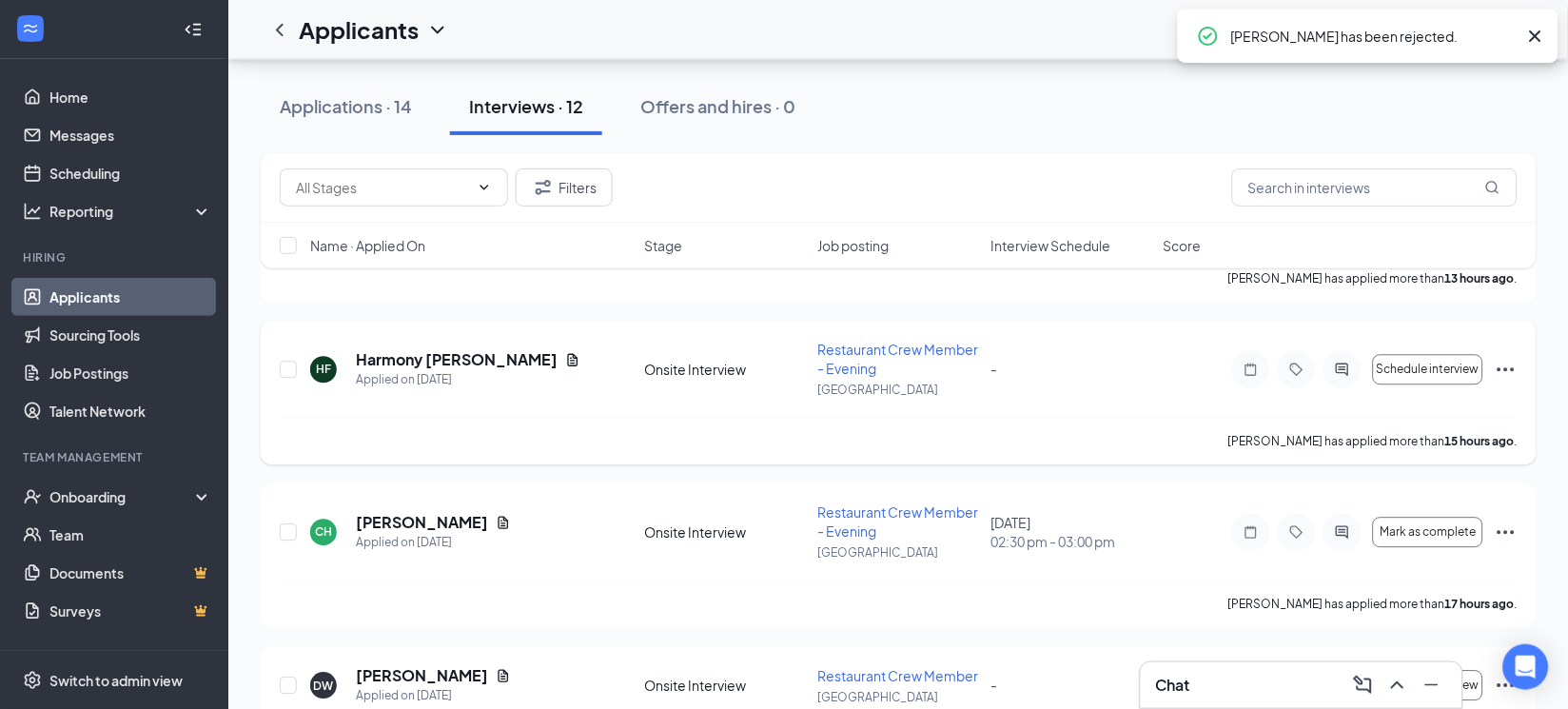
scroll to position [832, 0]
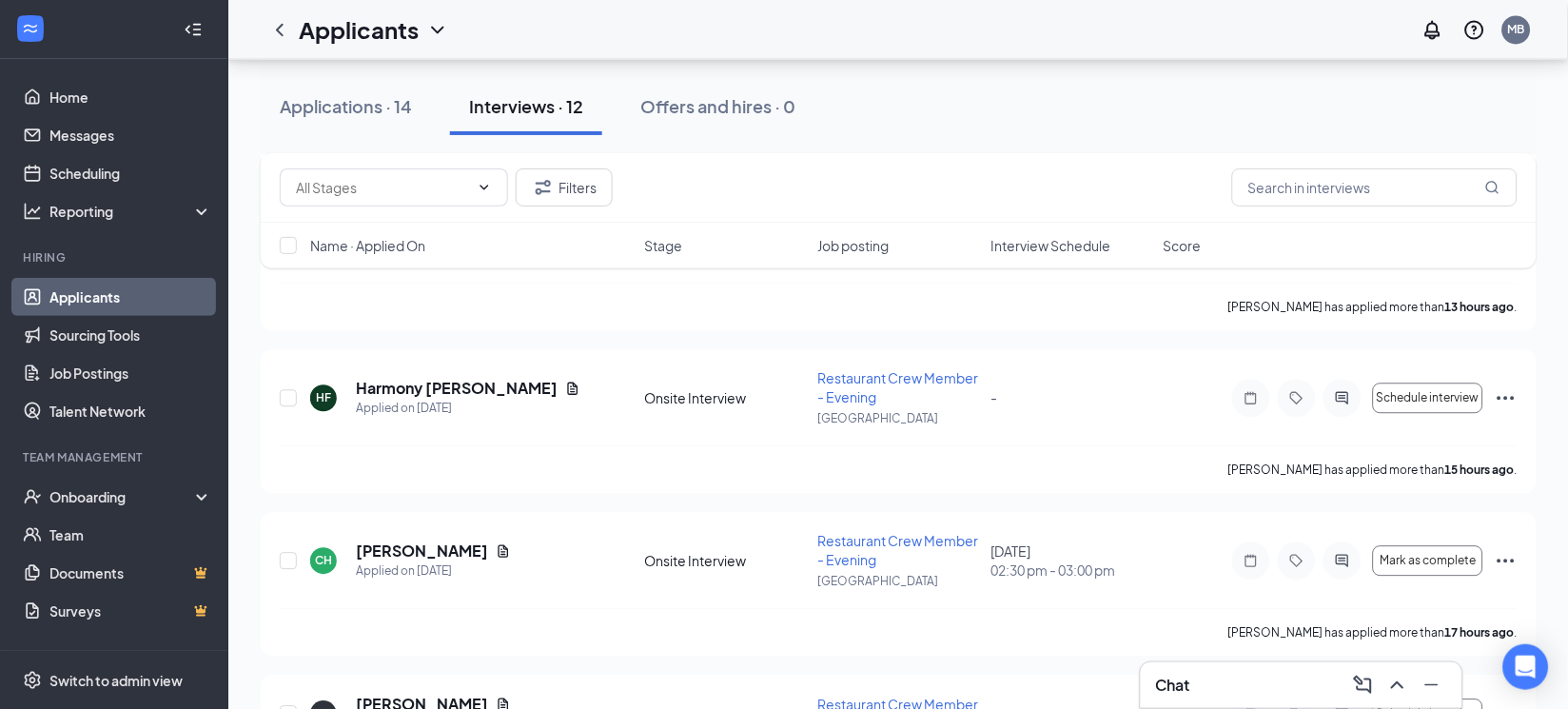
click at [952, 522] on div "CH [PERSON_NAME] Applied on [DATE] Onsite Interview Restaurant Crew Member - Ev…" at bounding box center [898, 583] width 1276 height 144
click at [496, 546] on icon "Document" at bounding box center [504, 551] width 15 height 15
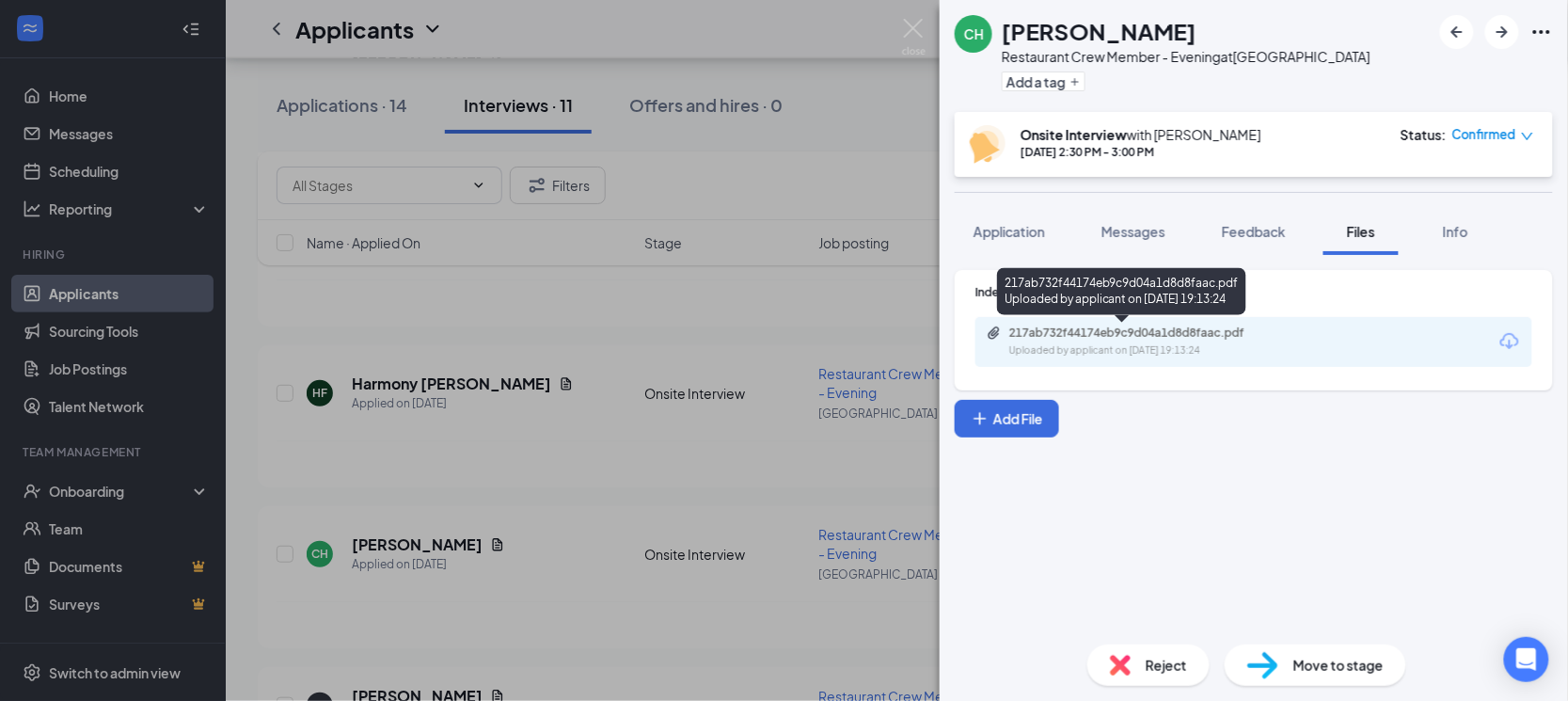
click at [1207, 332] on div "217ab732f44174eb9c9d04a1d8d8faac.pdf" at bounding box center [1141, 333] width 263 height 15
click at [1229, 354] on div "Uploaded by applicant on [DATE] 19:13:24" at bounding box center [1150, 351] width 282 height 15
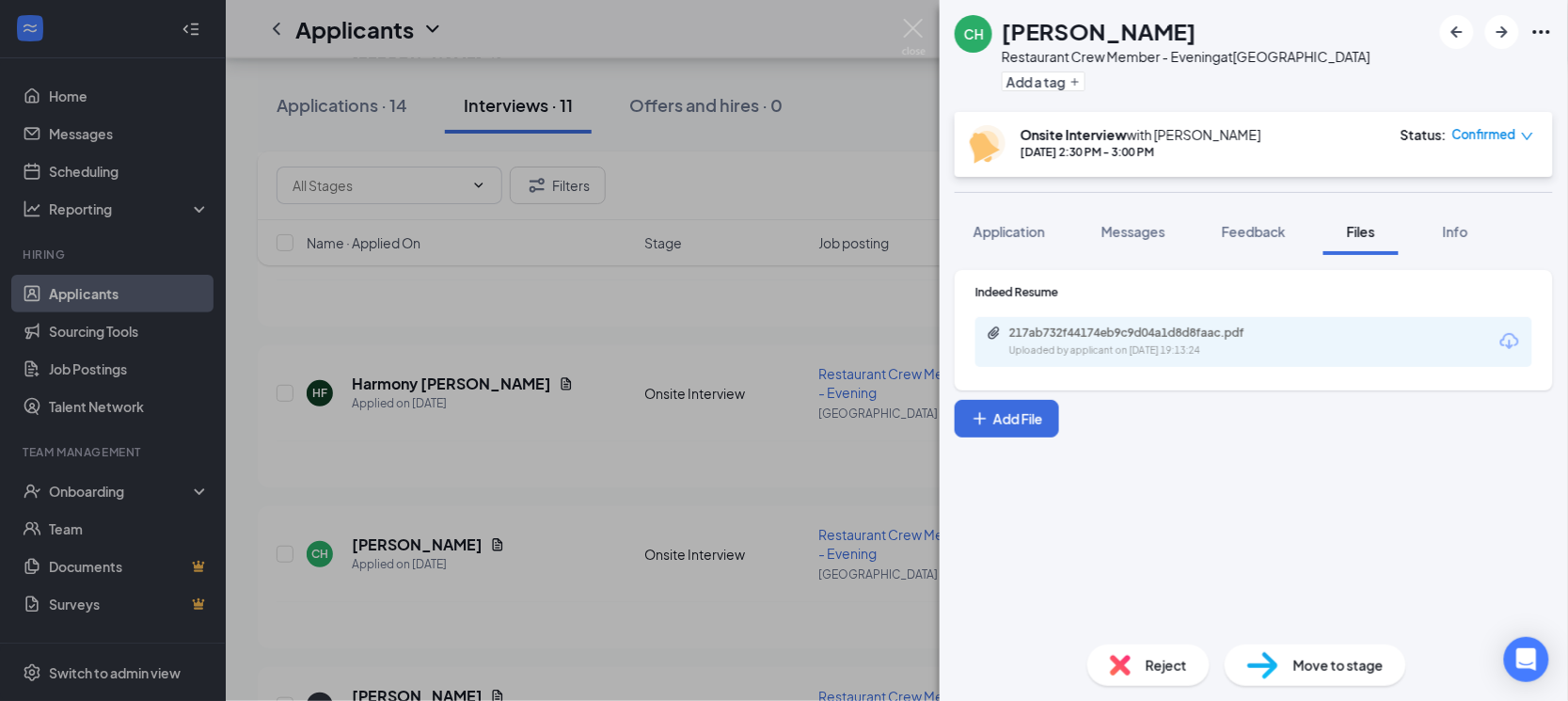
click at [828, 188] on div "CH [PERSON_NAME] Restaurant Crew Member - Evening at [GEOGRAPHIC_DATA] Add a ta…" at bounding box center [784, 350] width 1568 height 701
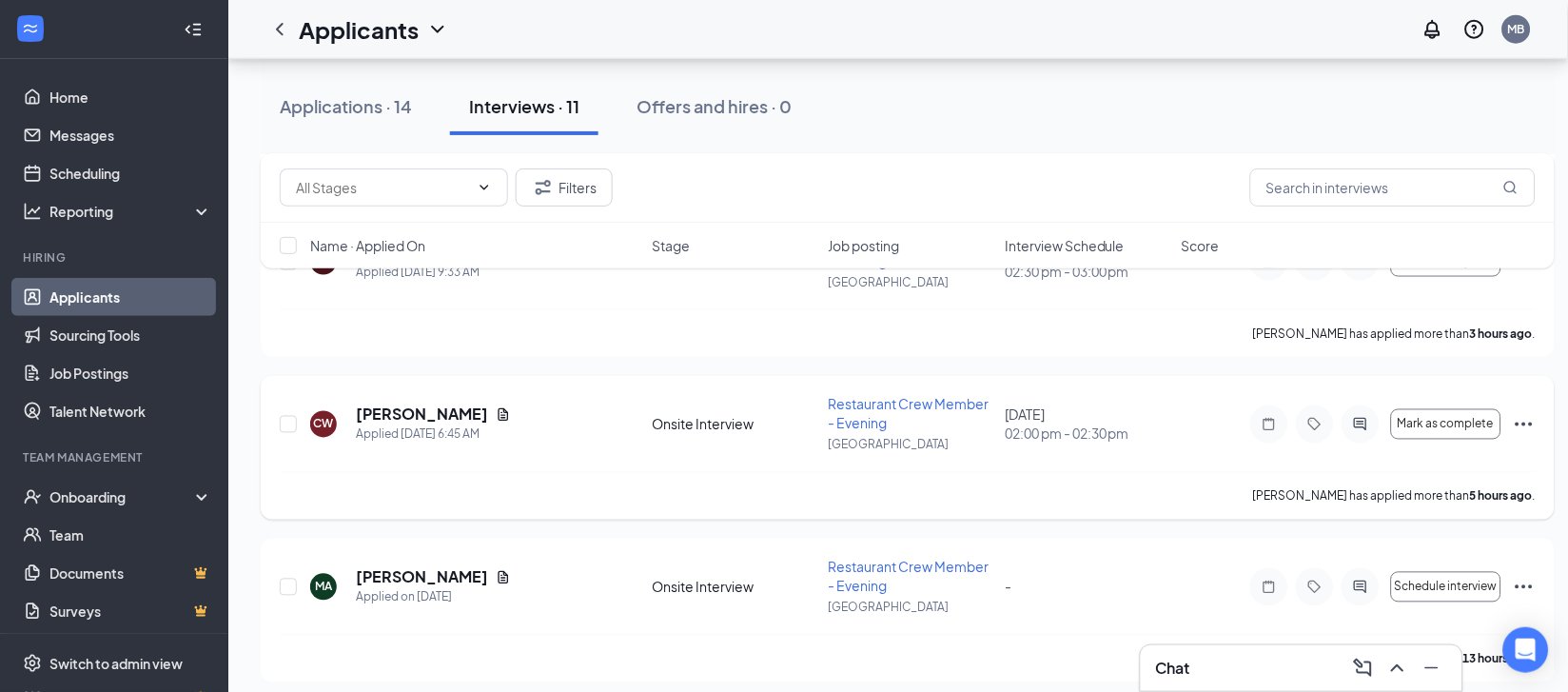
scroll to position [475, 0]
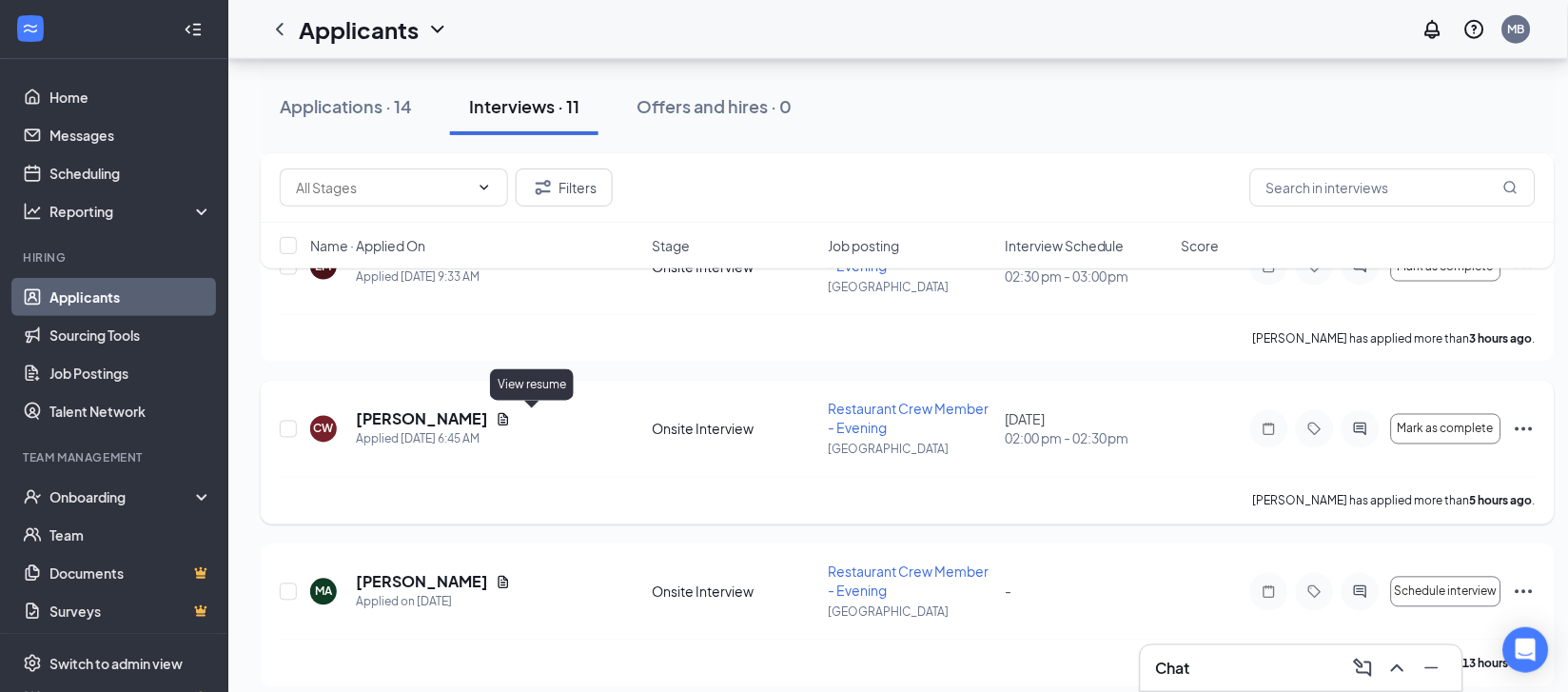
click at [510, 417] on icon "Document" at bounding box center [504, 420] width 15 height 15
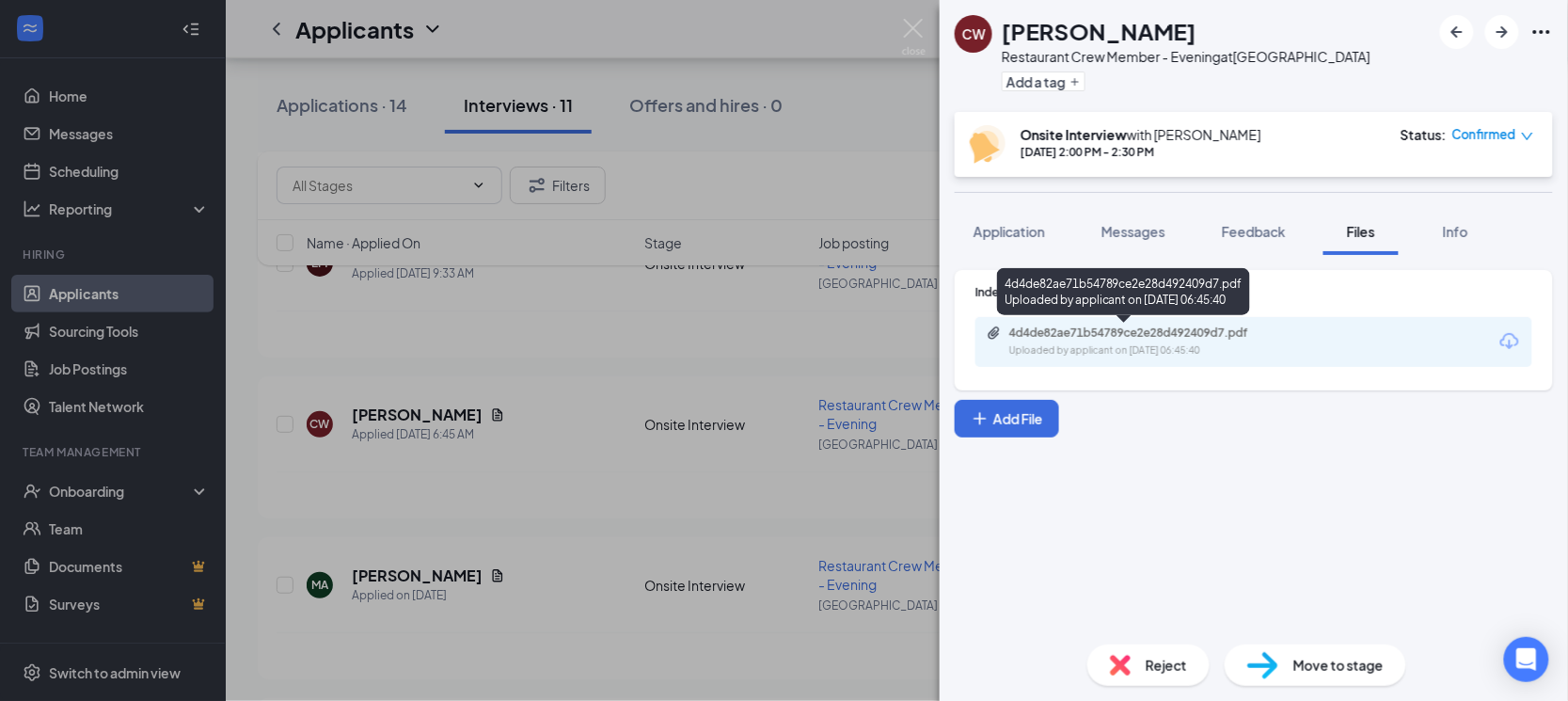
click at [1126, 343] on div "Uploaded by applicant on [DATE] 06:45:40" at bounding box center [1150, 351] width 282 height 15
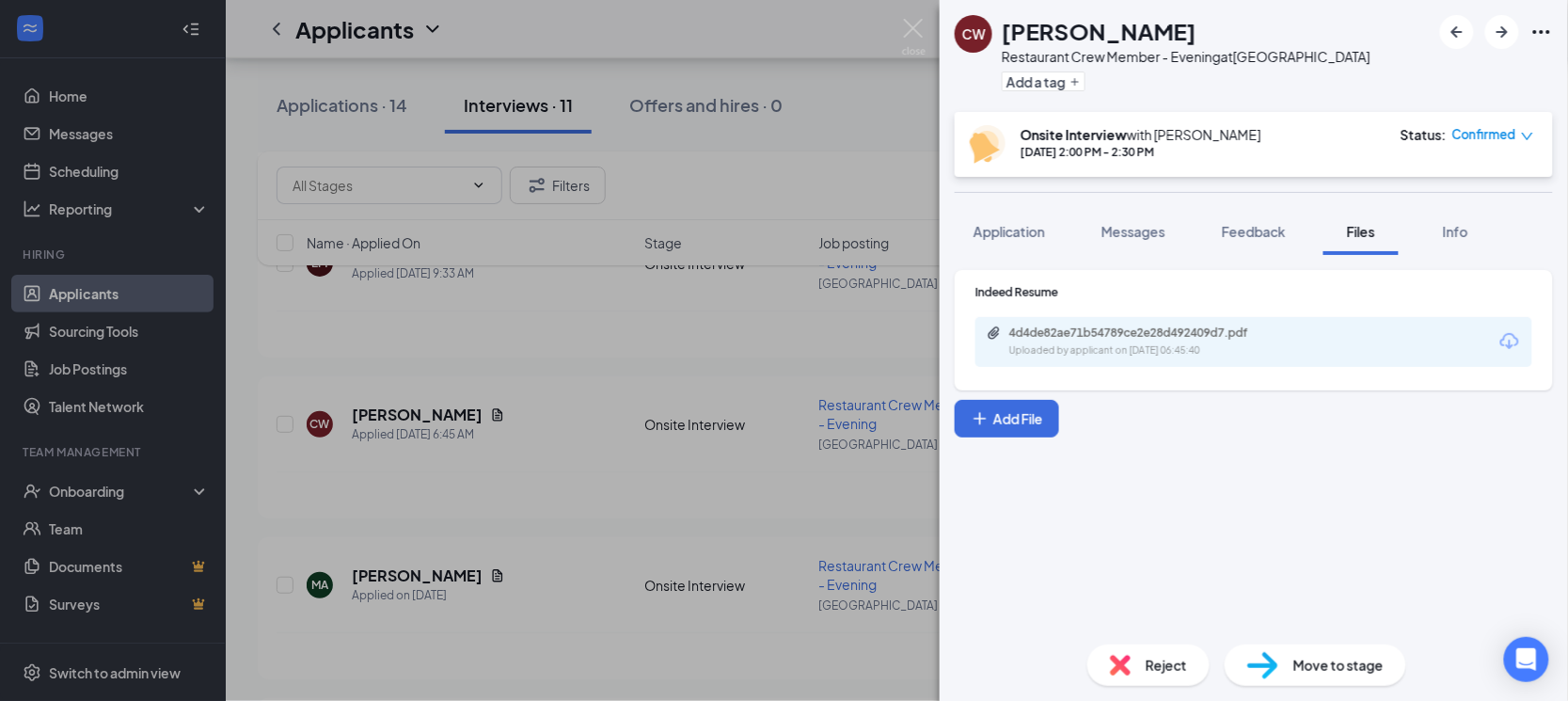
click at [686, 289] on div "CW [PERSON_NAME] Restaurant Crew Member - Evening at [GEOGRAPHIC_DATA] Add a ta…" at bounding box center [784, 350] width 1568 height 701
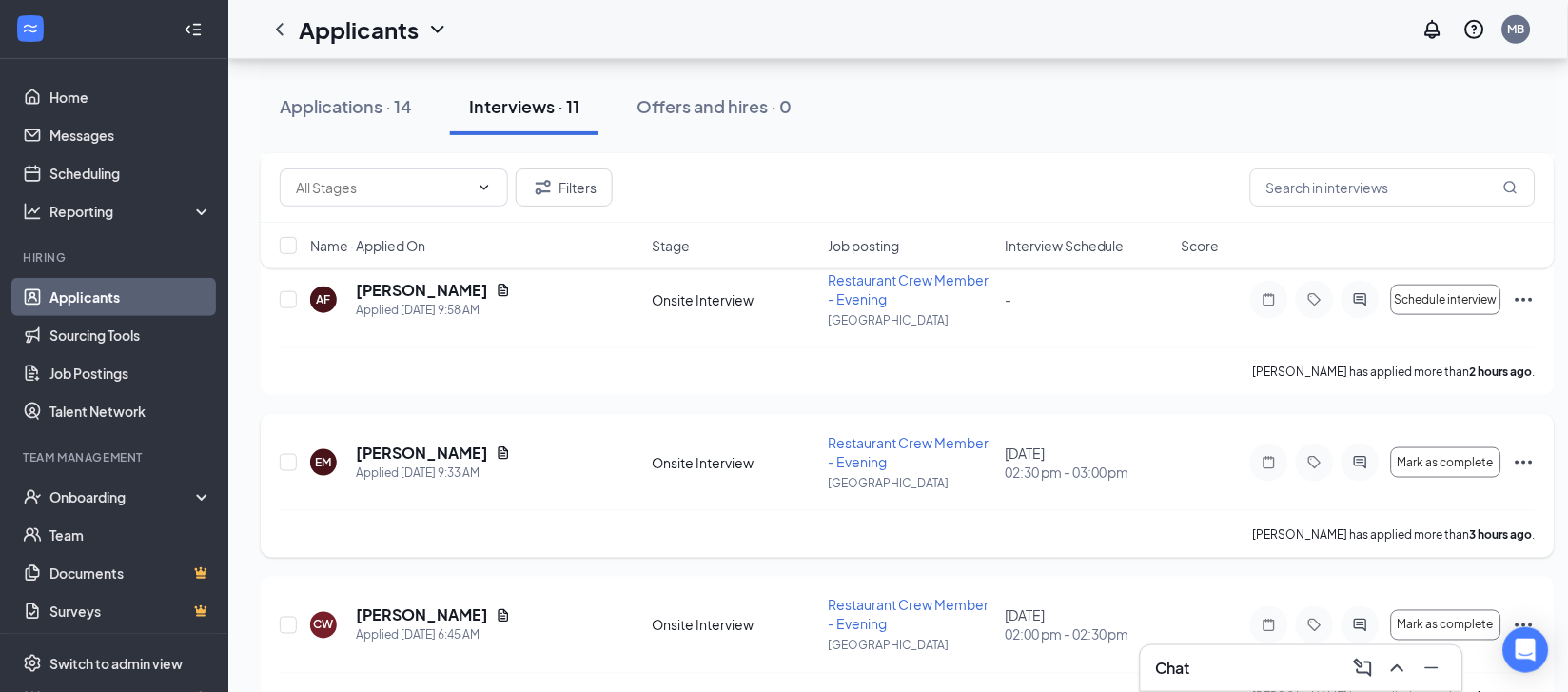
scroll to position [237, 0]
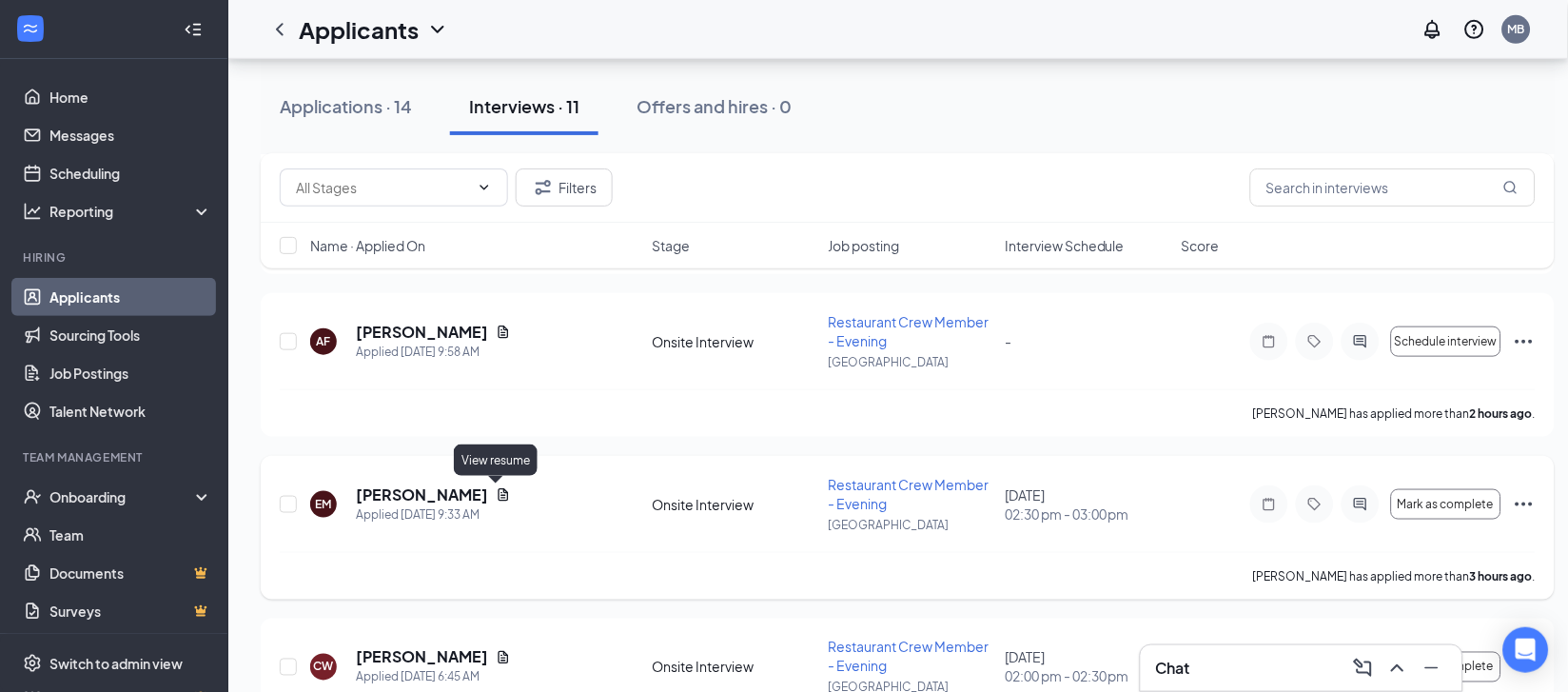
click at [496, 495] on icon "Document" at bounding box center [504, 495] width 15 height 15
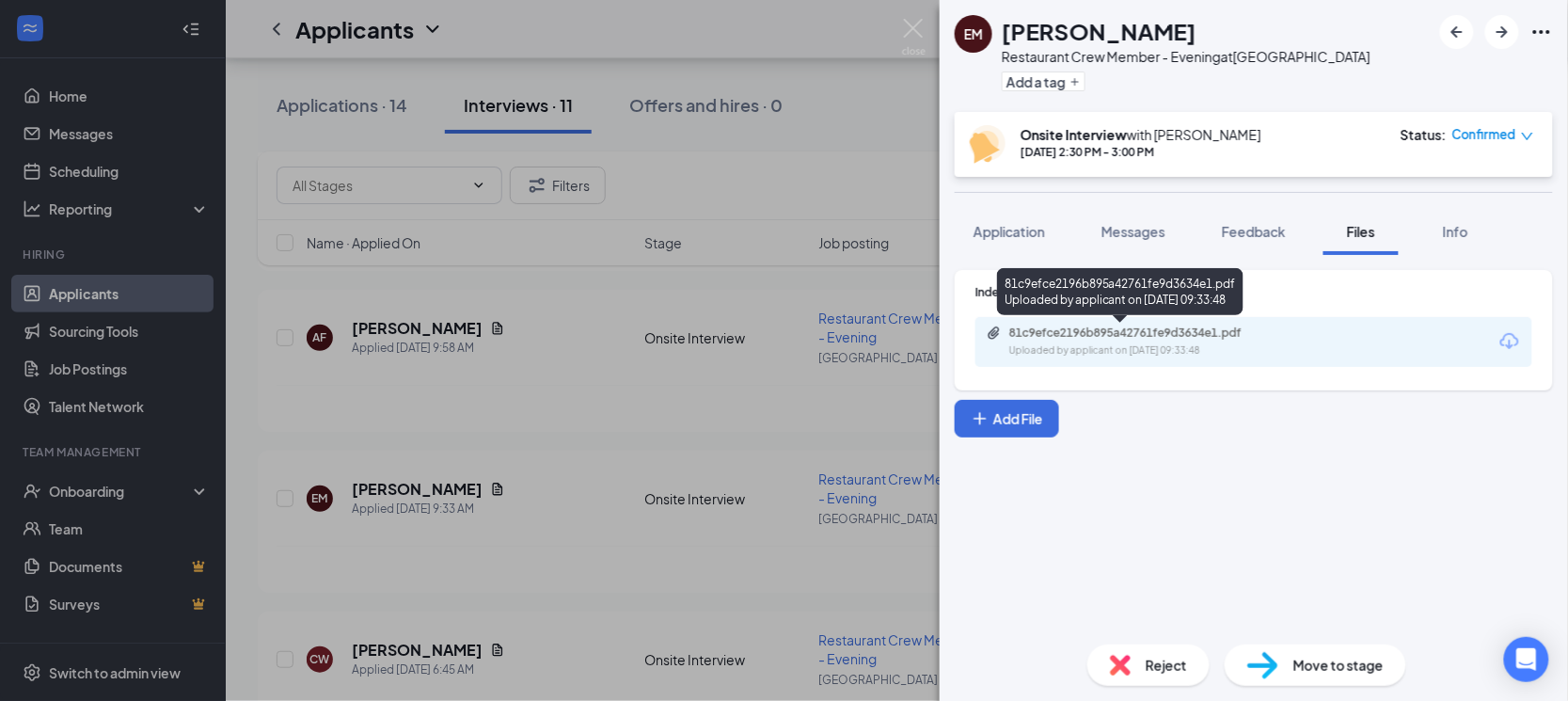
click at [1104, 328] on div "81c9efce2196b895a42761fe9d3634e1.pdf" at bounding box center [1141, 333] width 263 height 15
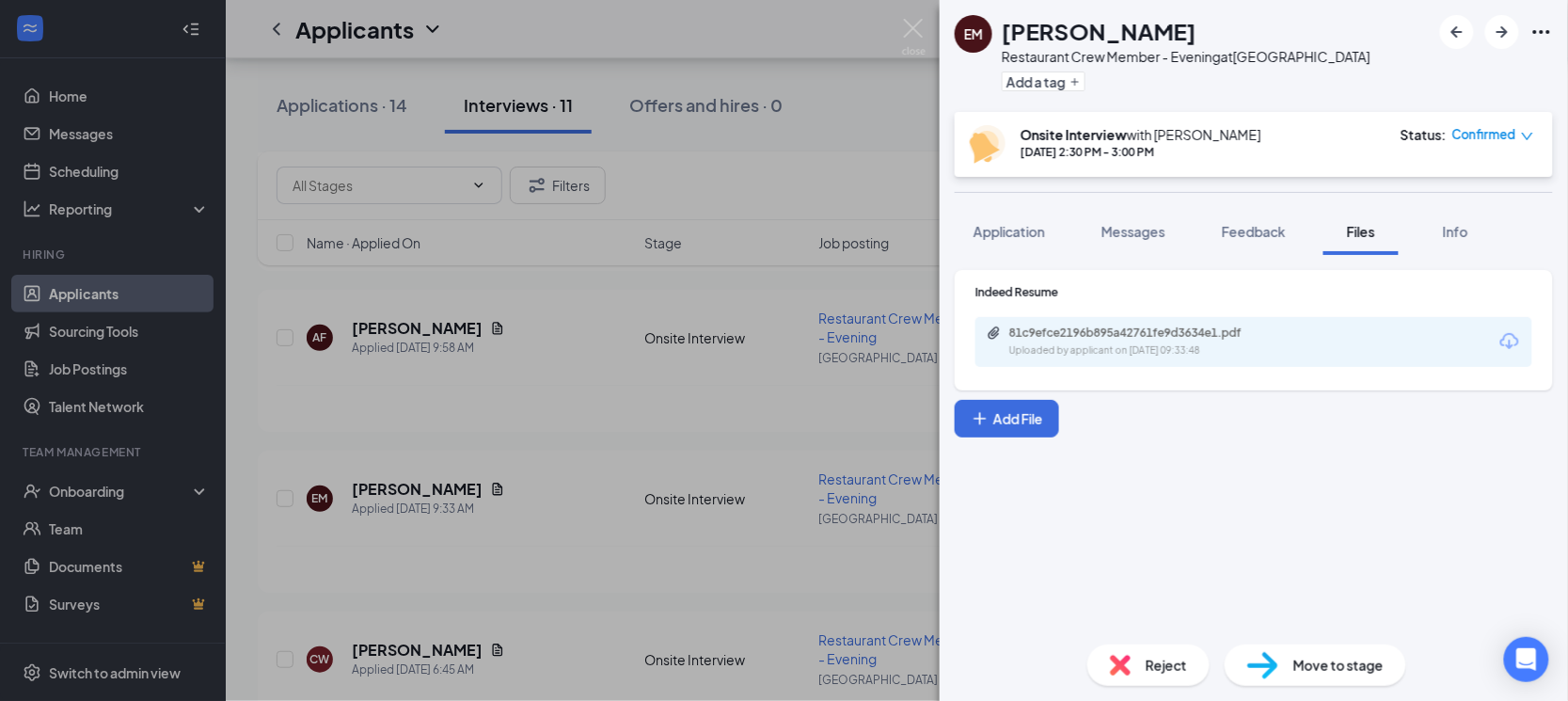
click at [821, 220] on div "[PERSON_NAME] Restaurant Crew Member - Evening at [GEOGRAPHIC_DATA] Add a tag O…" at bounding box center [784, 350] width 1568 height 701
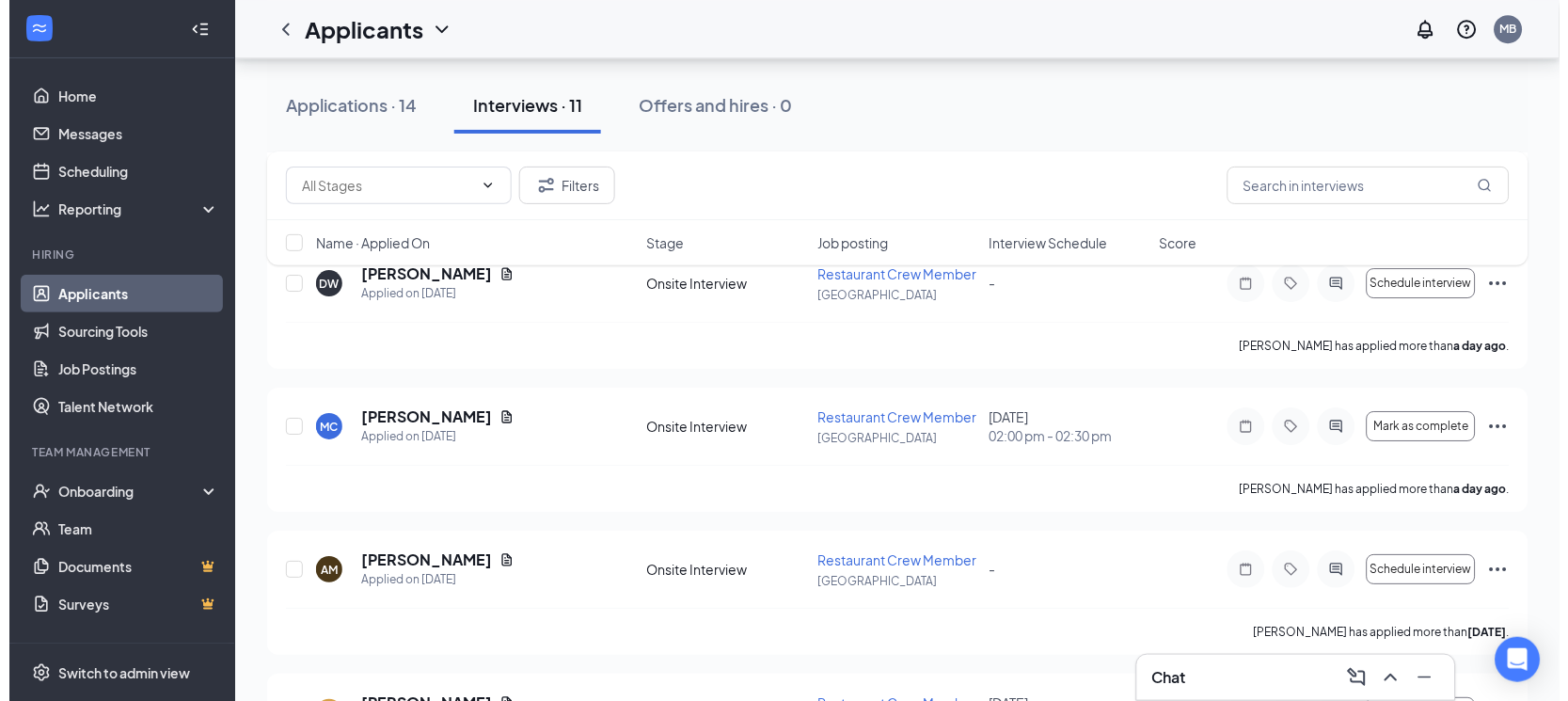
scroll to position [1126, 0]
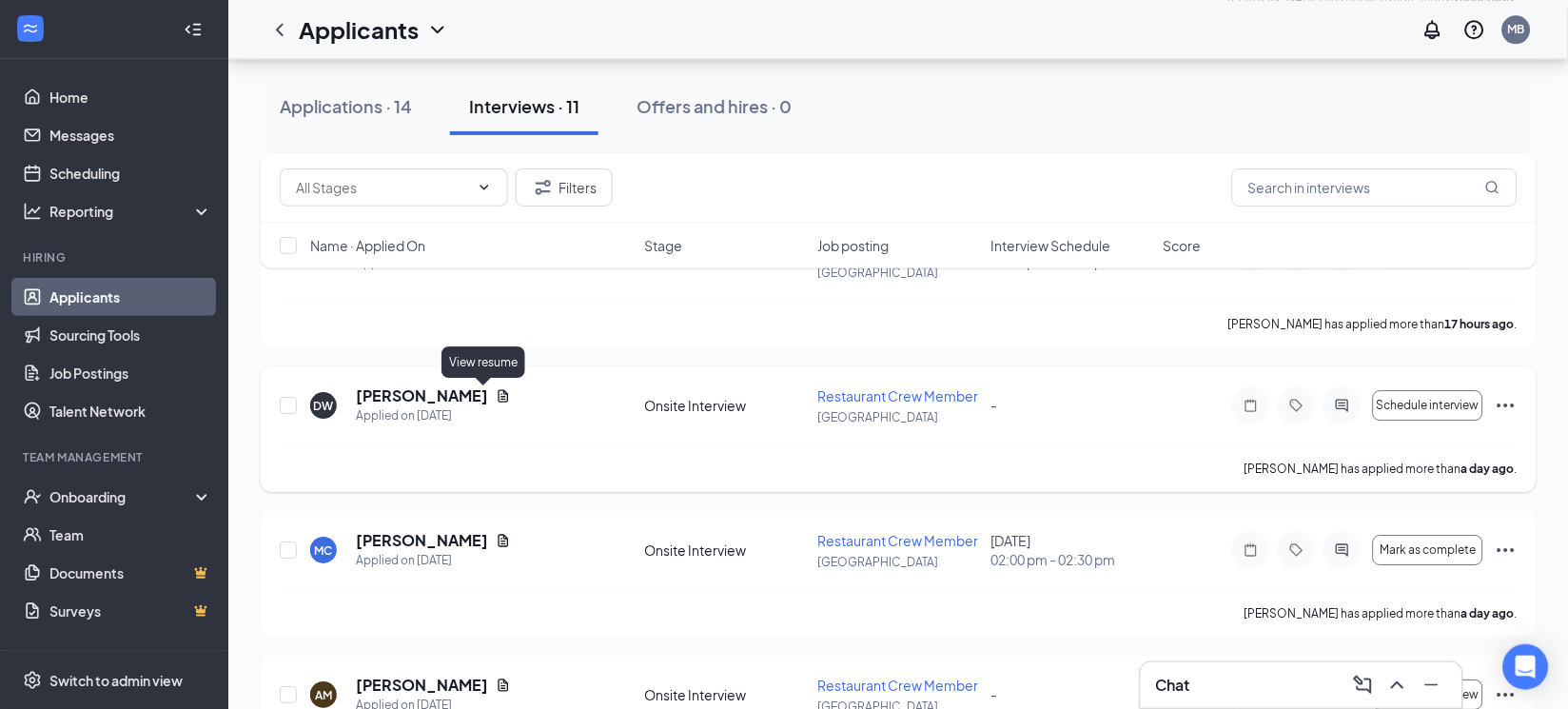
click at [496, 398] on icon "Document" at bounding box center [504, 395] width 15 height 15
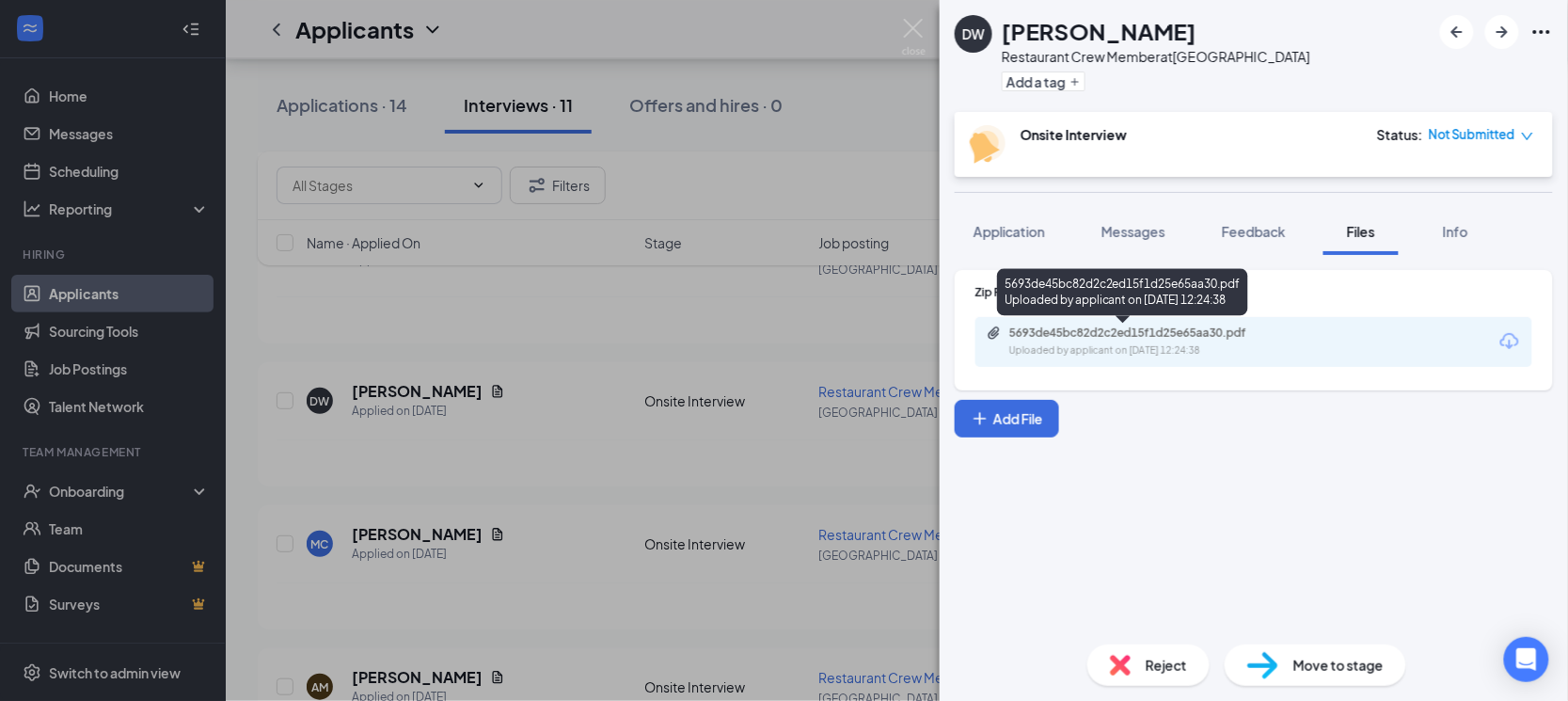
click at [1140, 345] on div "Uploaded by applicant on [DATE] 12:24:38" at bounding box center [1150, 351] width 282 height 15
